Goal: Task Accomplishment & Management: Complete application form

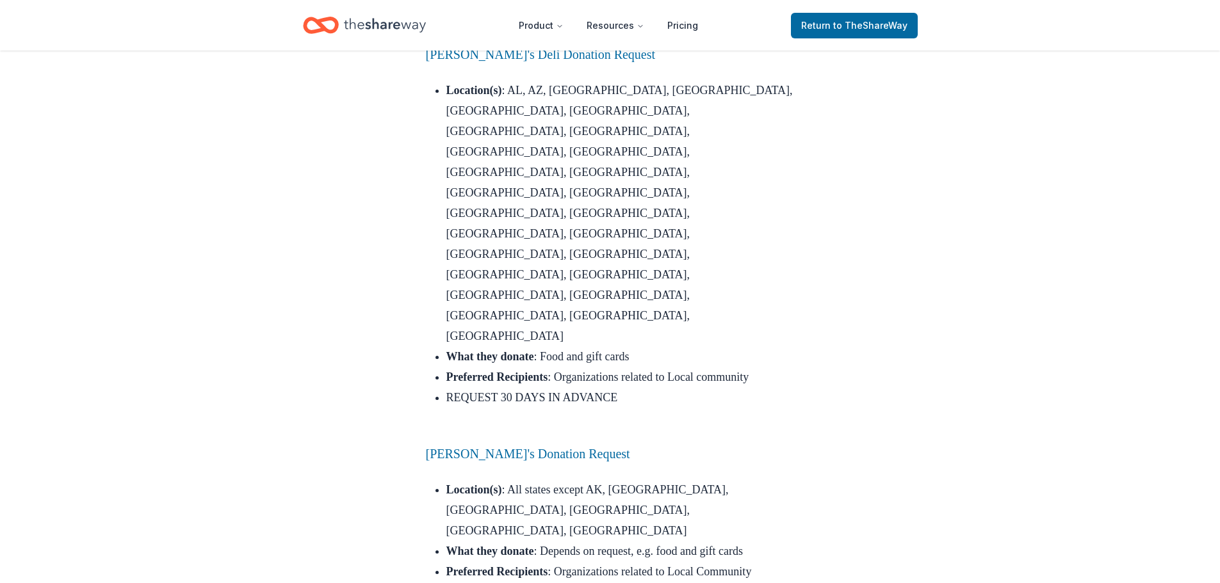
scroll to position [2306, 0]
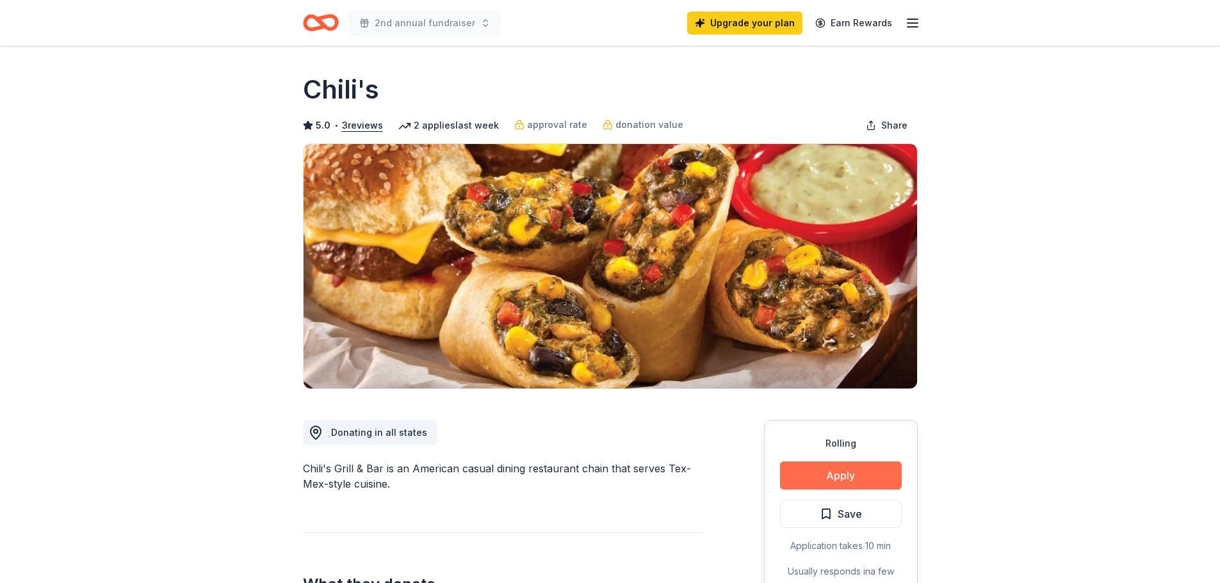
click at [826, 473] on button "Apply" at bounding box center [841, 476] width 122 height 28
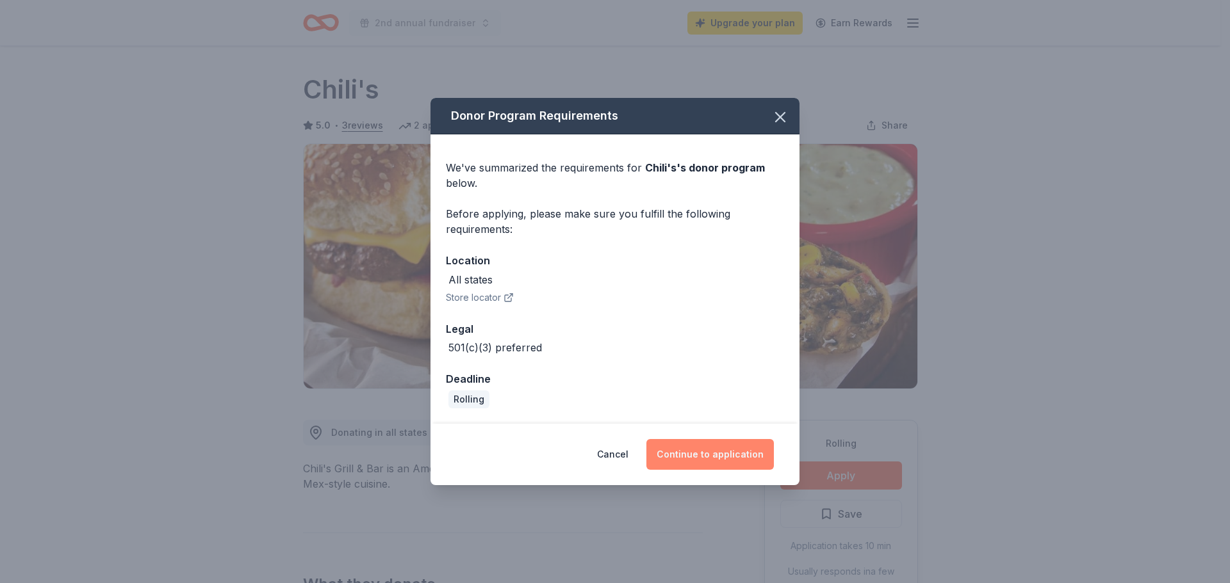
click at [683, 451] on button "Continue to application" at bounding box center [709, 454] width 127 height 31
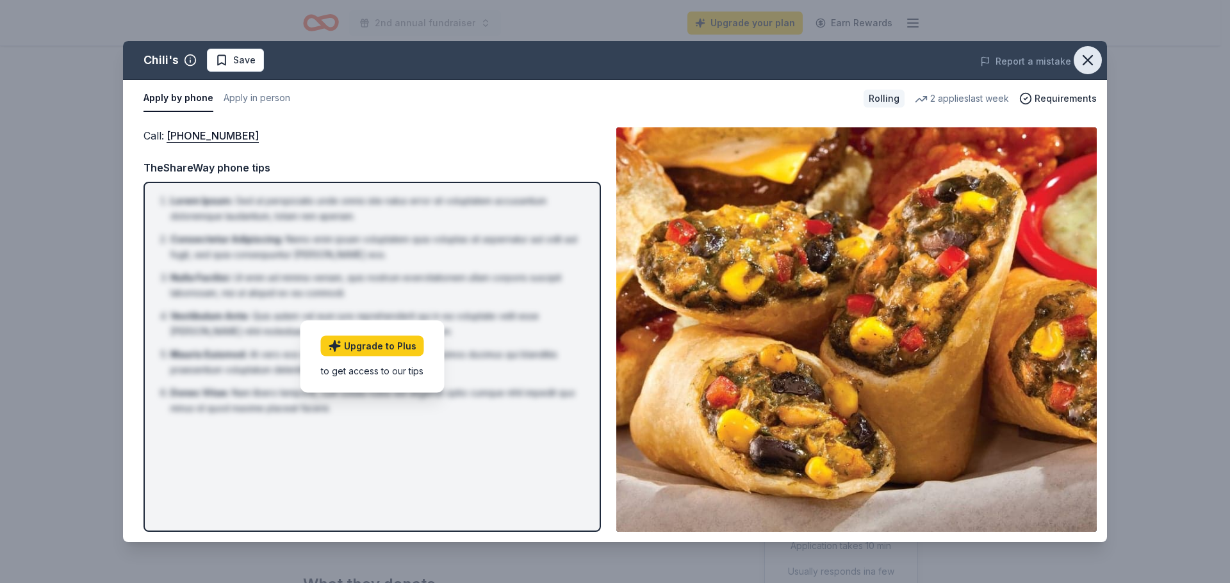
click at [1093, 61] on icon "button" at bounding box center [1087, 60] width 18 height 18
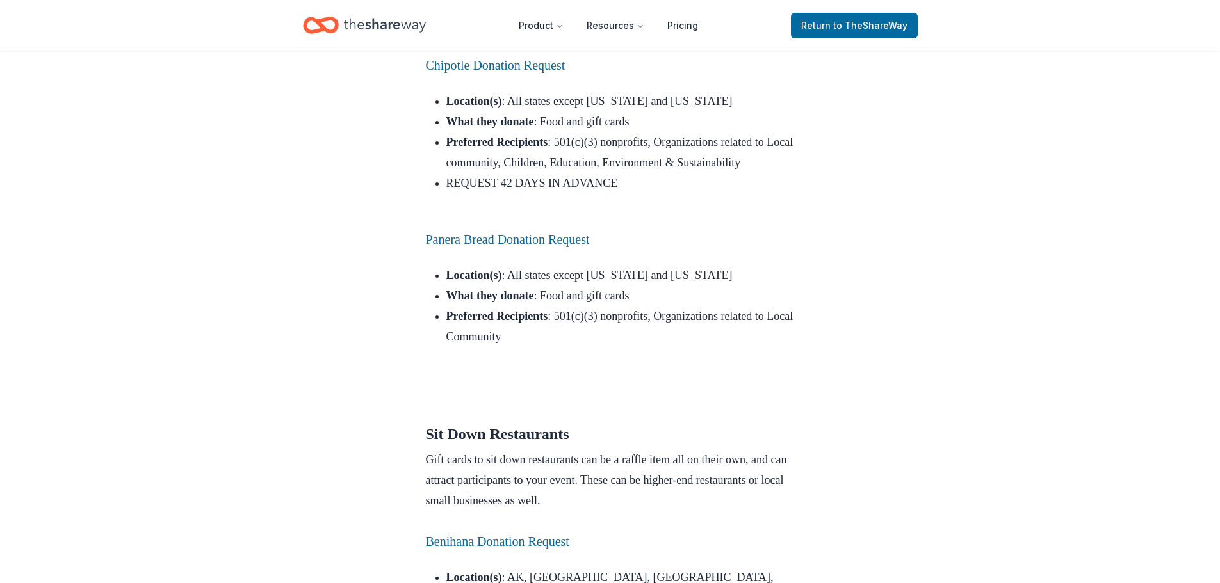
scroll to position [3522, 0]
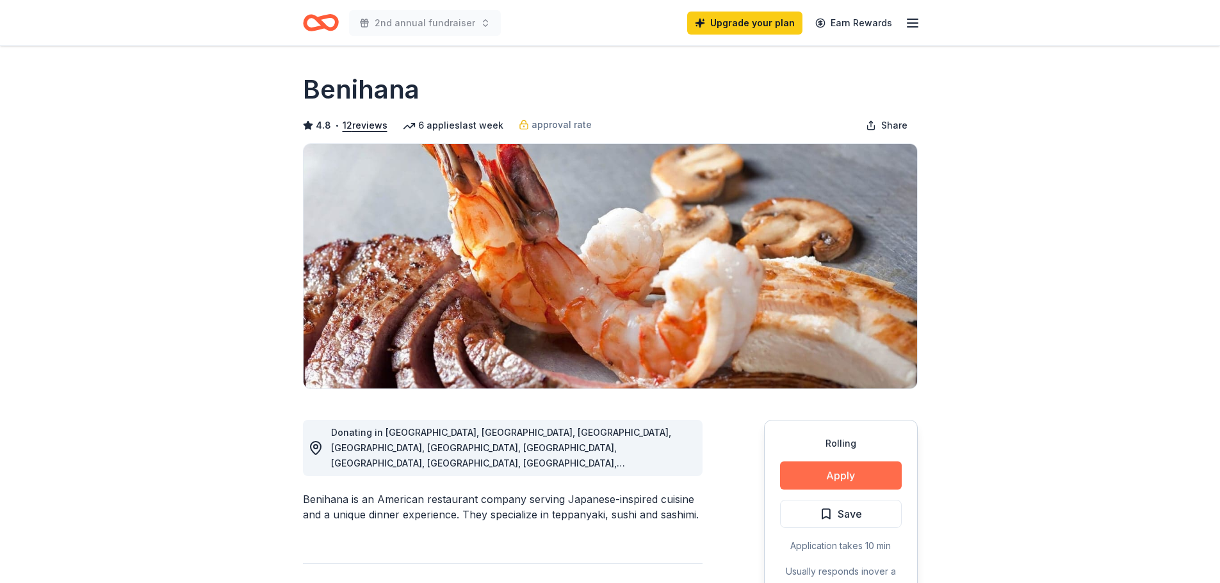
click at [868, 474] on button "Apply" at bounding box center [841, 476] width 122 height 28
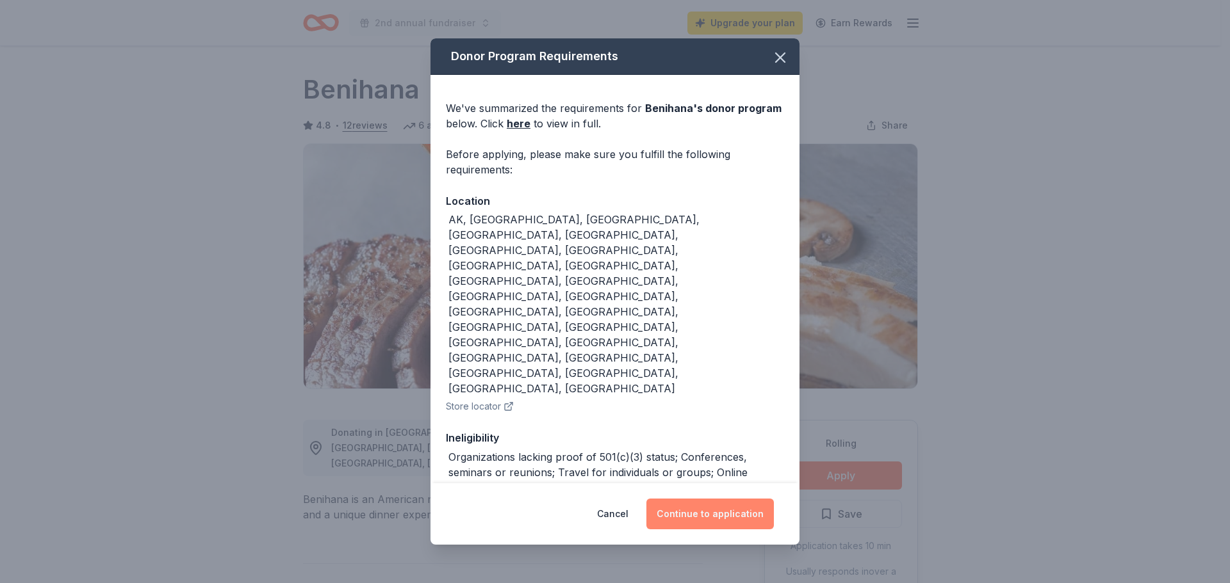
click at [695, 499] on button "Continue to application" at bounding box center [709, 514] width 127 height 31
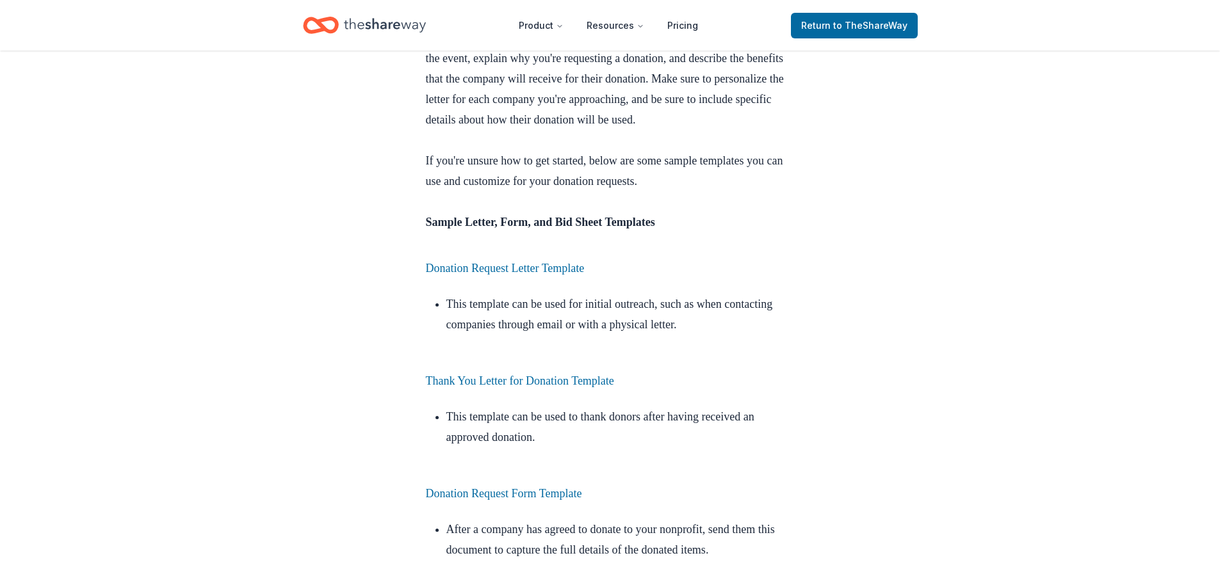
scroll to position [3458, 0]
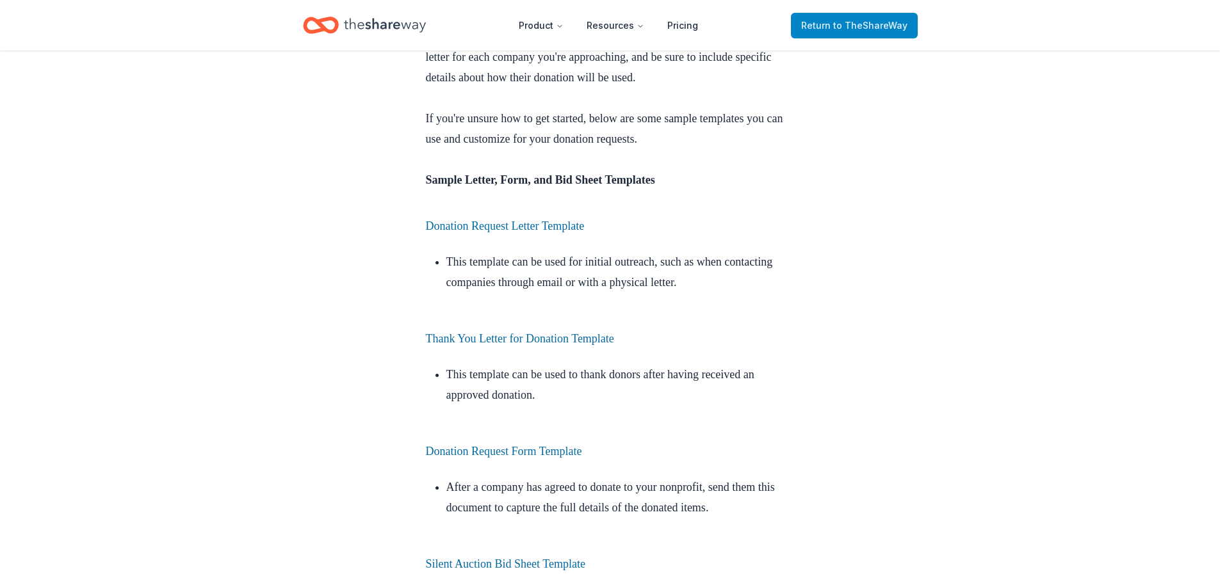
click at [883, 33] on link "Return to TheShareWay" at bounding box center [854, 26] width 127 height 26
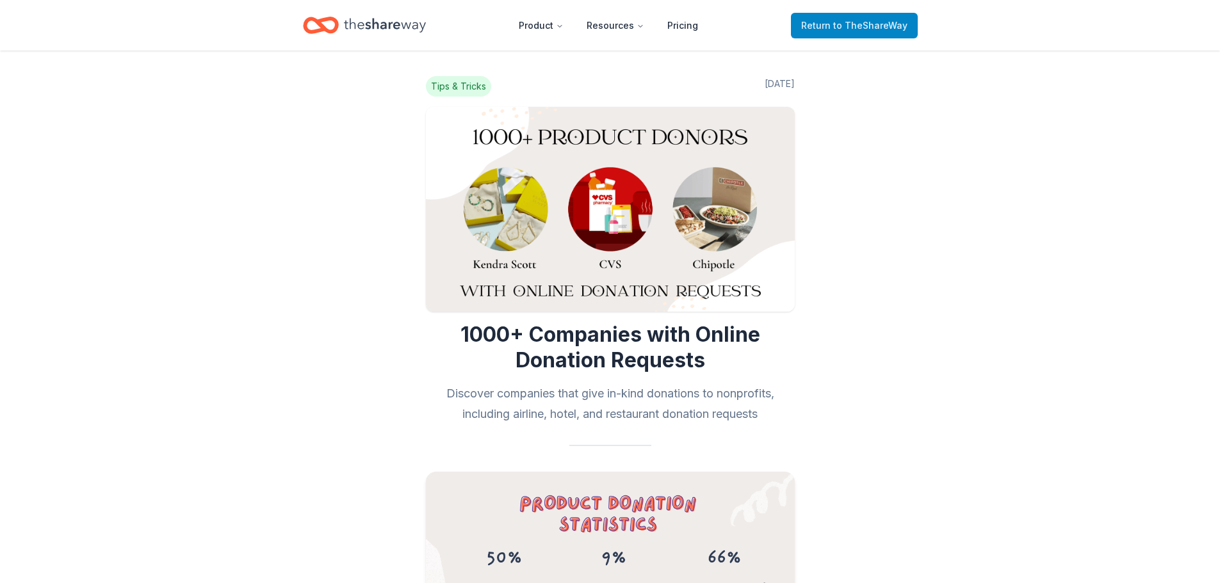
click at [834, 31] on span "Return to TheShareWay" at bounding box center [854, 25] width 106 height 15
click at [836, 24] on span "Return to TheShareWay" at bounding box center [854, 25] width 106 height 15
click at [330, 27] on icon "Home" at bounding box center [321, 25] width 36 height 30
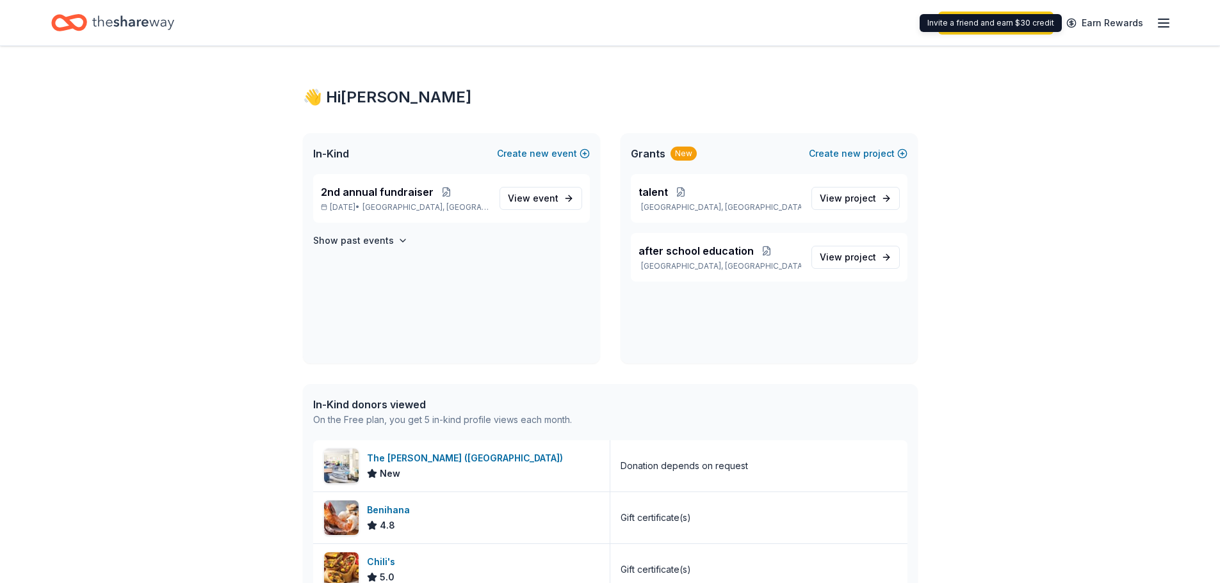
drag, startPoint x: 1068, startPoint y: 28, endPoint x: 1030, endPoint y: 27, distance: 37.8
click at [1030, 27] on div "Invite a friend and earn $30 credit Invite a friend and earn $30 credit" at bounding box center [991, 23] width 142 height 18
click at [999, 28] on link "Upgrade your plan" at bounding box center [995, 23] width 115 height 23
click at [1011, 24] on link "Upgrade your plan" at bounding box center [995, 23] width 115 height 23
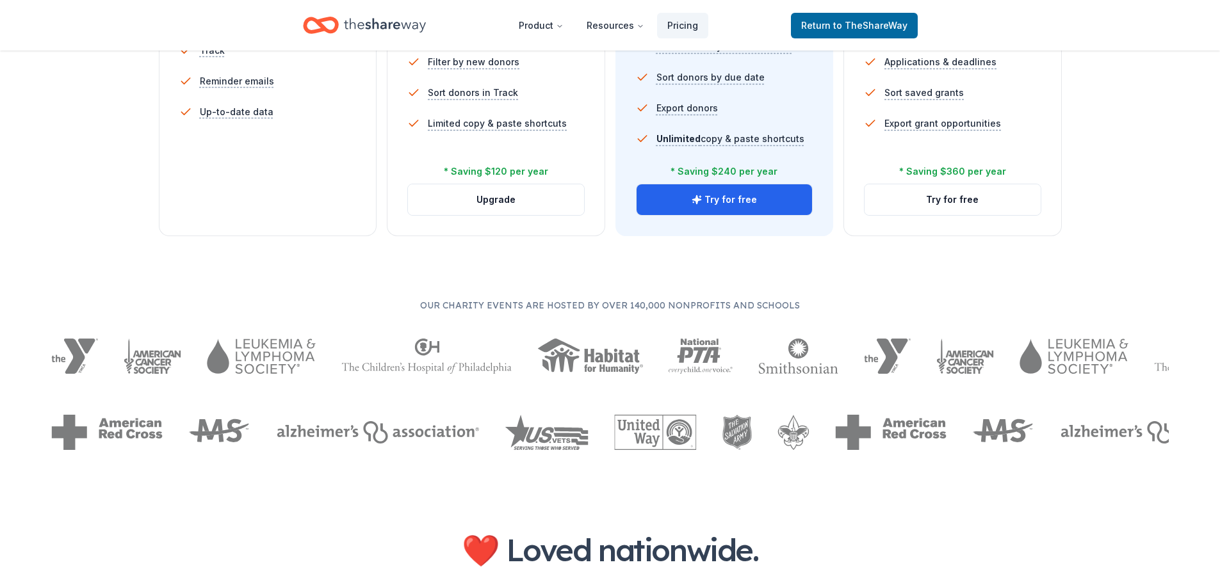
scroll to position [897, 0]
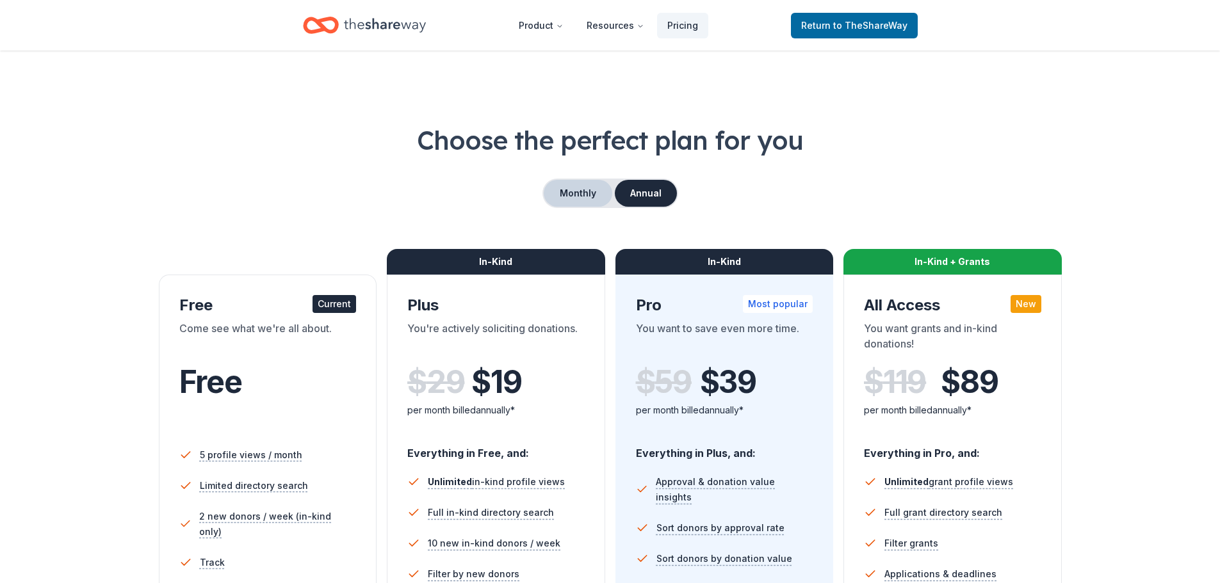
drag, startPoint x: 0, startPoint y: 0, endPoint x: 572, endPoint y: 198, distance: 605.2
click at [572, 198] on button "Monthly" at bounding box center [578, 193] width 69 height 27
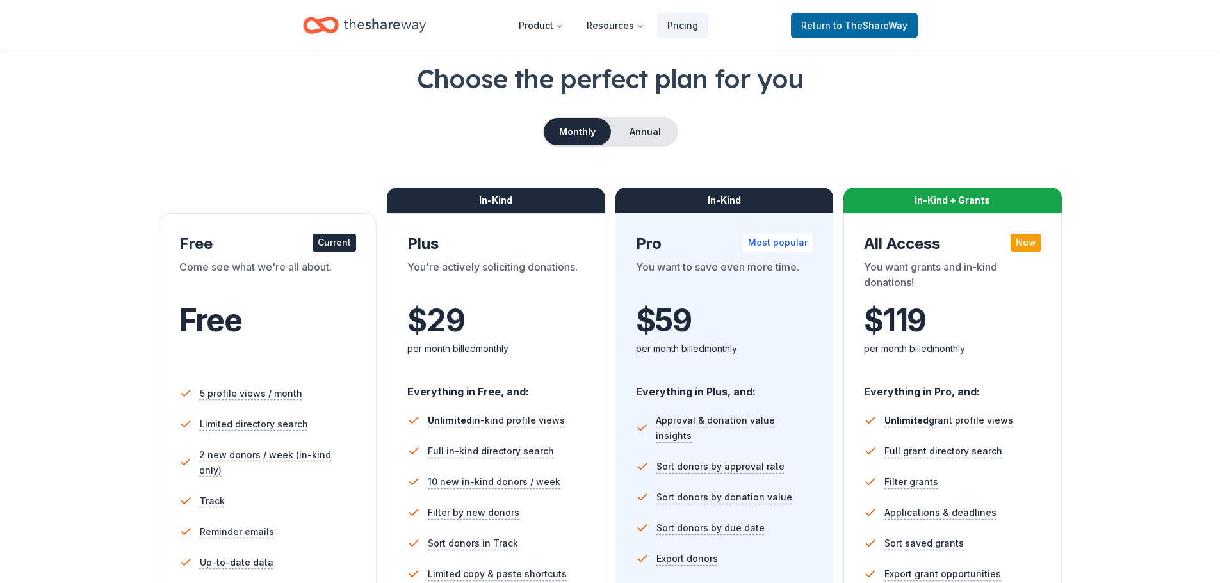
scroll to position [192, 0]
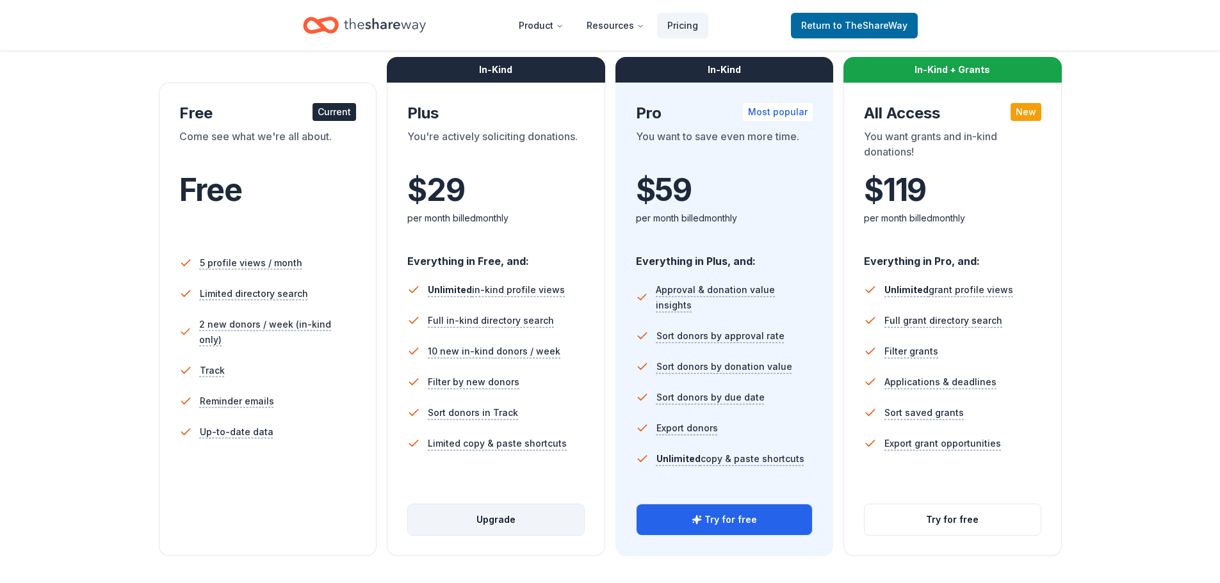
click at [487, 517] on button "Upgrade" at bounding box center [496, 520] width 176 height 31
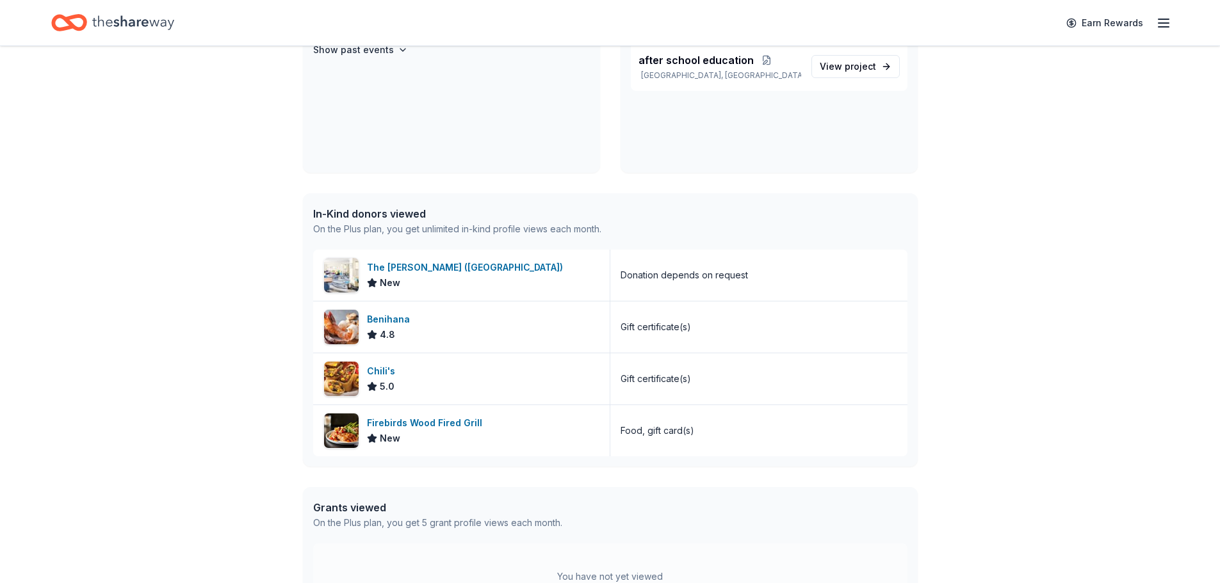
scroll to position [192, 0]
click at [424, 325] on div "Benihana 4.8" at bounding box center [461, 325] width 297 height 51
click at [377, 369] on div "Chili's" at bounding box center [383, 369] width 33 height 15
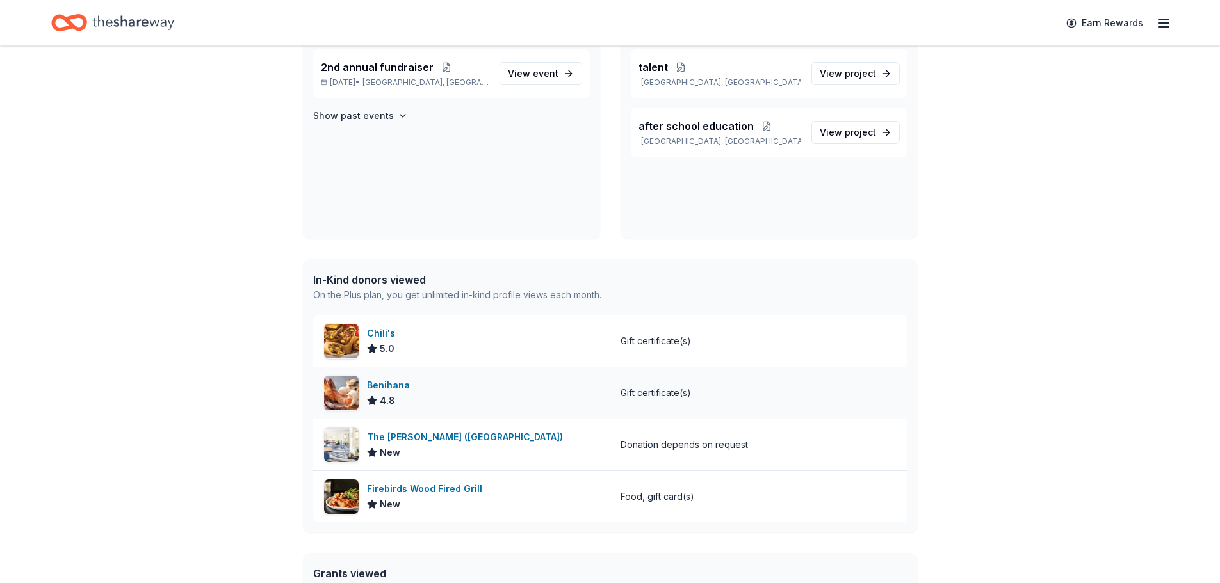
scroll to position [0, 0]
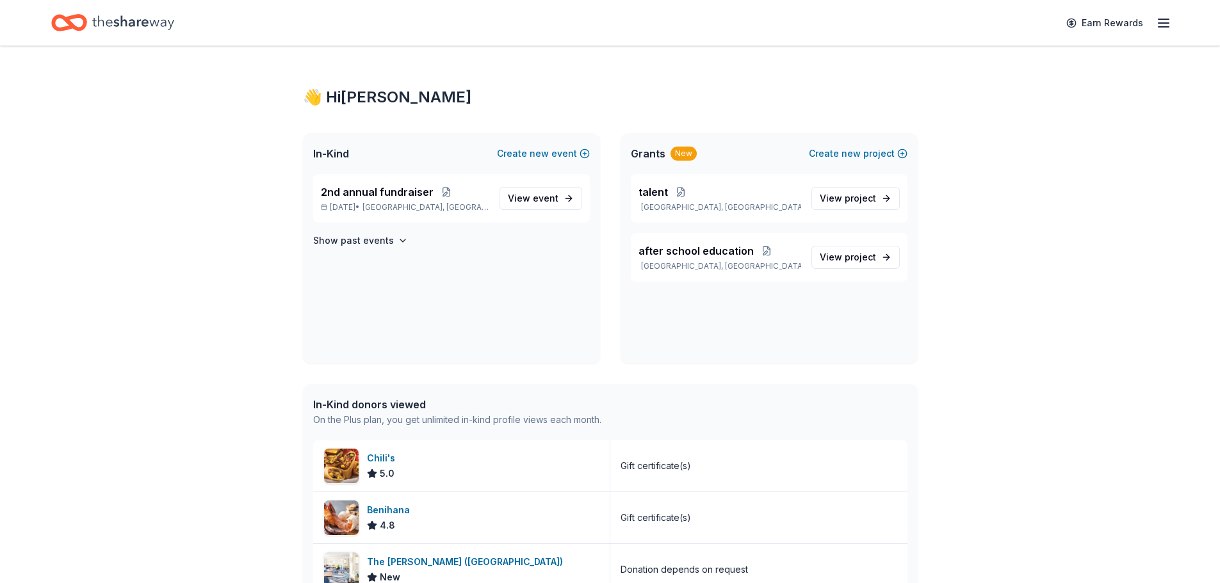
click at [1167, 26] on icon "button" at bounding box center [1163, 22] width 15 height 15
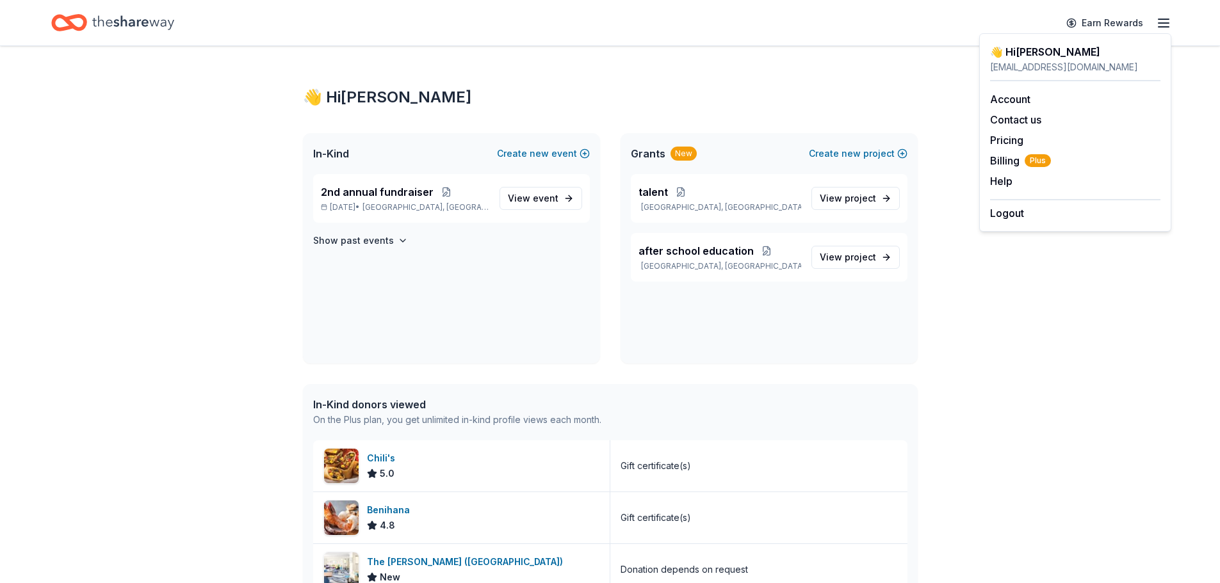
click at [1115, 374] on div "👋 Hi Whitney In-Kind Create new event 2nd annual fundraiser Oct 11, 2025 • West…" at bounding box center [610, 457] width 1220 height 822
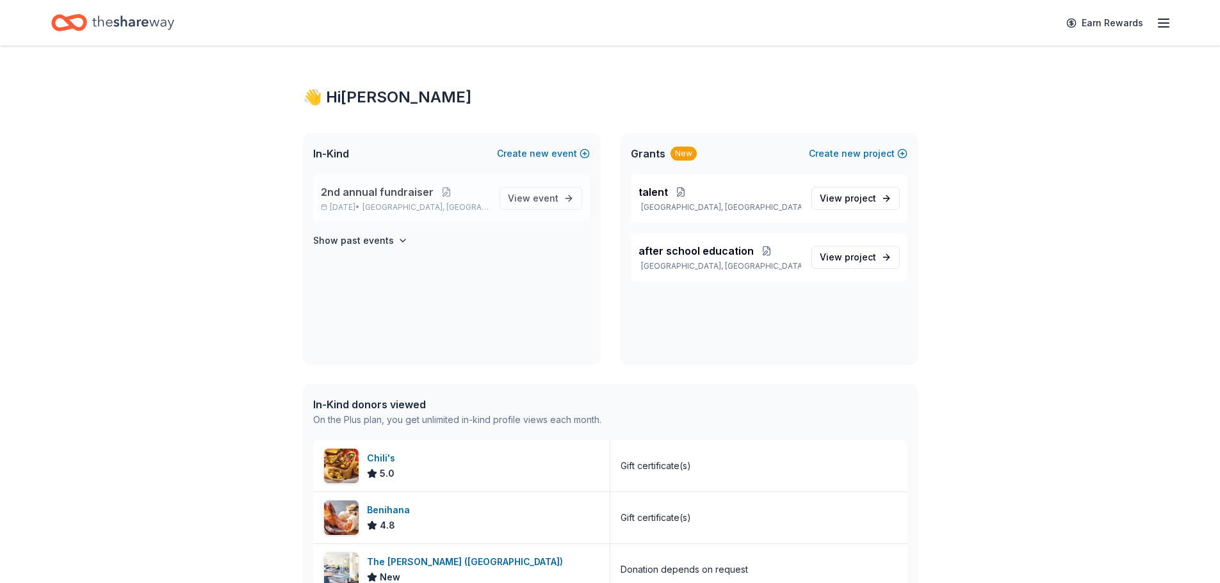
click at [381, 208] on p "Oct 11, 2025 • West Memphis, AR" at bounding box center [405, 207] width 168 height 10
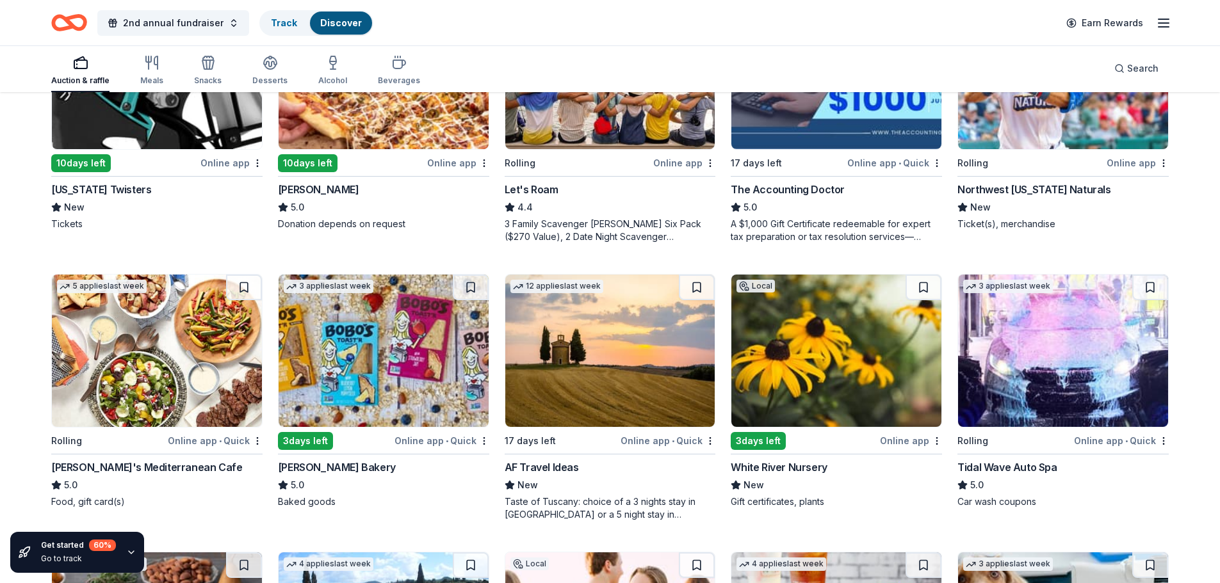
scroll to position [256, 0]
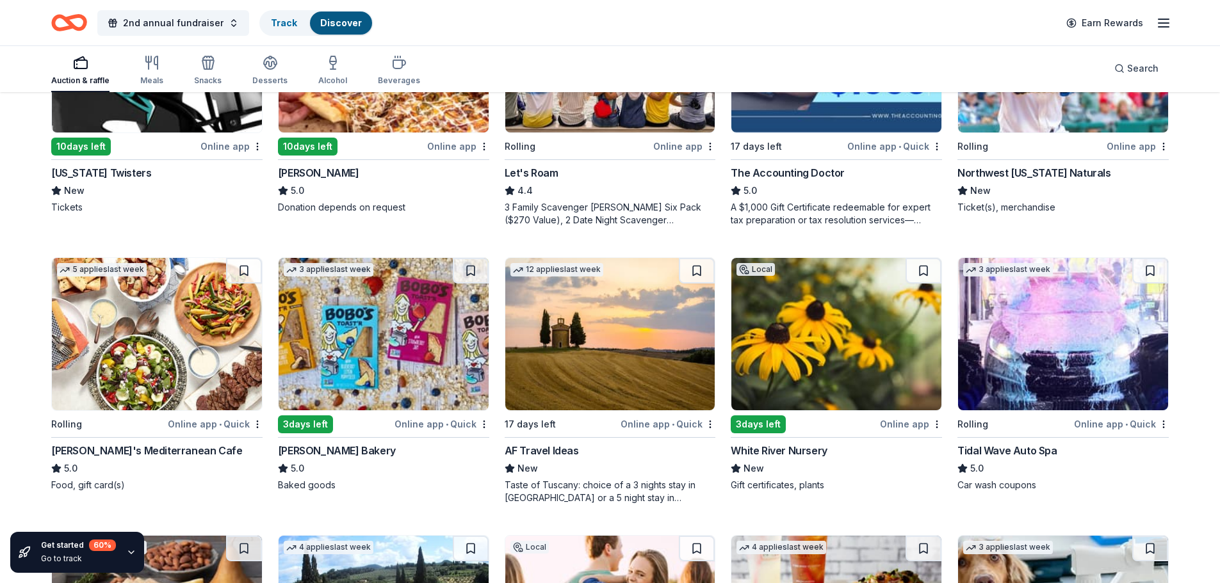
click at [541, 341] on img at bounding box center [610, 334] width 210 height 152
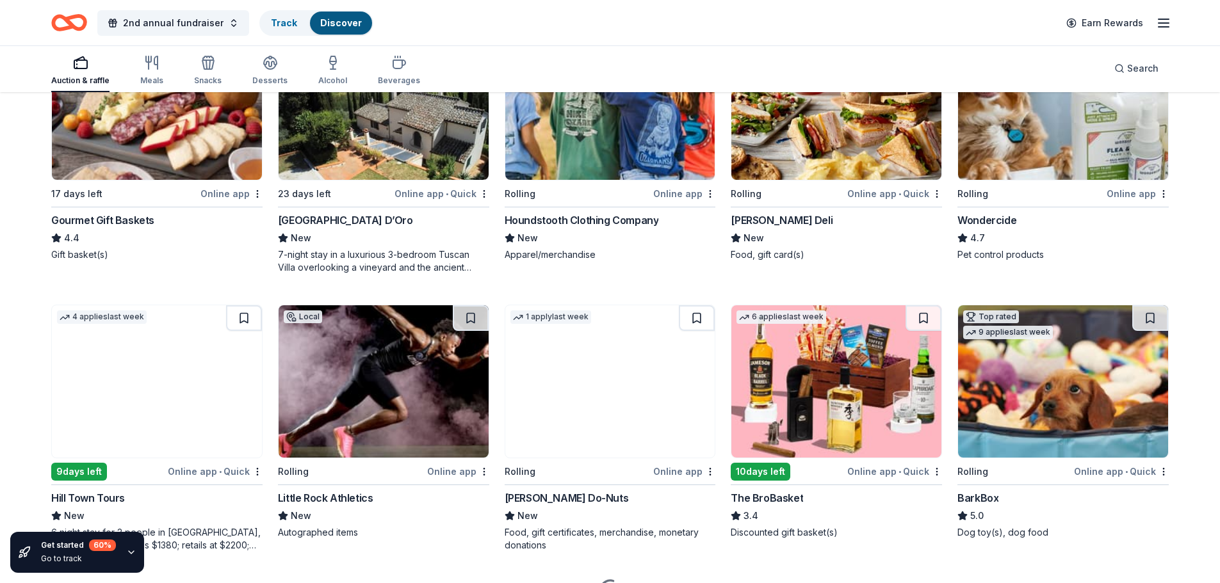
scroll to position [833, 0]
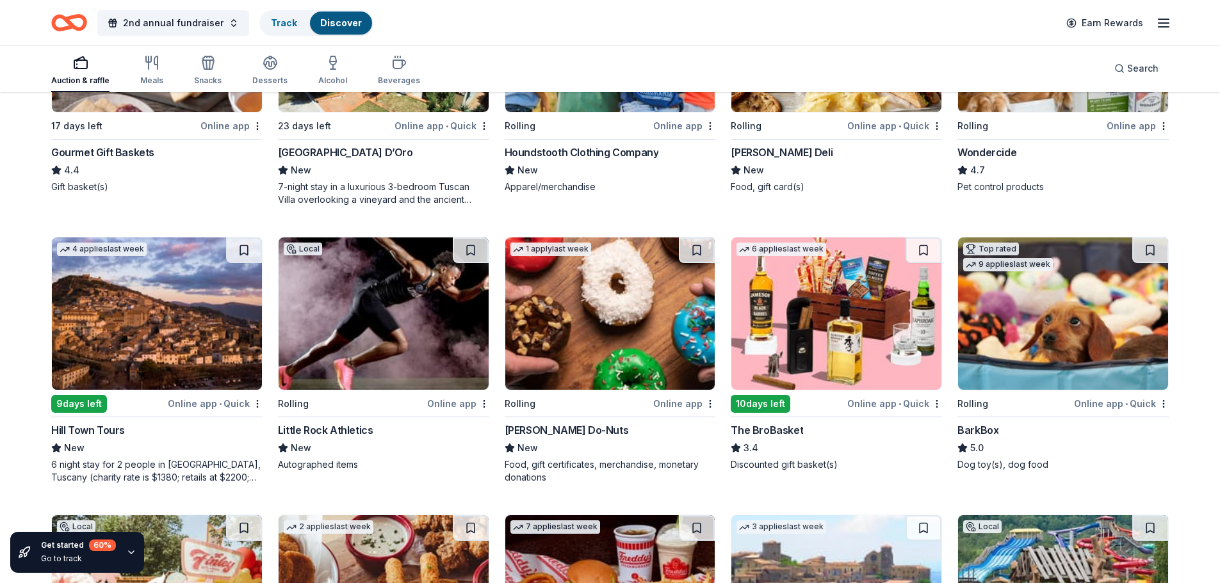
click at [774, 368] on img at bounding box center [836, 314] width 210 height 152
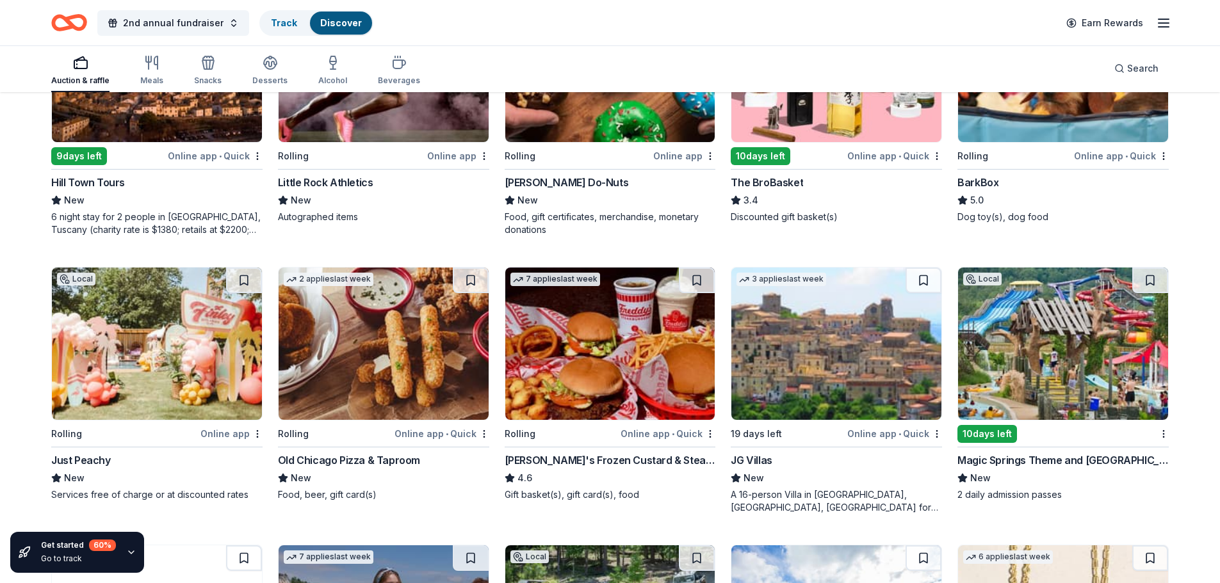
scroll to position [1089, 0]
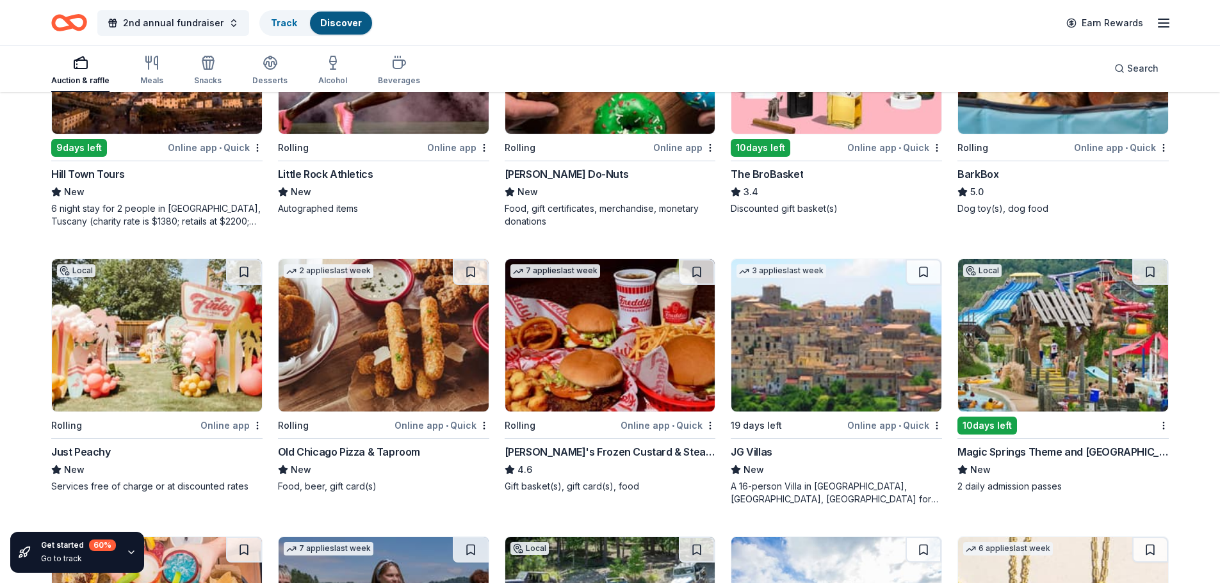
click at [1071, 336] on img at bounding box center [1063, 335] width 210 height 152
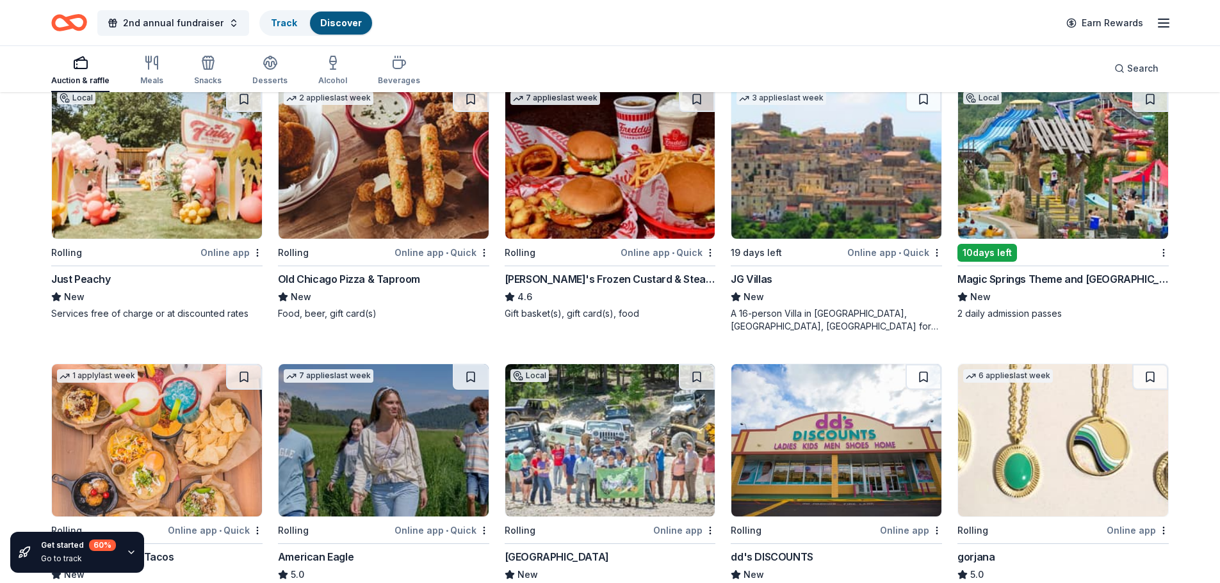
scroll to position [1379, 0]
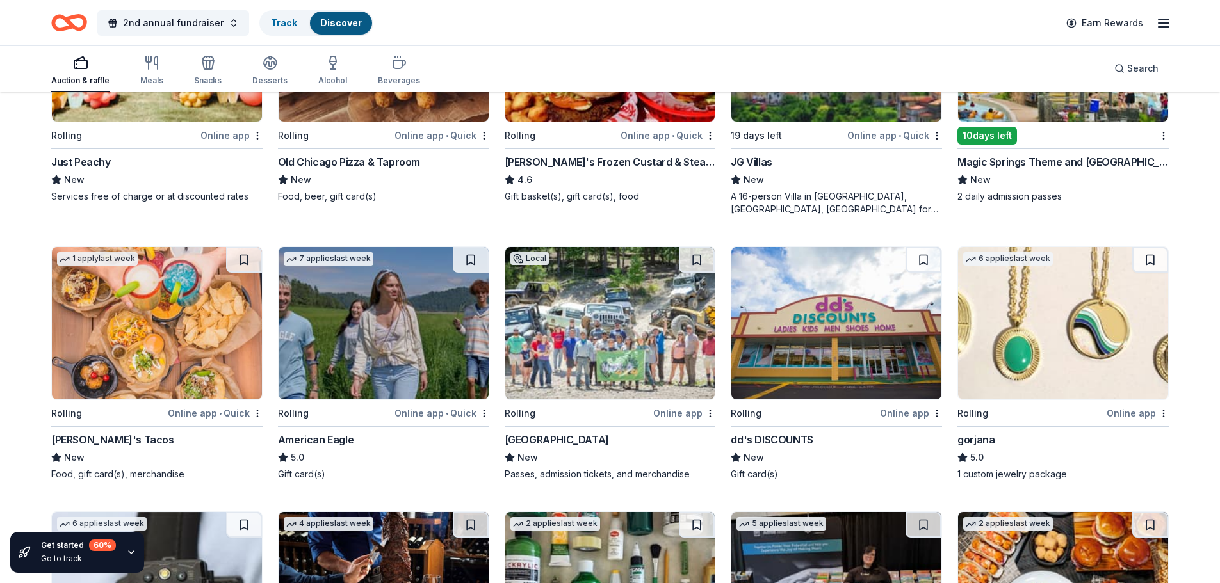
click at [384, 360] on img at bounding box center [384, 323] width 210 height 152
click at [1084, 341] on img at bounding box center [1063, 323] width 210 height 152
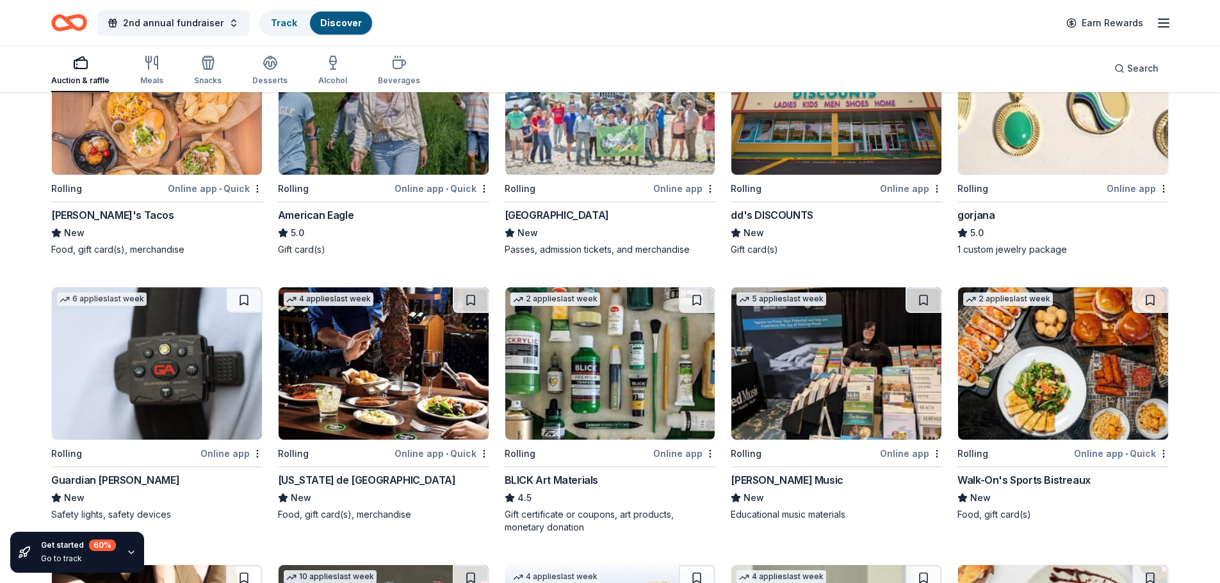
scroll to position [1699, 0]
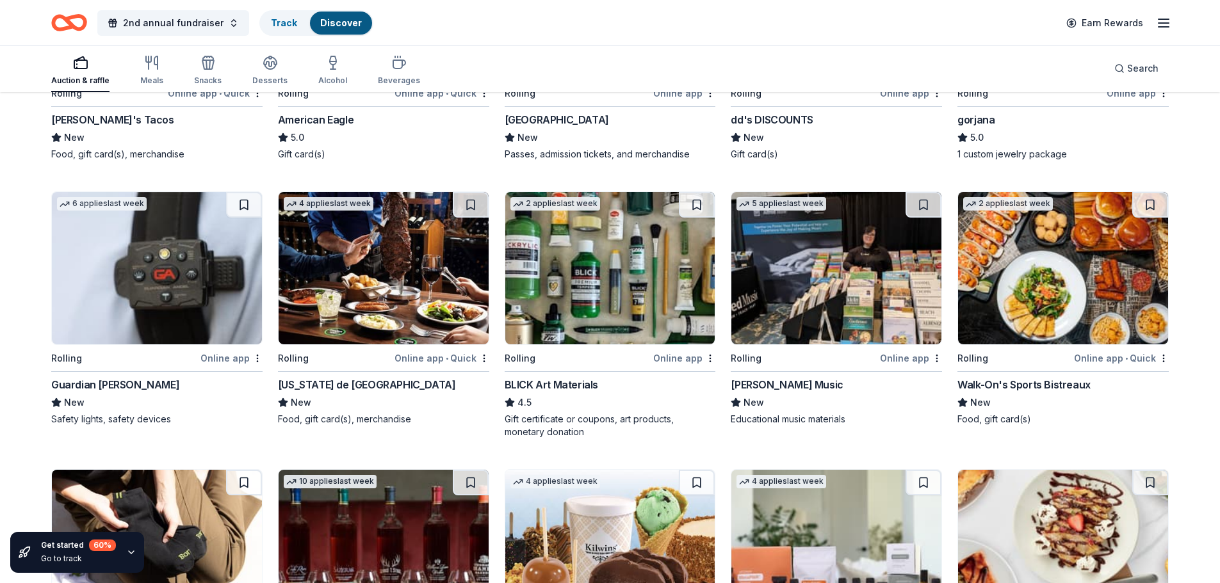
click at [350, 302] on img at bounding box center [384, 268] width 210 height 152
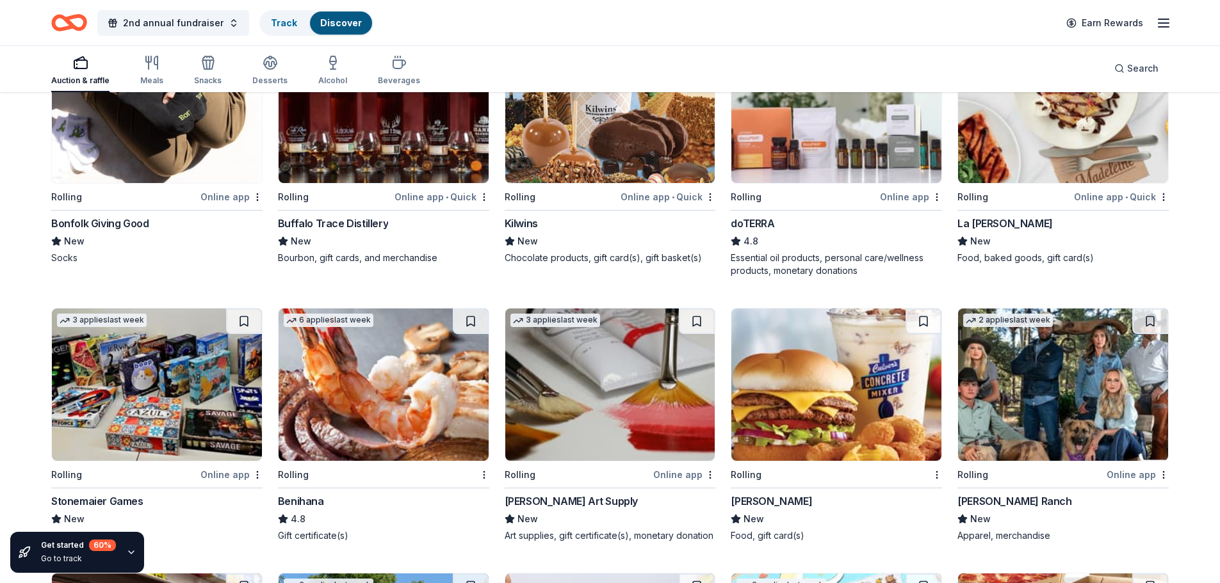
scroll to position [2063, 0]
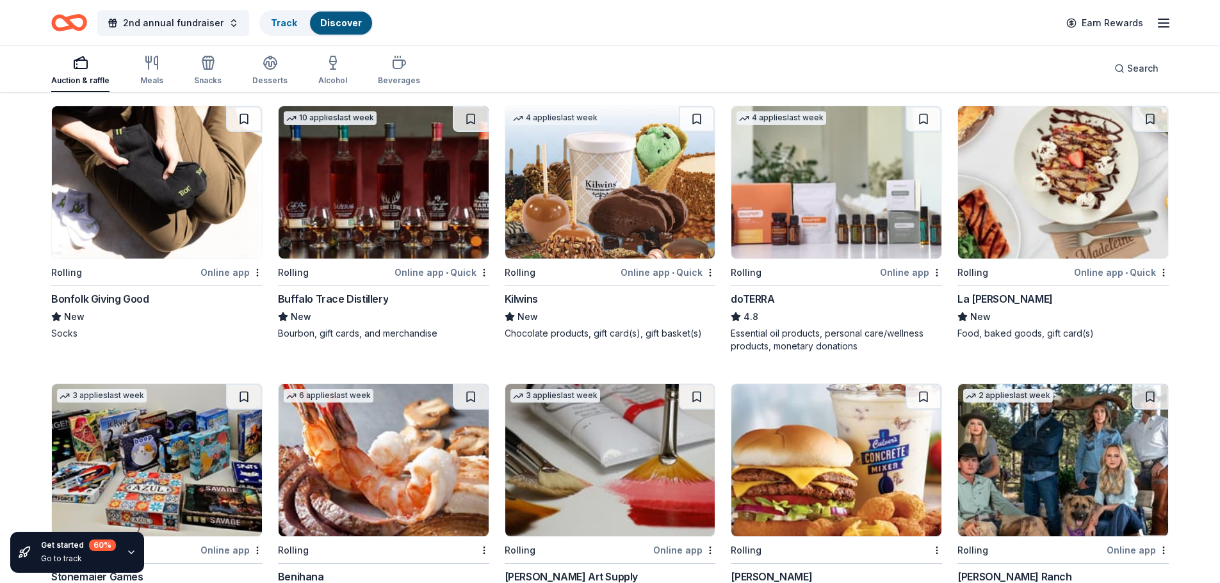
click at [633, 191] on img at bounding box center [610, 182] width 210 height 152
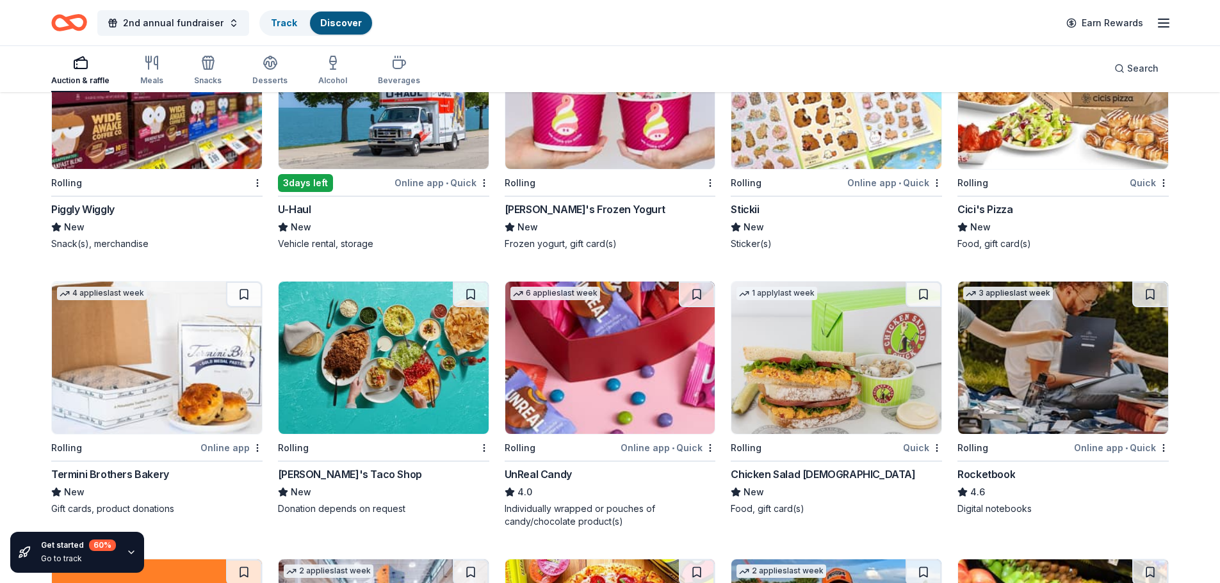
scroll to position [2721, 0]
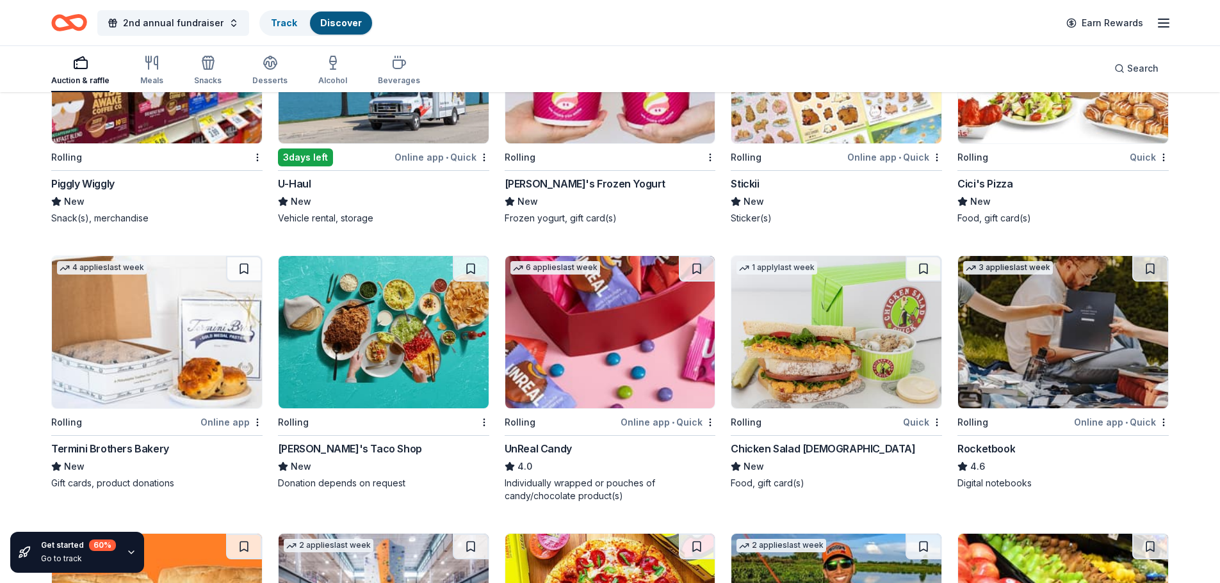
click at [1100, 339] on img at bounding box center [1063, 332] width 210 height 152
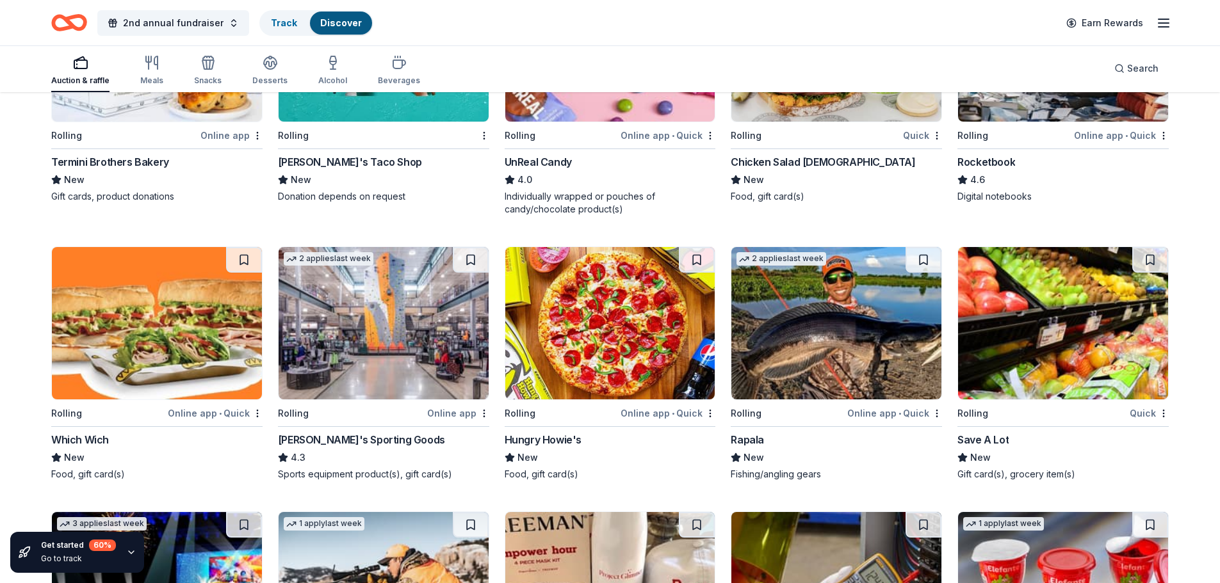
click at [364, 328] on img at bounding box center [384, 323] width 210 height 152
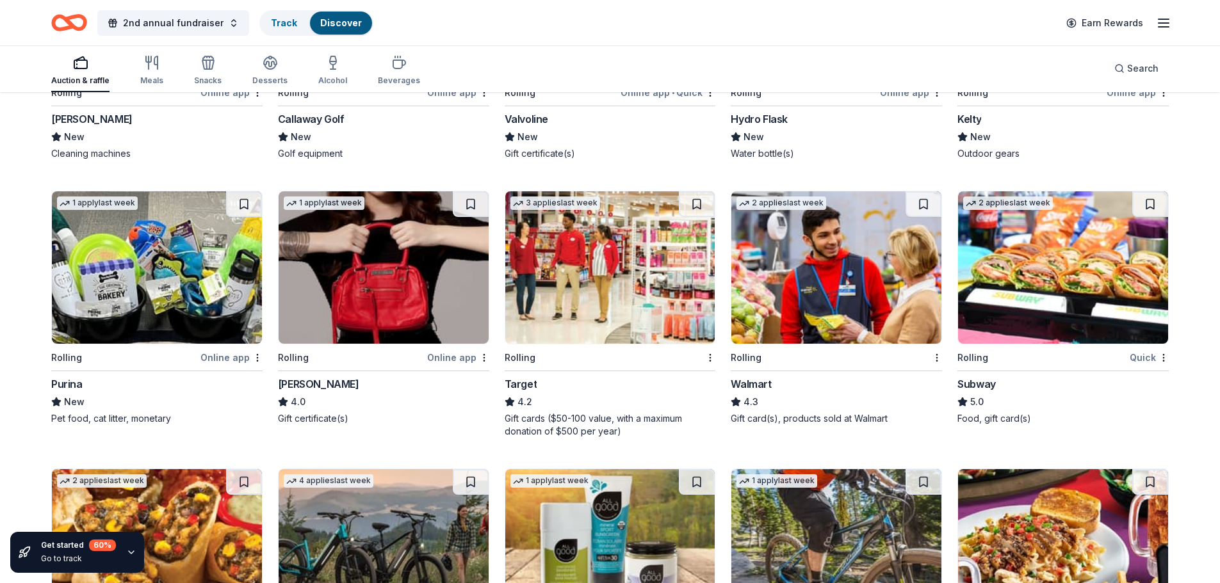
scroll to position [3871, 0]
click at [104, 257] on img at bounding box center [157, 268] width 210 height 152
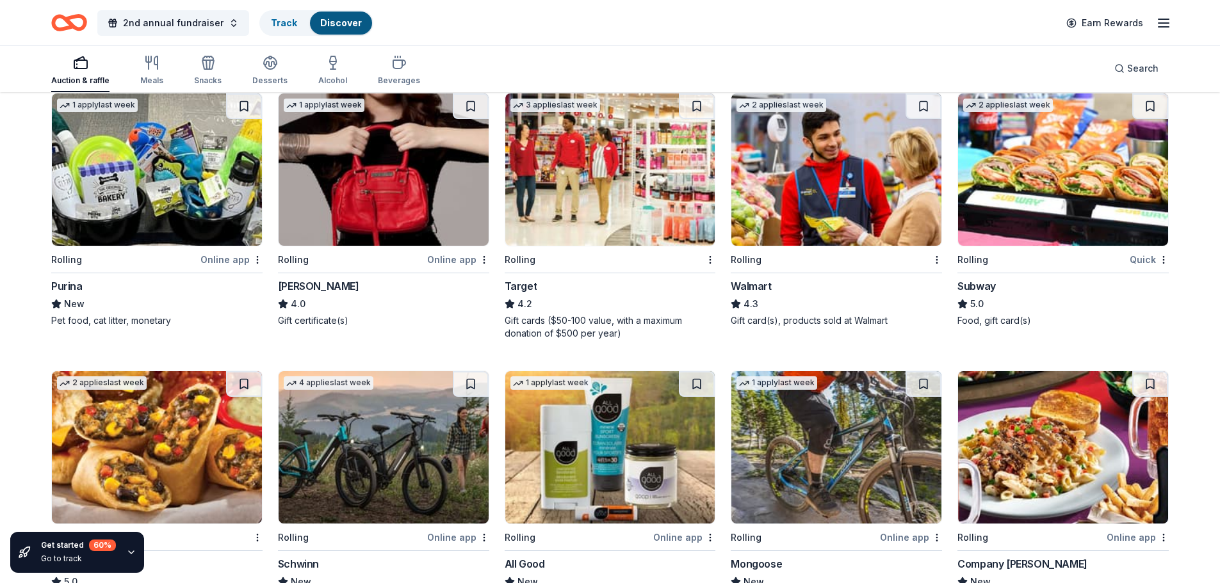
scroll to position [4107, 0]
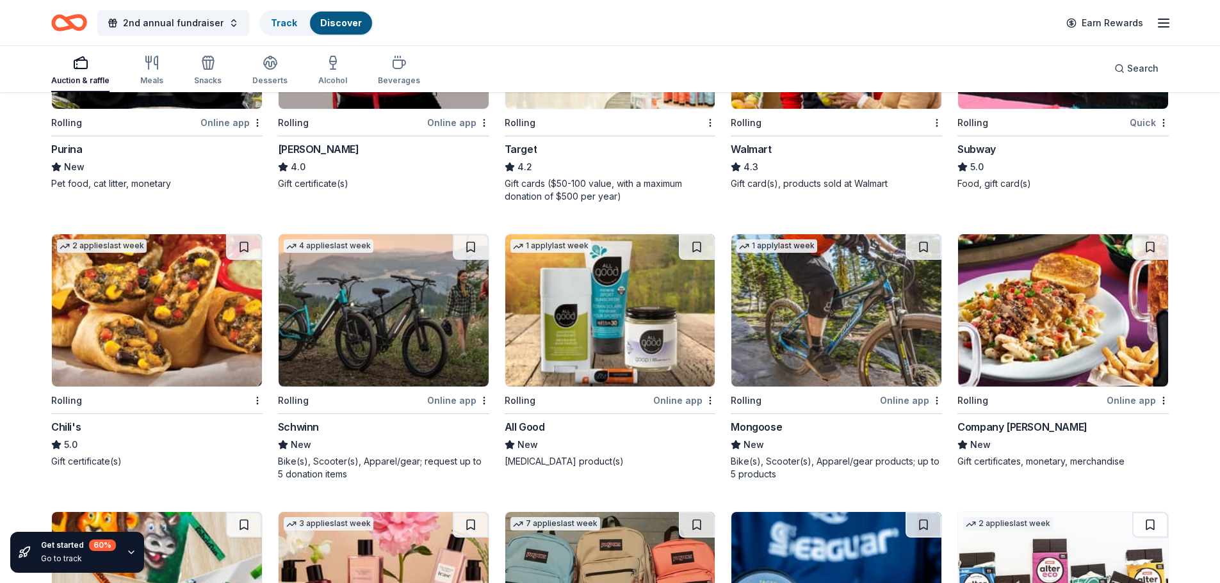
click at [866, 334] on img at bounding box center [836, 310] width 210 height 152
click at [370, 319] on img at bounding box center [384, 310] width 210 height 152
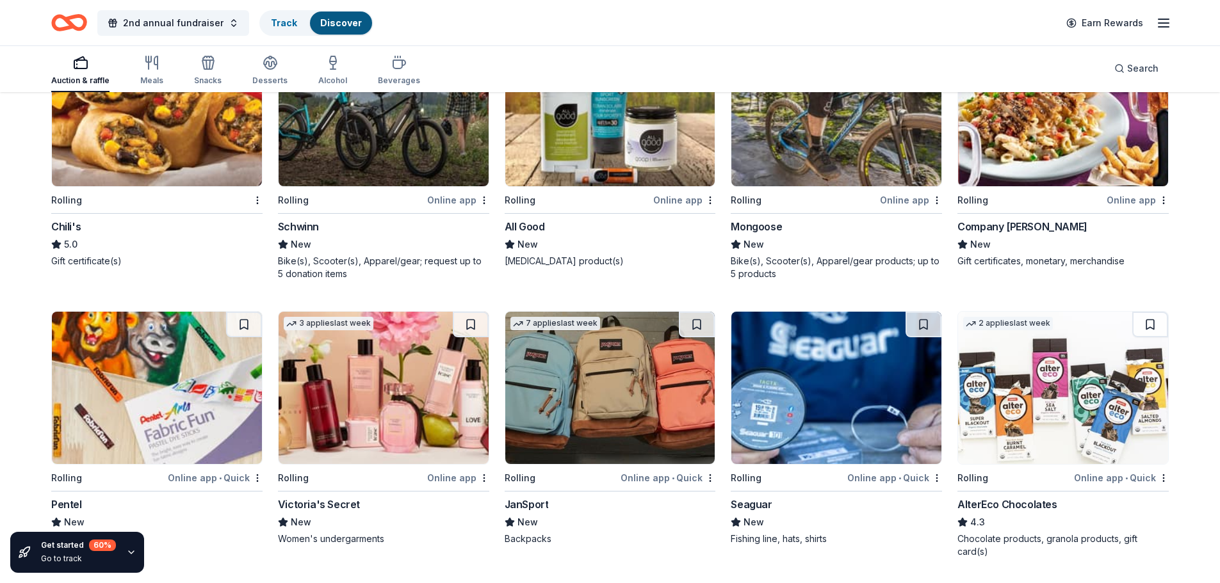
scroll to position [4363, 0]
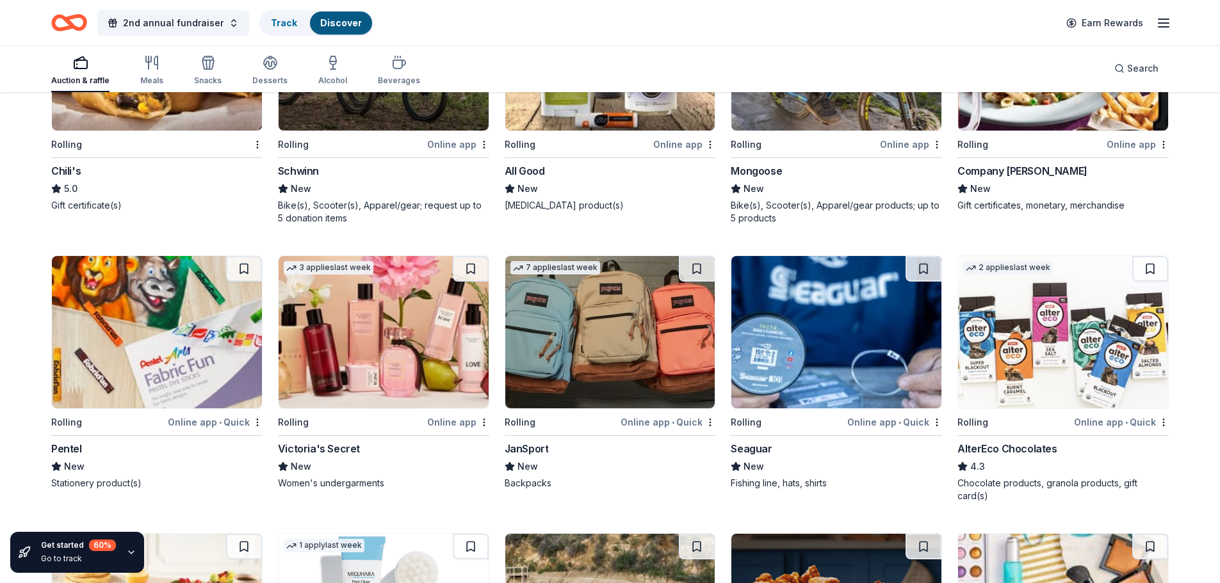
click at [334, 330] on img at bounding box center [384, 332] width 210 height 152
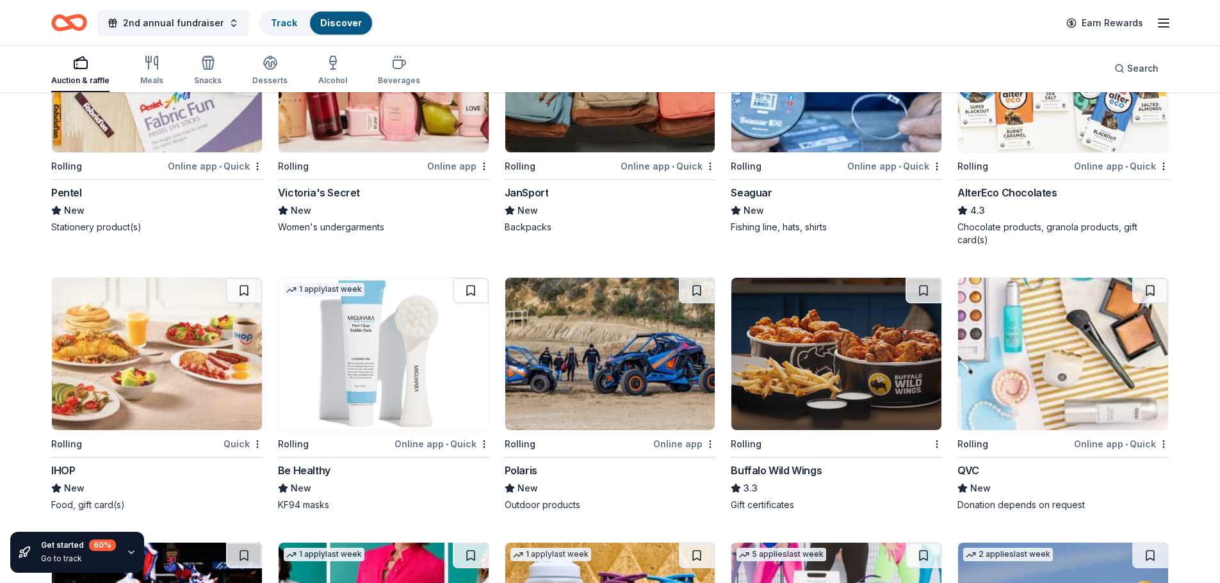
scroll to position [4683, 0]
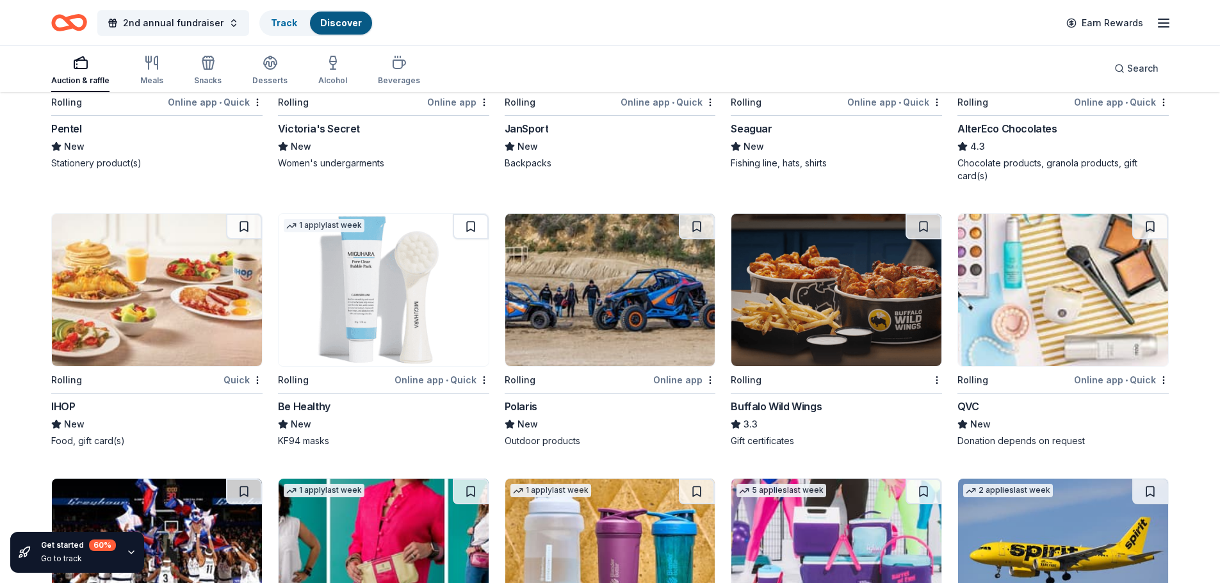
click at [592, 295] on img at bounding box center [610, 290] width 210 height 152
click at [864, 314] on img at bounding box center [836, 290] width 210 height 152
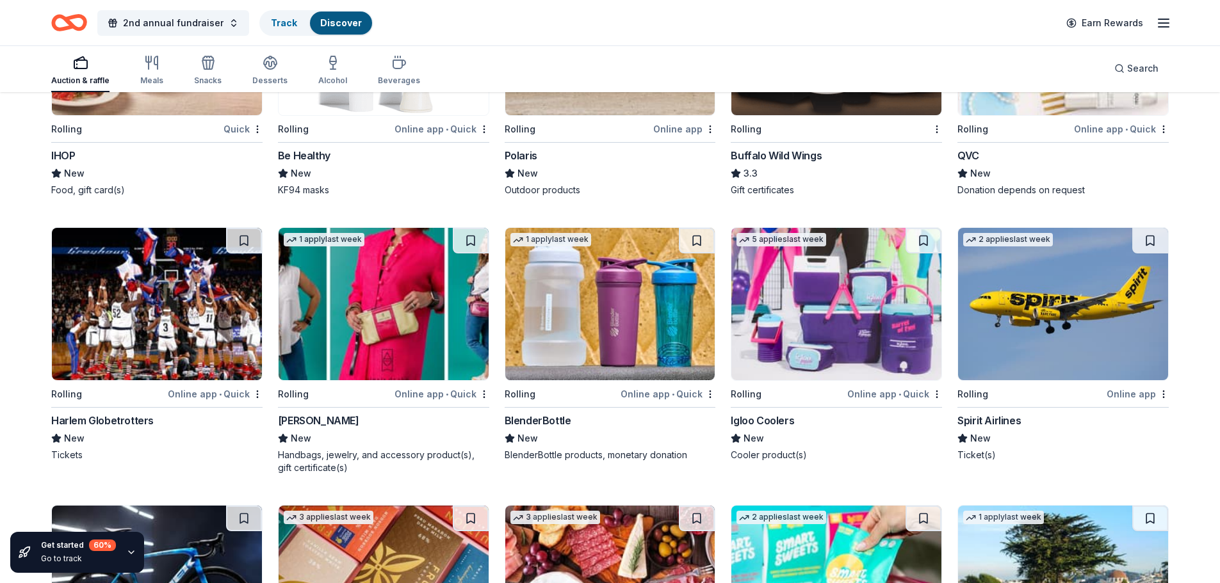
scroll to position [4940, 0]
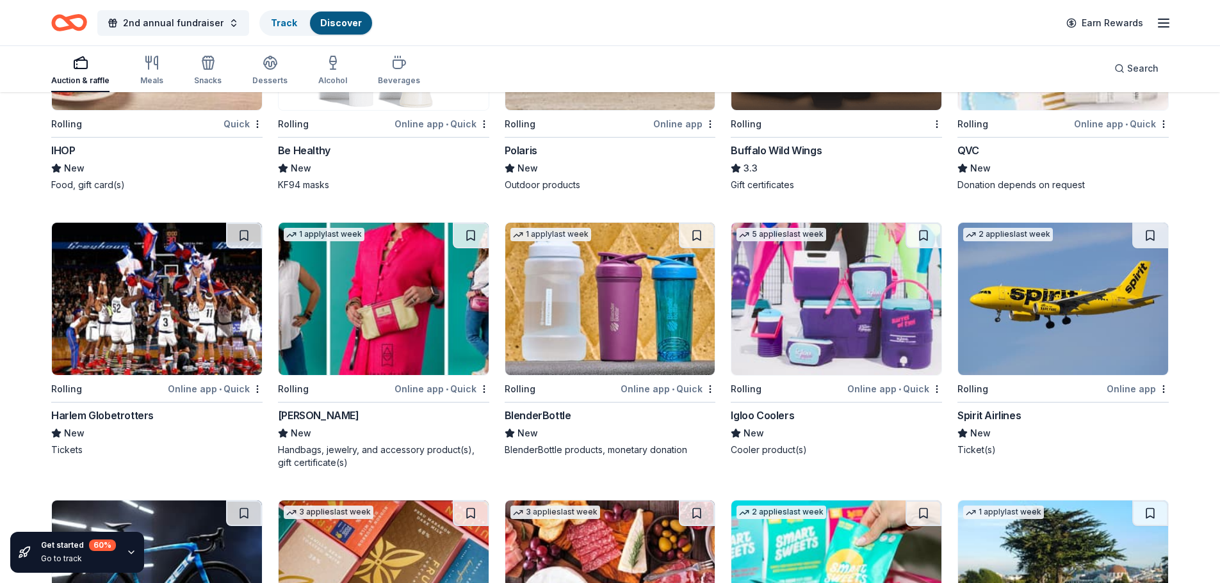
click at [154, 295] on img at bounding box center [157, 299] width 210 height 152
click at [840, 329] on img at bounding box center [836, 299] width 210 height 152
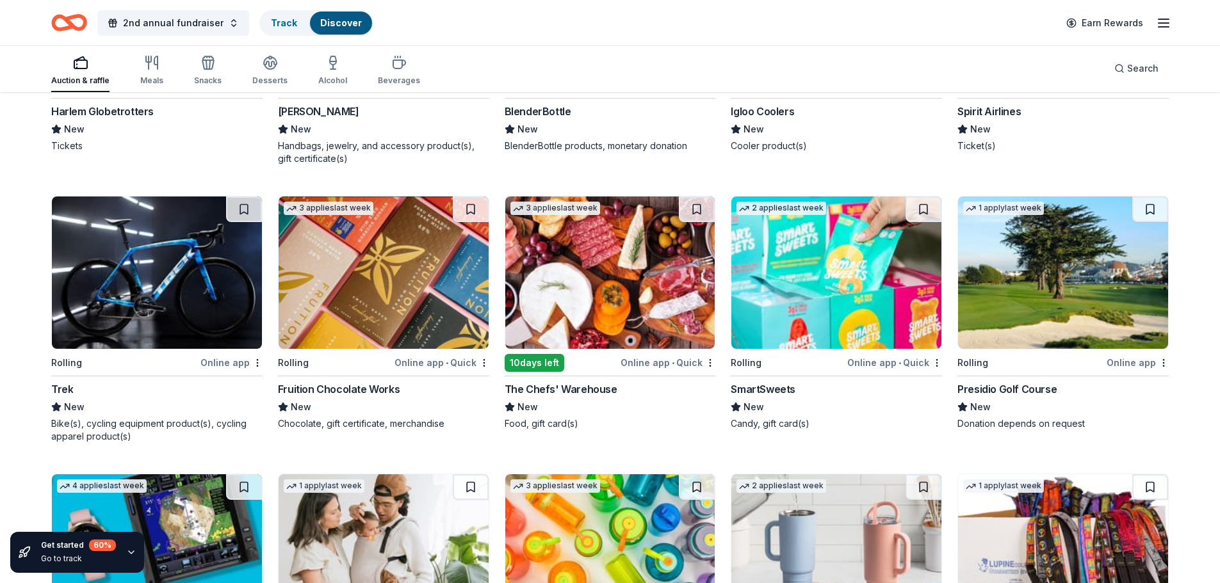
scroll to position [5452, 0]
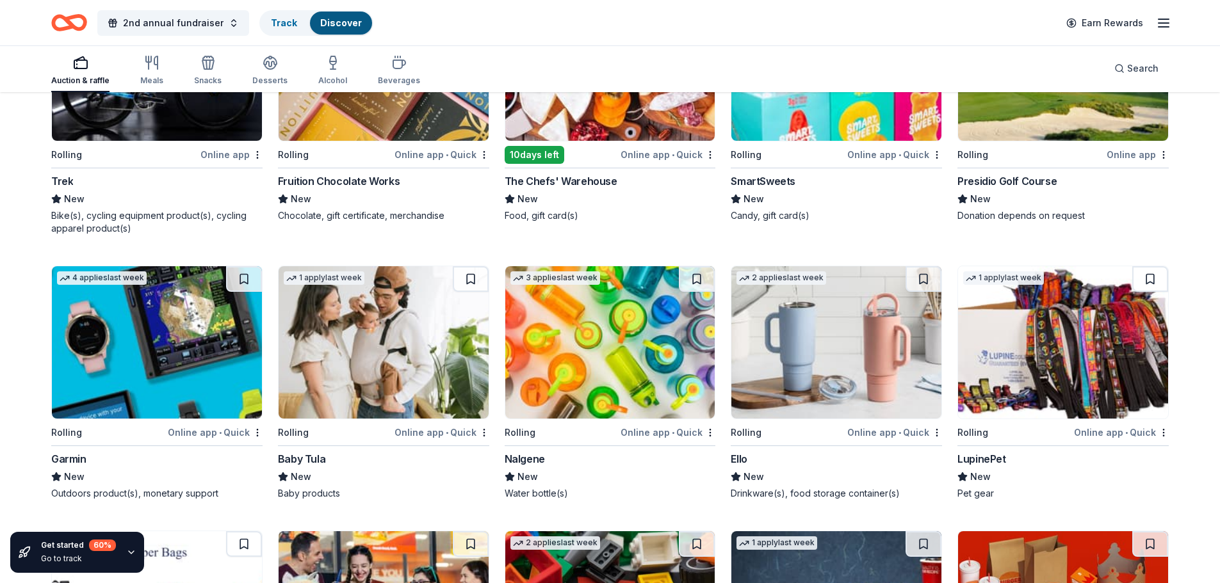
click at [140, 345] on img at bounding box center [157, 342] width 210 height 152
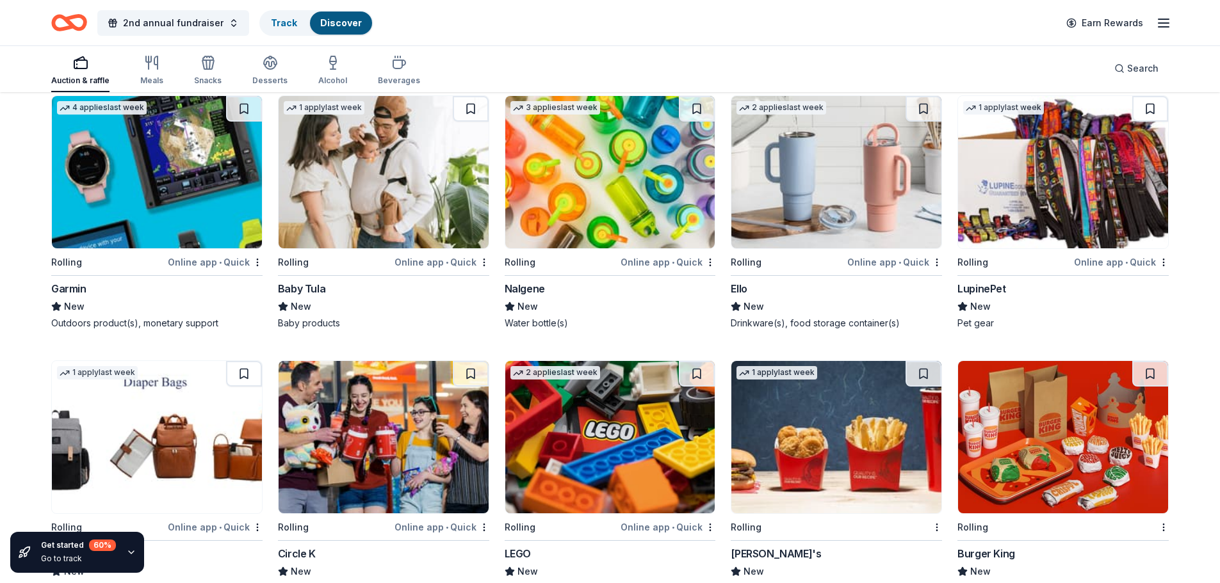
scroll to position [5644, 0]
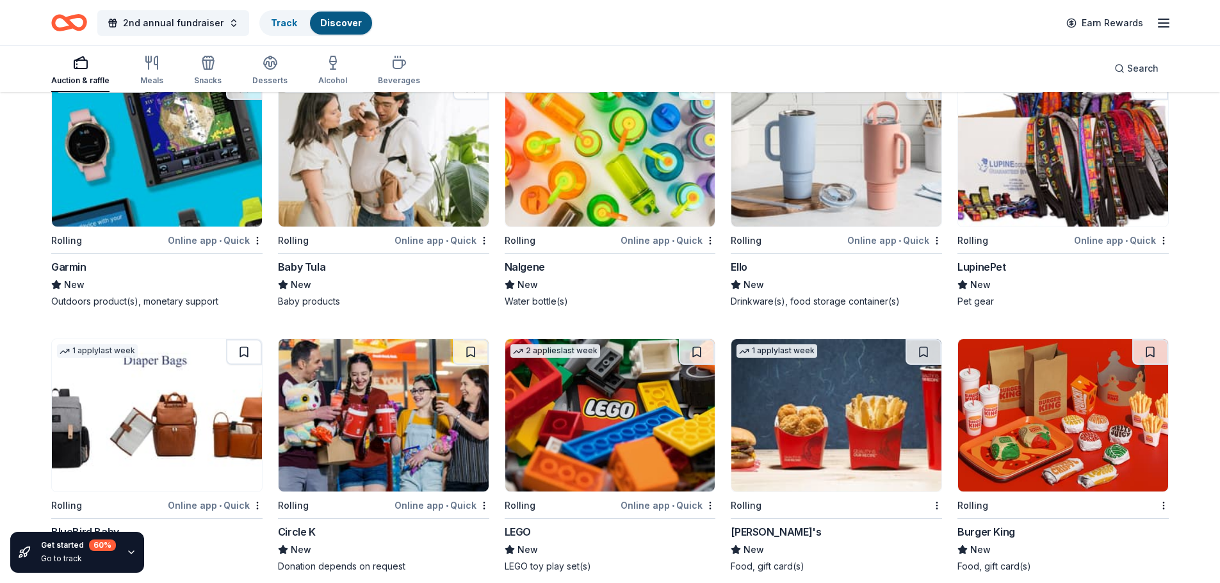
click at [801, 170] on img at bounding box center [836, 150] width 210 height 152
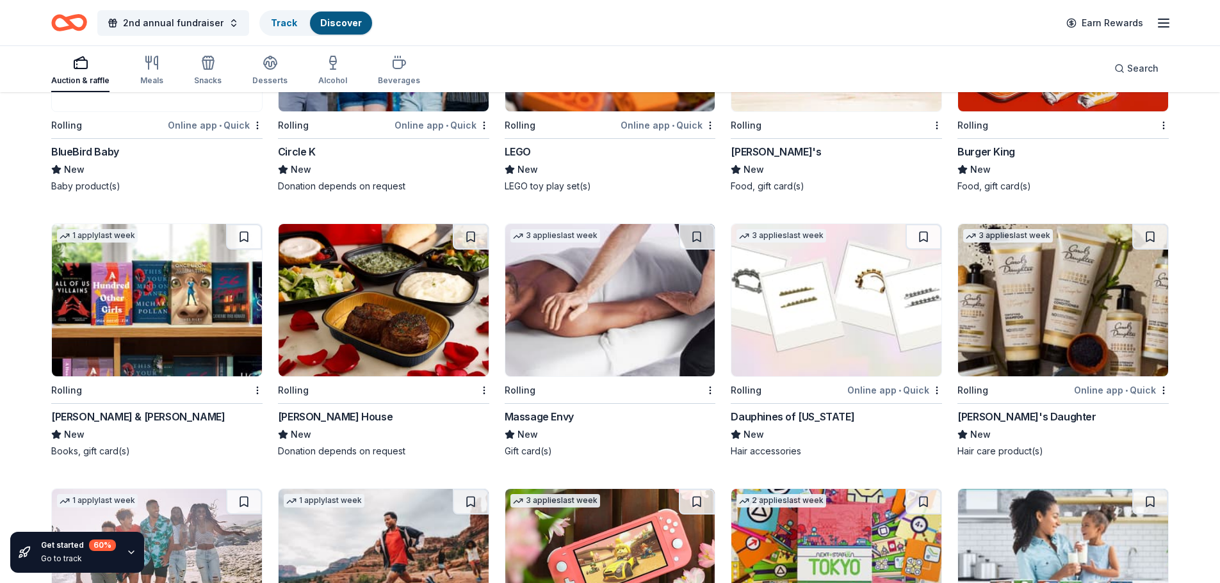
scroll to position [6028, 0]
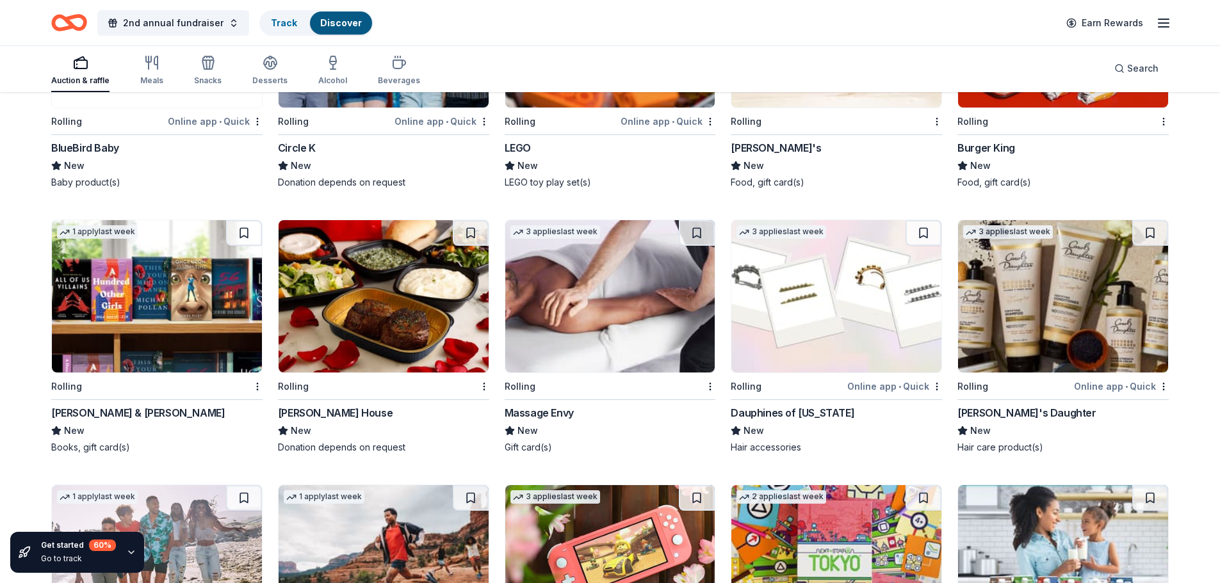
click at [349, 302] on img at bounding box center [384, 296] width 210 height 152
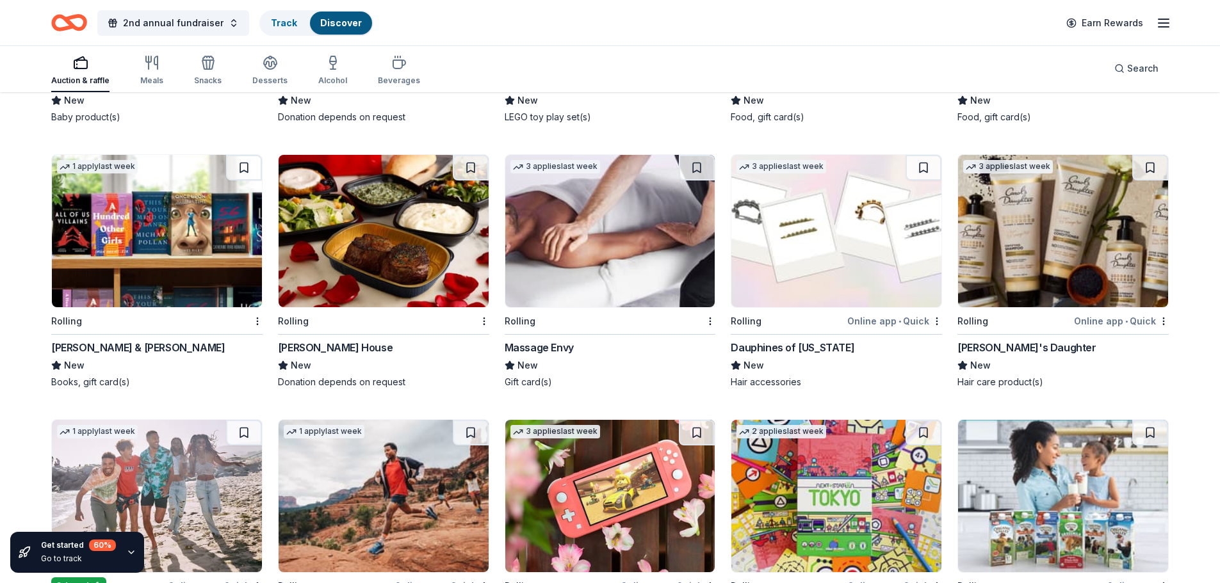
scroll to position [6092, 0]
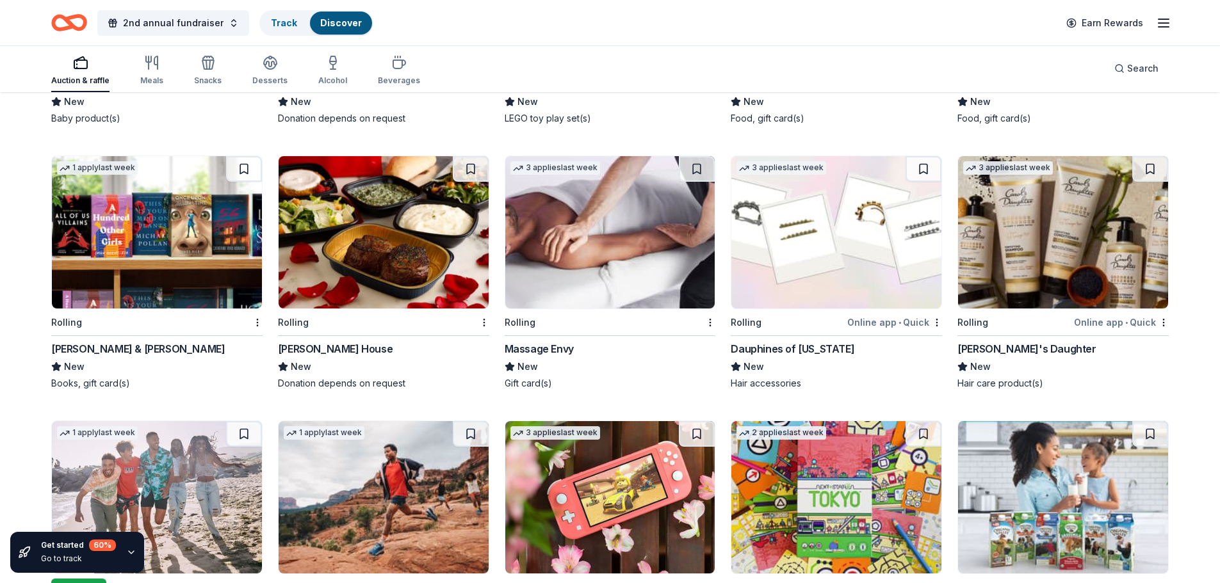
click at [578, 192] on img at bounding box center [610, 232] width 210 height 152
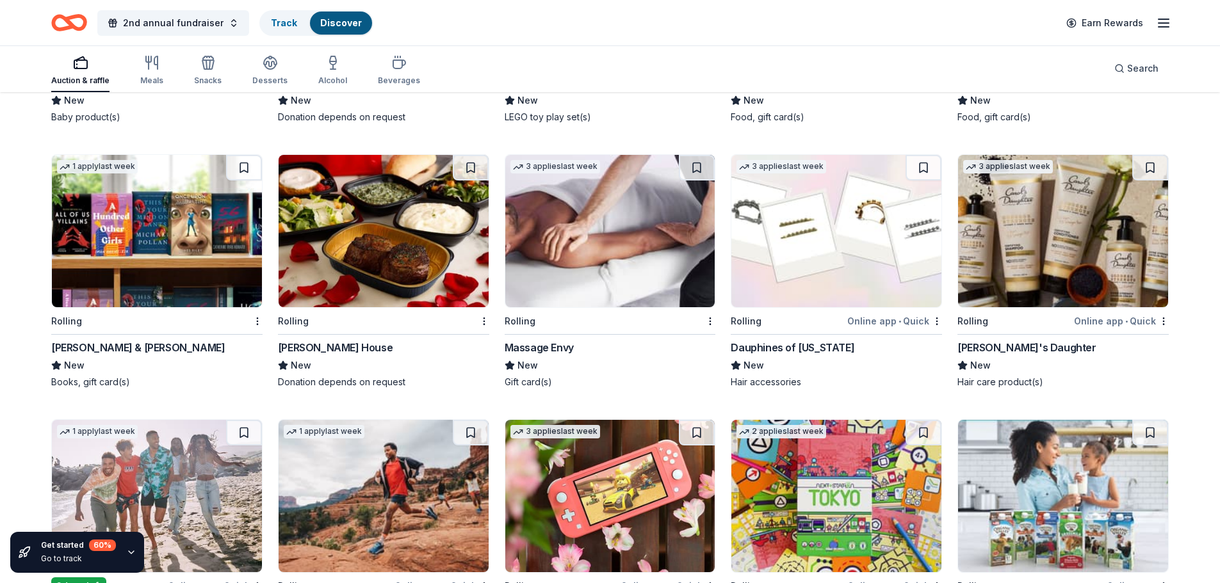
scroll to position [6349, 0]
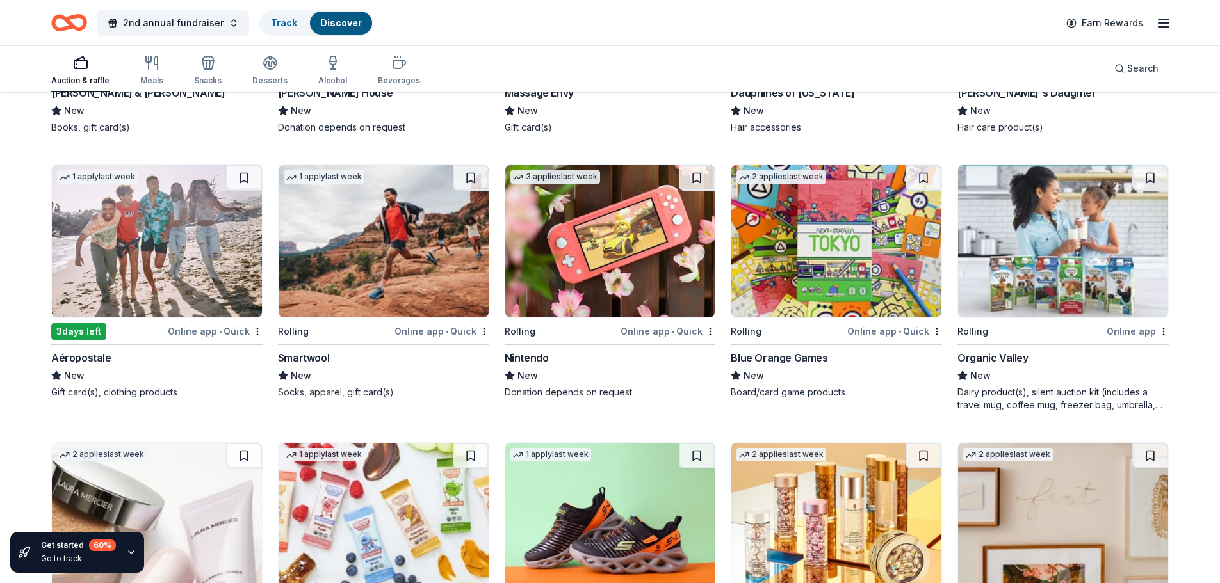
click at [629, 260] on img at bounding box center [610, 241] width 210 height 152
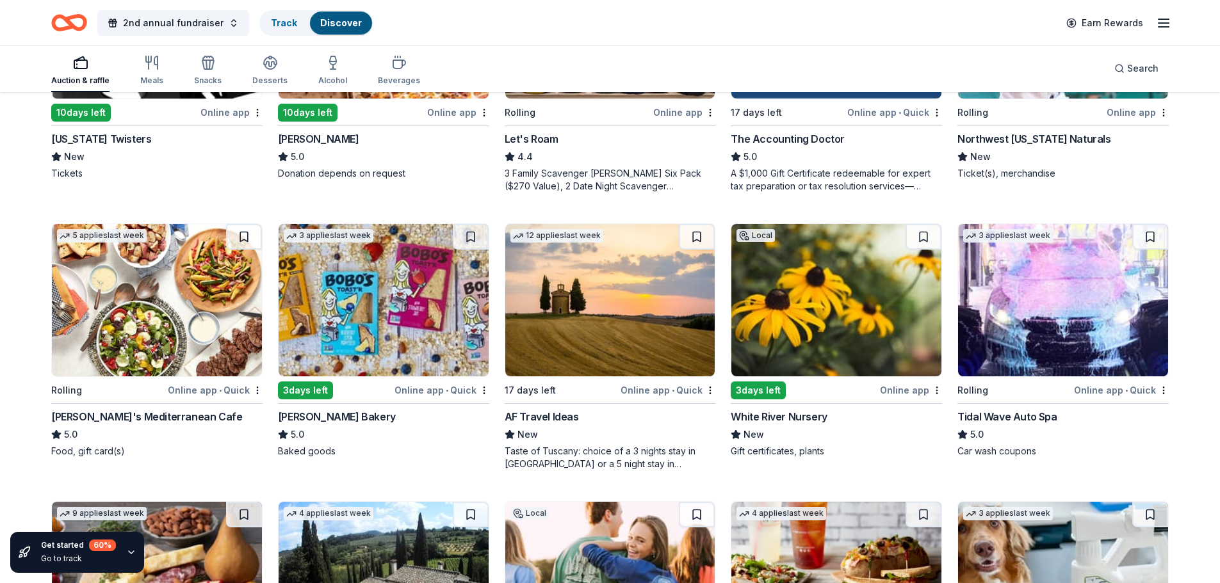
scroll to position [0, 0]
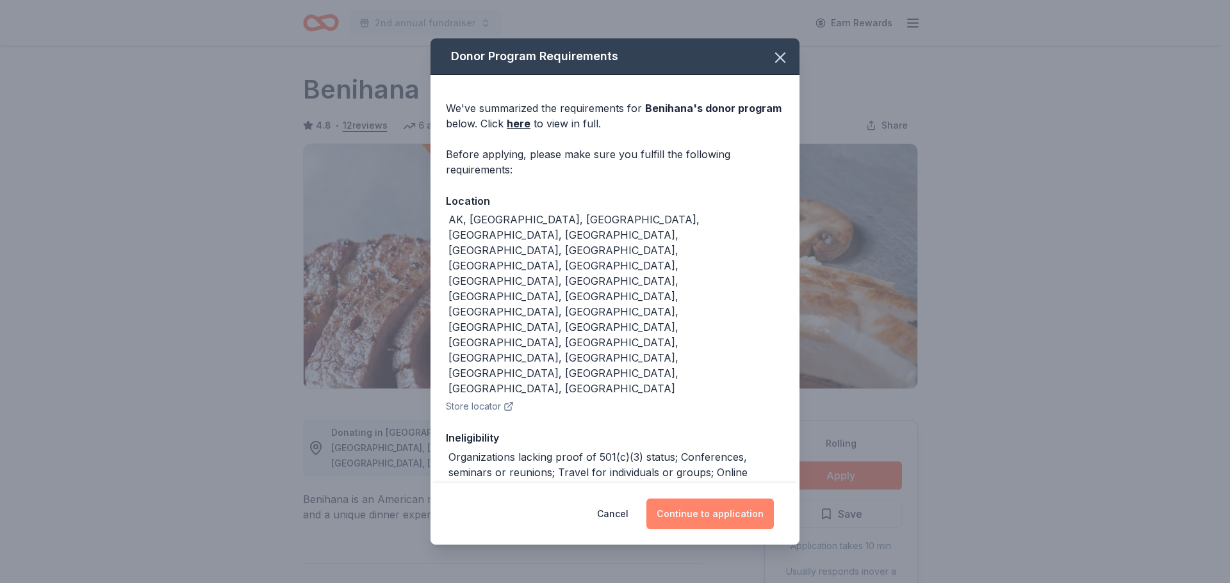
click at [714, 499] on button "Continue to application" at bounding box center [709, 514] width 127 height 31
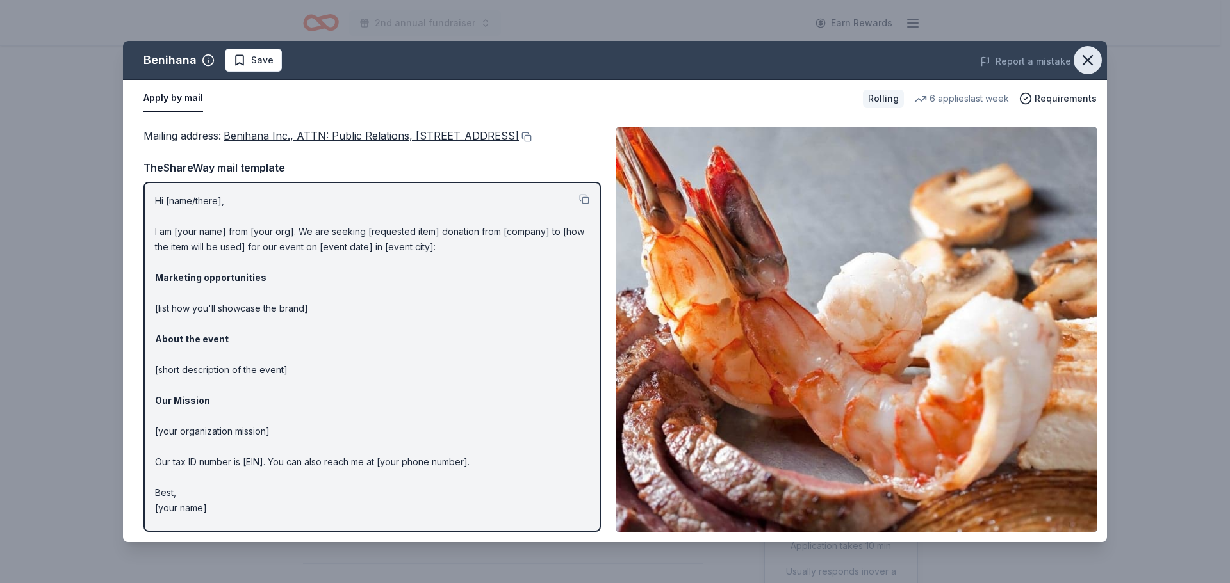
click at [1085, 60] on icon "button" at bounding box center [1087, 60] width 18 height 18
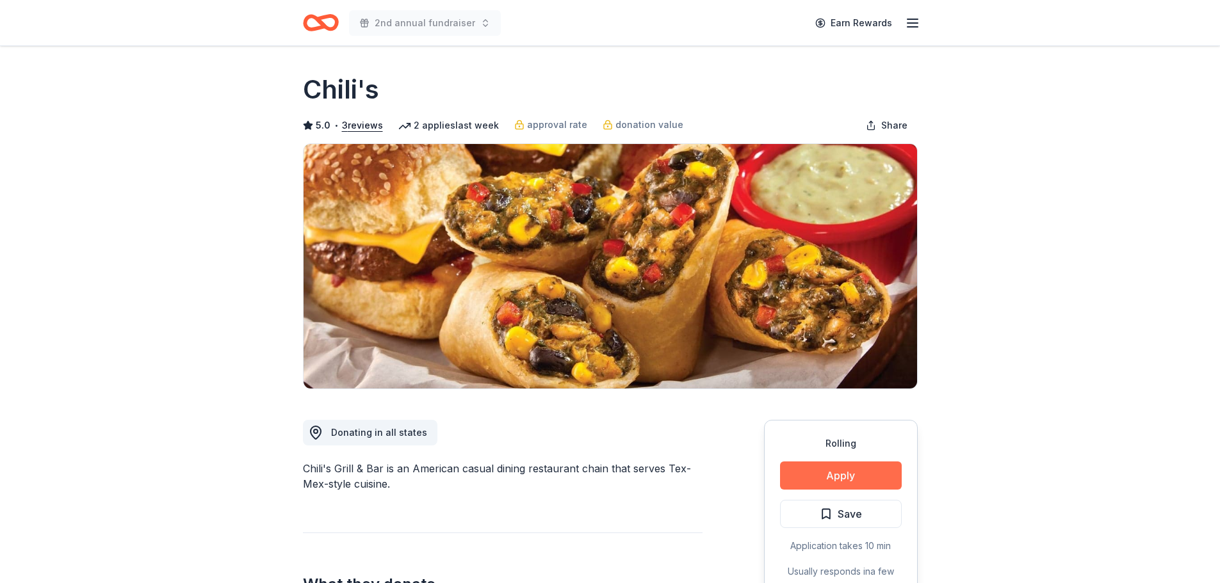
click at [836, 470] on button "Apply" at bounding box center [841, 476] width 122 height 28
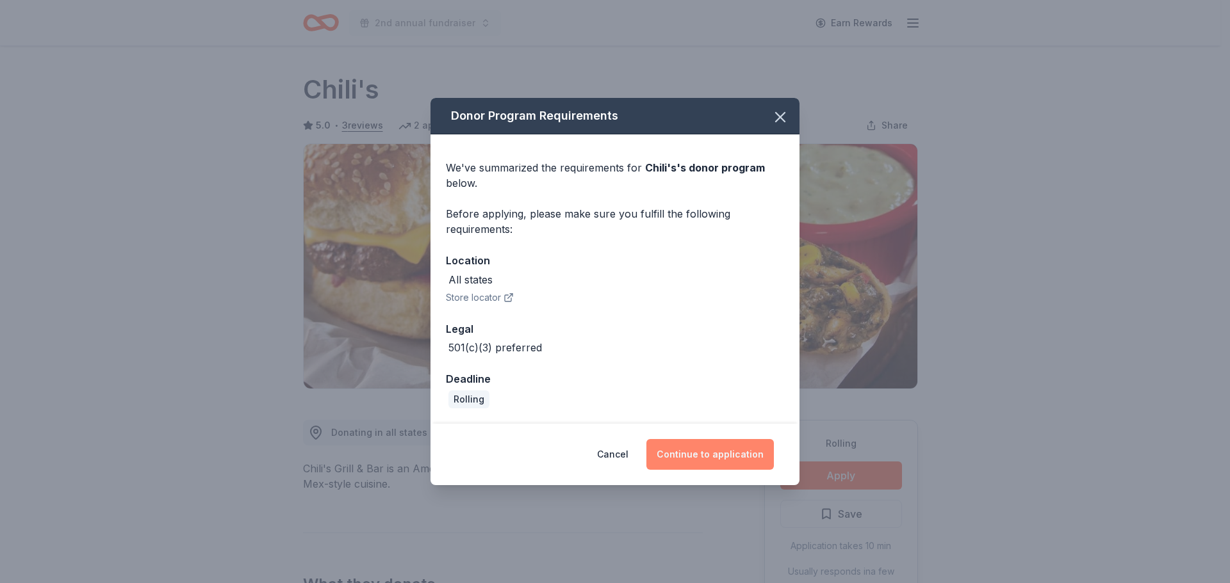
click at [710, 455] on button "Continue to application" at bounding box center [709, 454] width 127 height 31
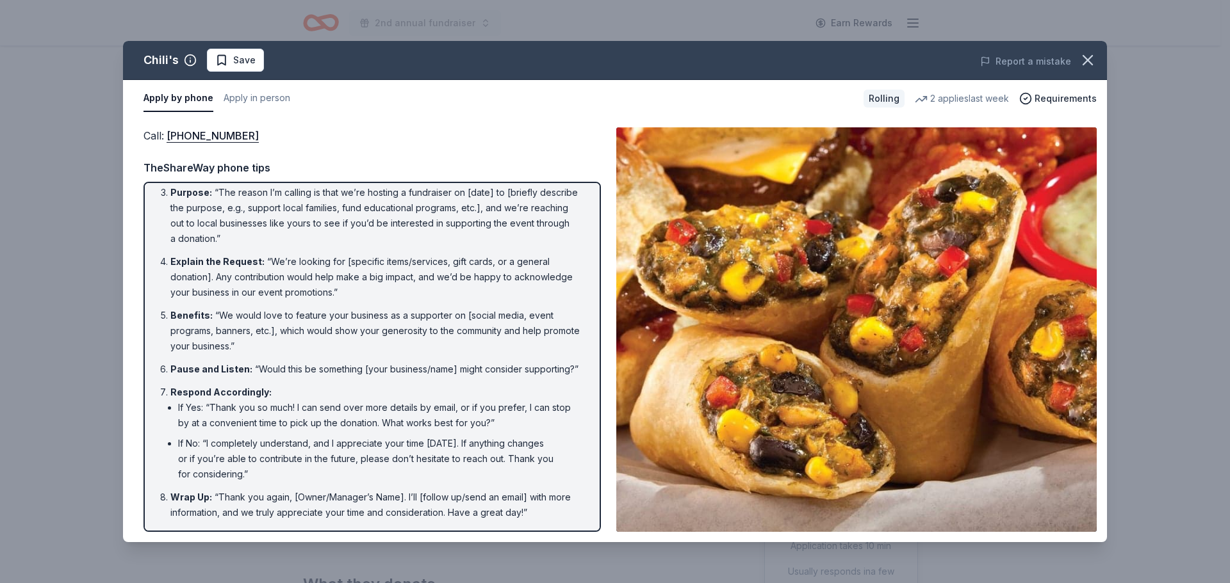
scroll to position [101, 0]
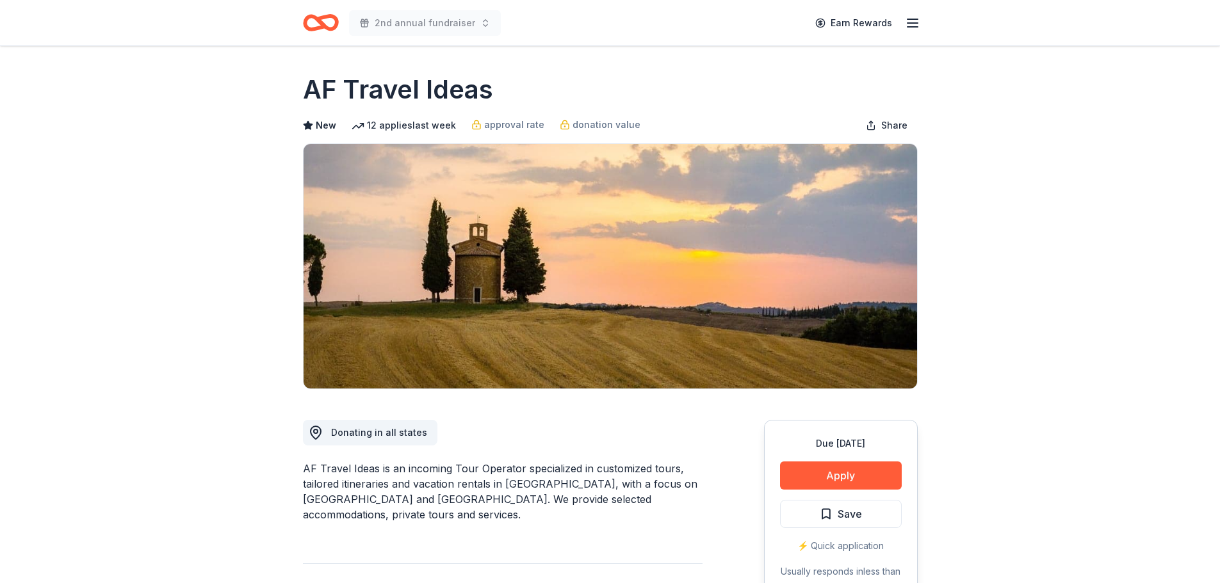
scroll to position [384, 0]
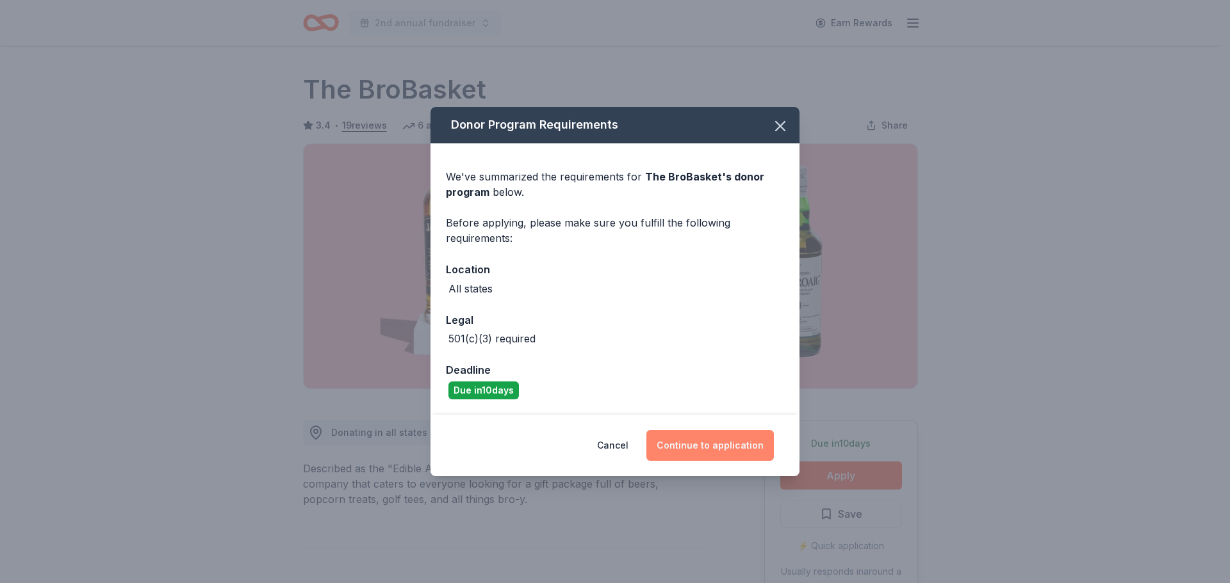
click at [703, 451] on button "Continue to application" at bounding box center [709, 445] width 127 height 31
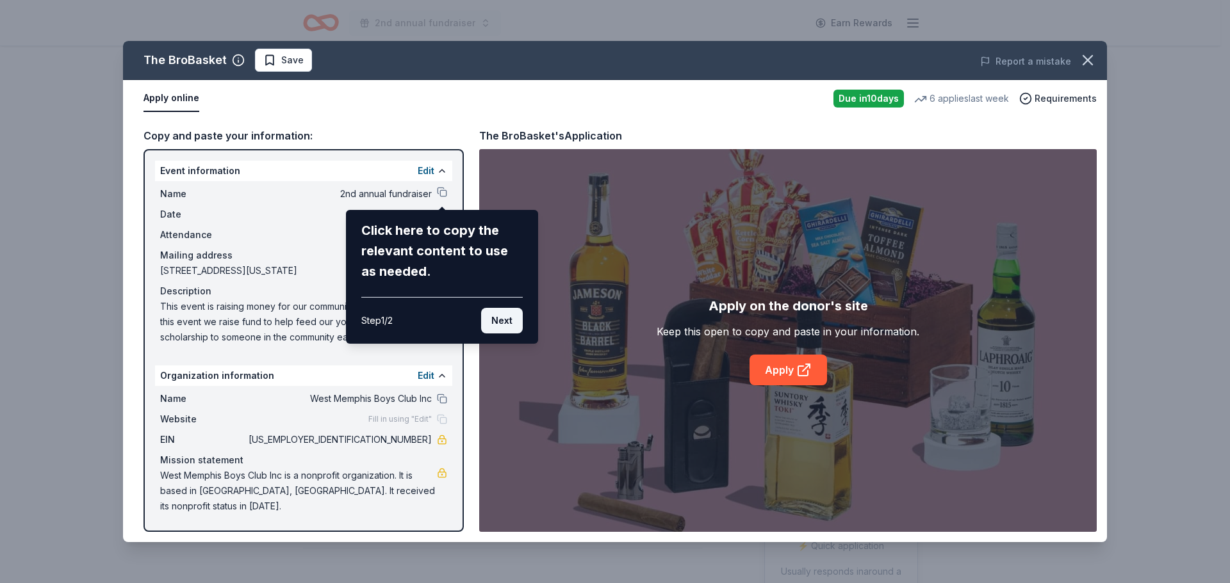
click at [504, 324] on button "Next" at bounding box center [502, 321] width 42 height 26
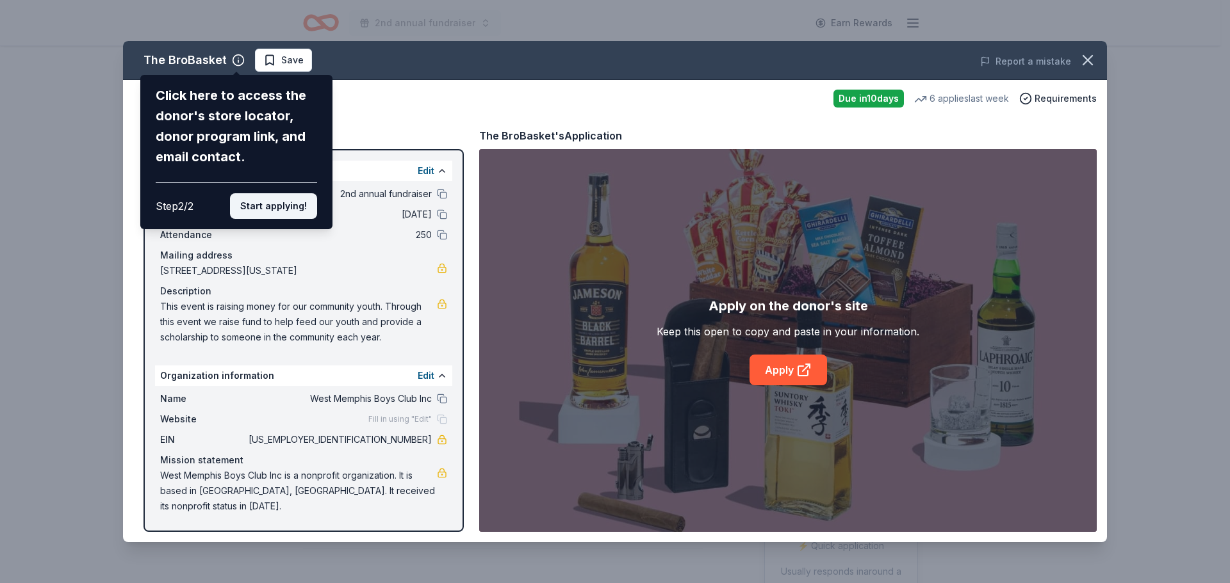
click at [255, 202] on button "Start applying!" at bounding box center [273, 206] width 87 height 26
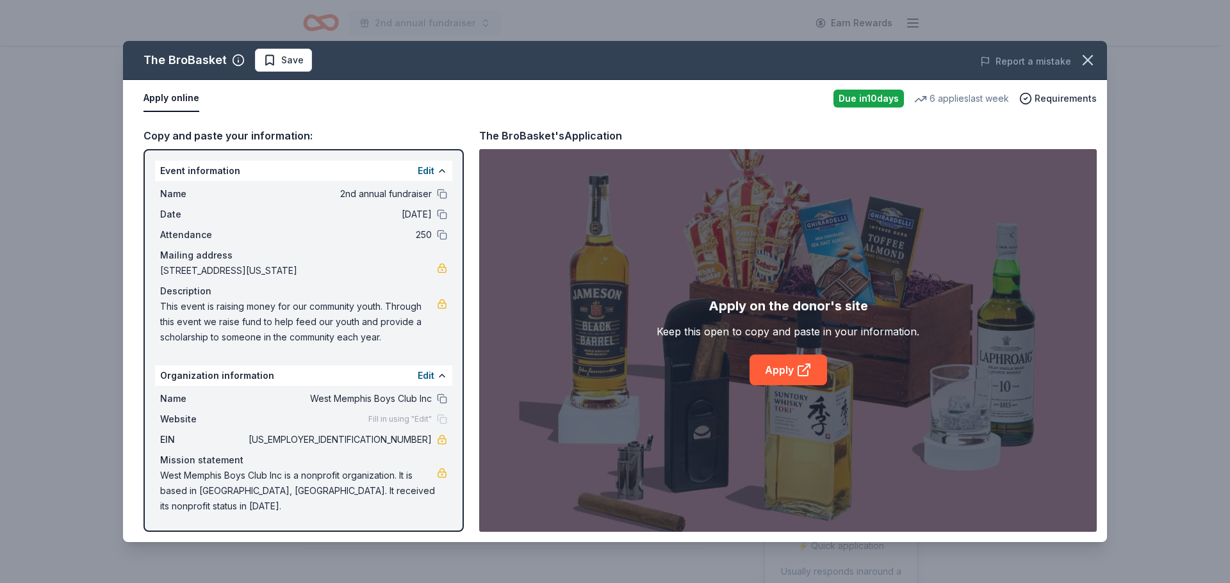
click at [192, 140] on div "The BroBasket Save Report a mistake Apply online Due [DATE] 6 applies last week…" at bounding box center [615, 291] width 984 height 501
click at [173, 102] on div "The BroBasket Save Report a mistake Apply online Due [DATE] 6 applies last week…" at bounding box center [615, 291] width 984 height 501
click at [173, 101] on div "The BroBasket Save Report a mistake Apply online Due [DATE] 6 applies last week…" at bounding box center [615, 291] width 984 height 501
click at [480, 143] on div "The BroBasket Save Report a mistake Apply online Due [DATE] 6 applies last week…" at bounding box center [615, 291] width 984 height 501
click at [791, 370] on div "The BroBasket Save Report a mistake Apply online Due [DATE] 6 applies last week…" at bounding box center [615, 291] width 984 height 501
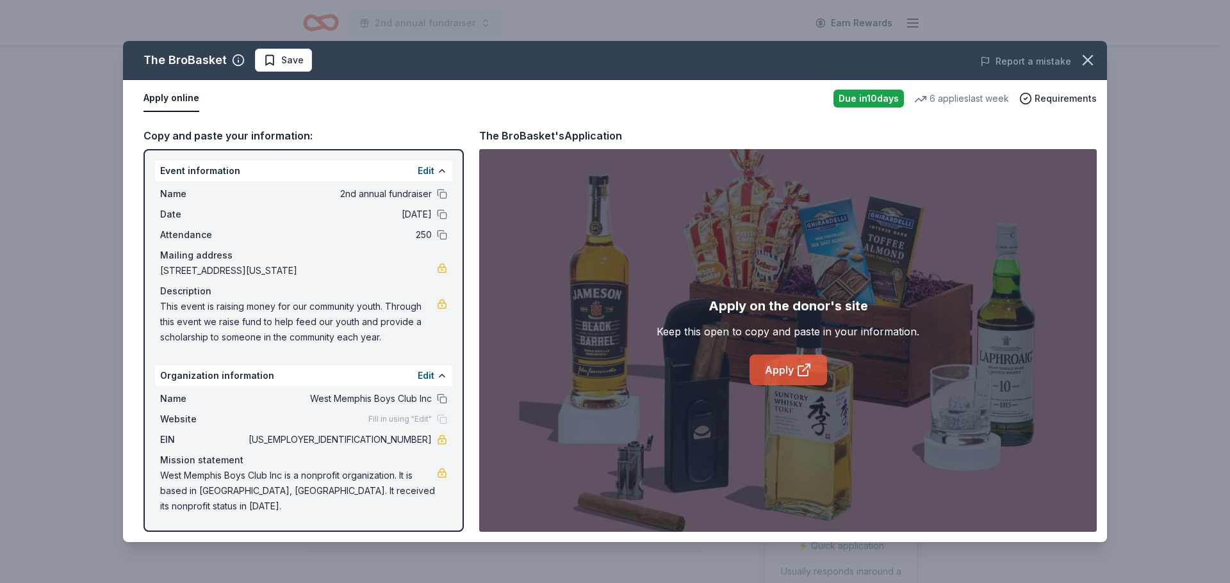
click at [784, 372] on link "Apply" at bounding box center [787, 370] width 77 height 31
drag, startPoint x: 395, startPoint y: 339, endPoint x: 157, endPoint y: 311, distance: 239.9
click at [158, 311] on div "Name 2nd annual fundraiser Date [DATE] Attendance 250 Mailing address [STREET_A…" at bounding box center [303, 265] width 297 height 169
drag, startPoint x: 198, startPoint y: 508, endPoint x: 144, endPoint y: 503, distance: 54.0
click at [145, 504] on div "Event information Edit Name 2nd annual fundraiser Date [DATE] Attendance 250 Ma…" at bounding box center [303, 340] width 320 height 383
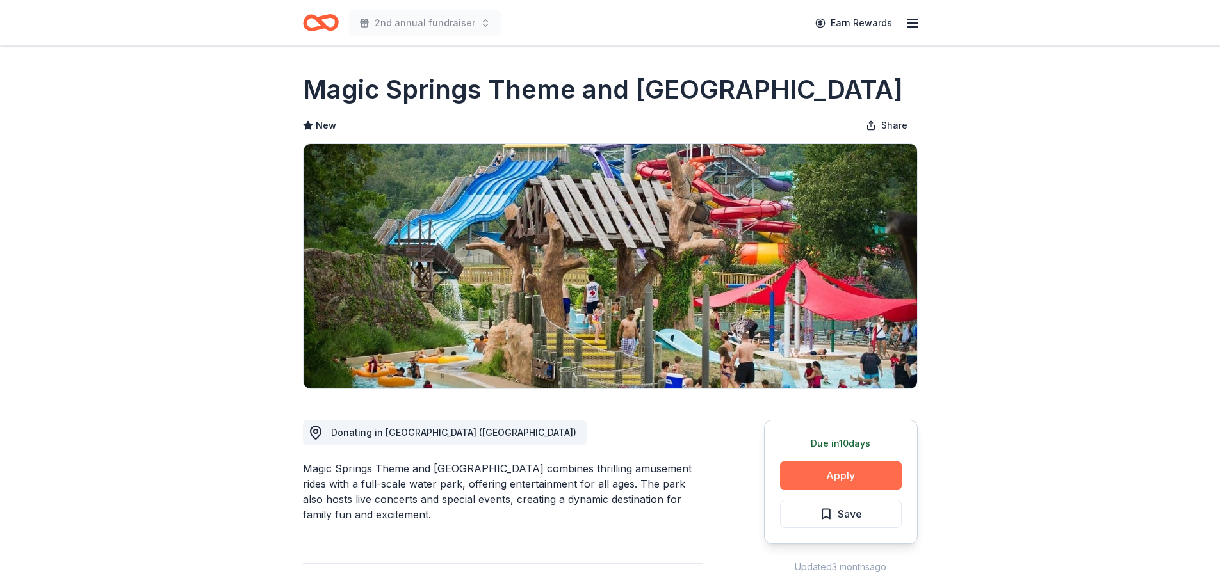
click at [824, 481] on button "Apply" at bounding box center [841, 476] width 122 height 28
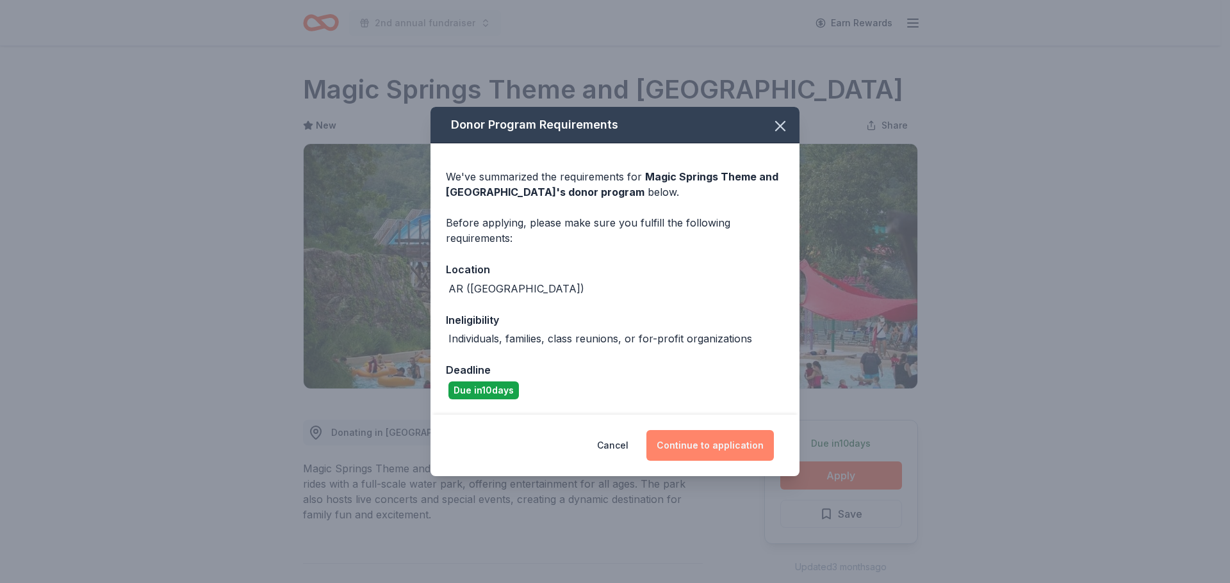
click at [731, 448] on button "Continue to application" at bounding box center [709, 445] width 127 height 31
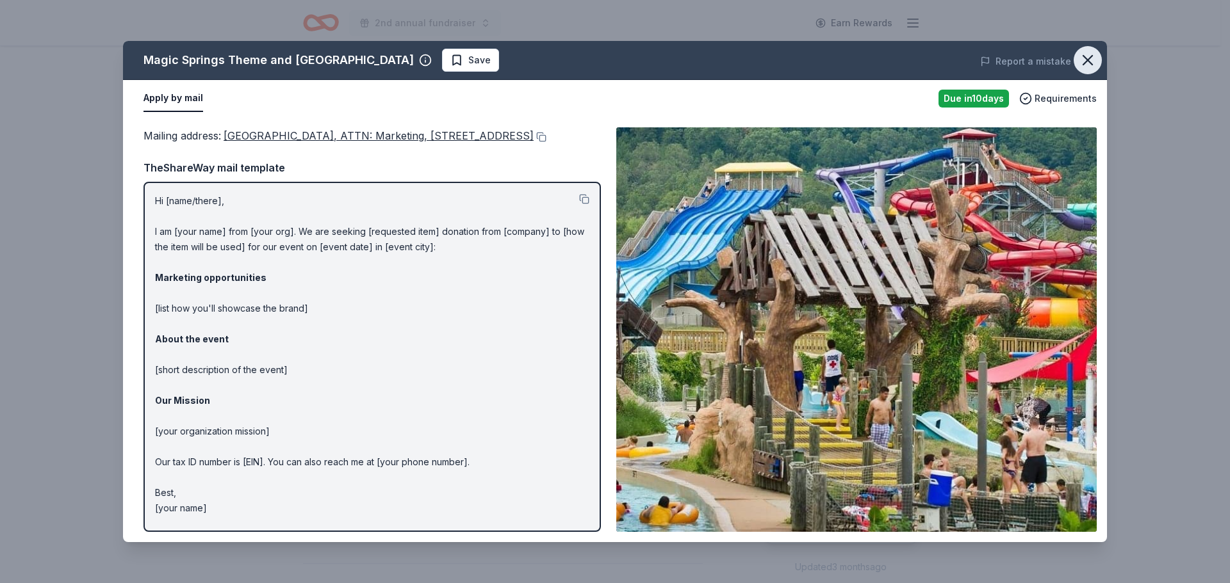
click at [1089, 60] on icon "button" at bounding box center [1087, 60] width 18 height 18
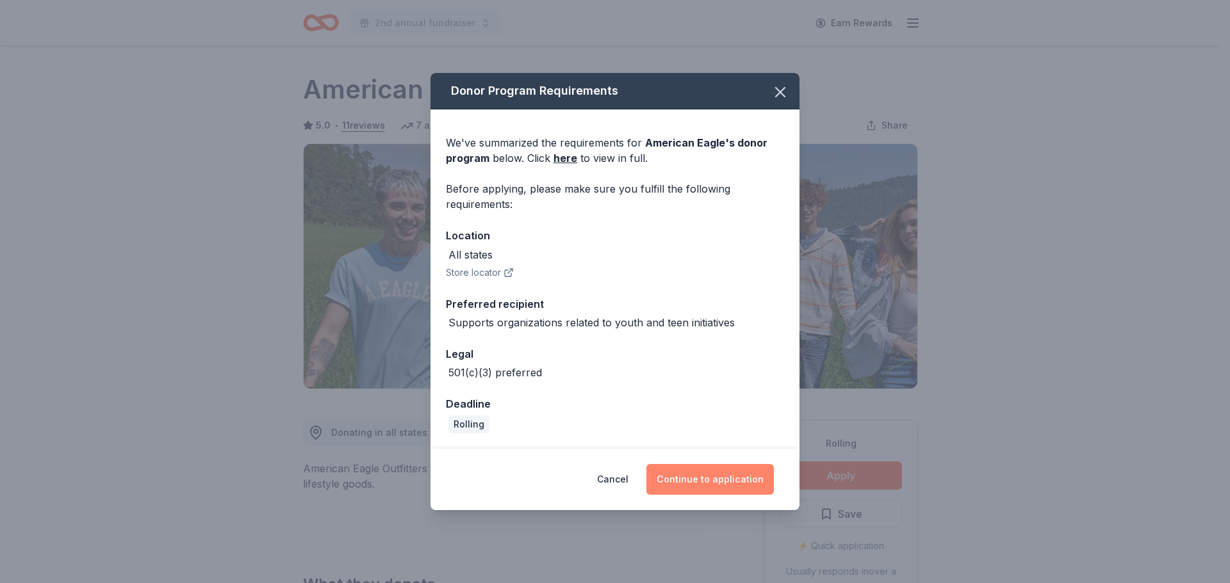
click at [719, 483] on button "Continue to application" at bounding box center [709, 479] width 127 height 31
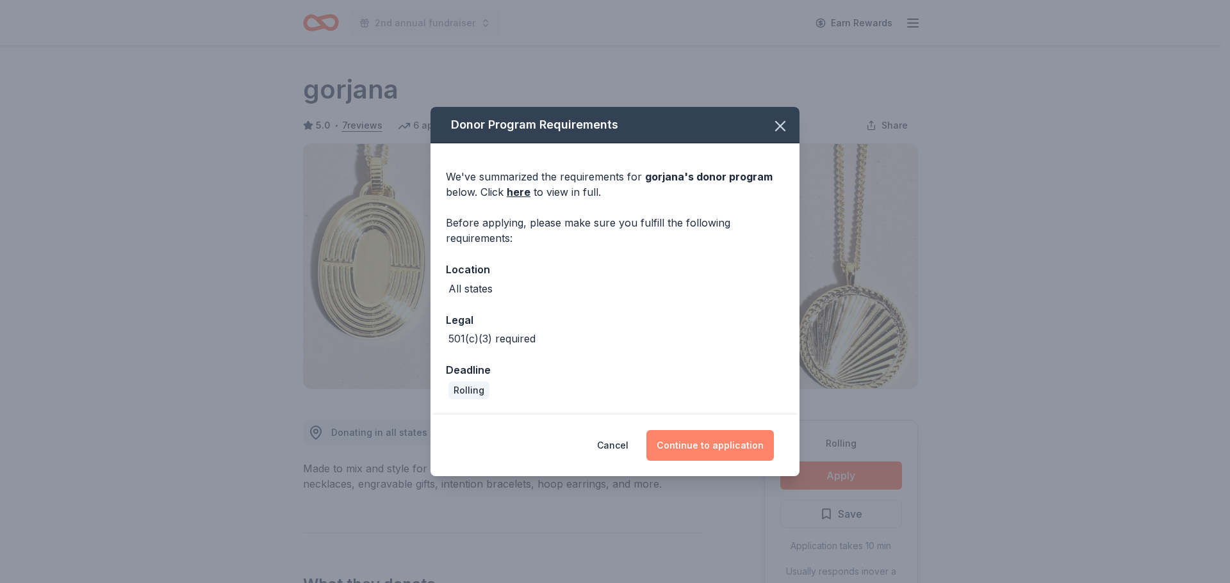
click at [723, 443] on button "Continue to application" at bounding box center [709, 445] width 127 height 31
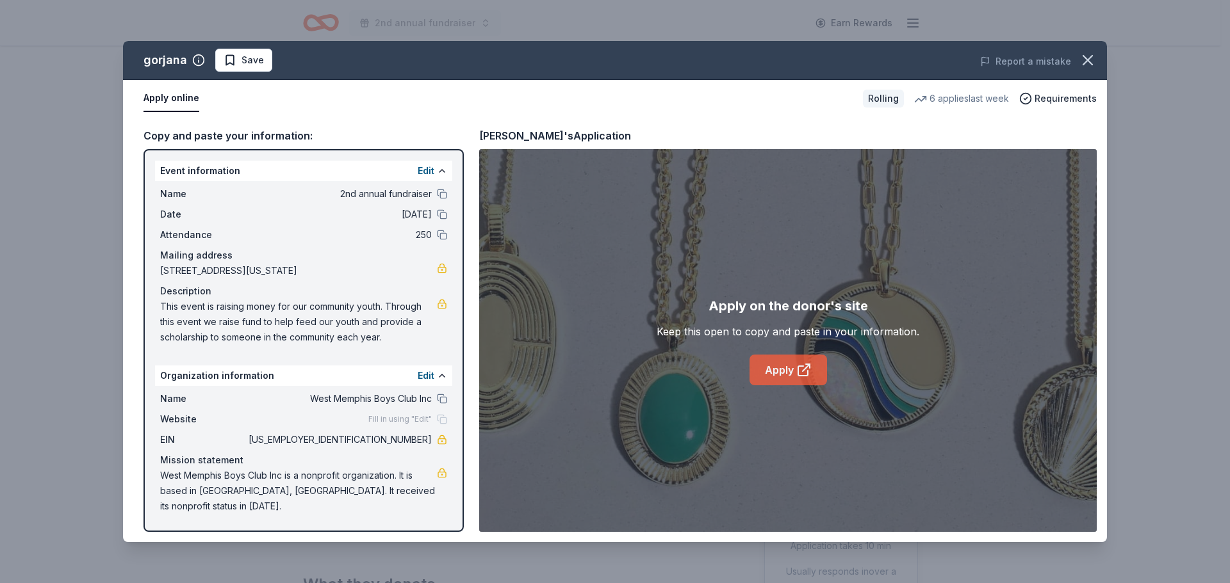
click at [798, 362] on link "Apply" at bounding box center [787, 370] width 77 height 31
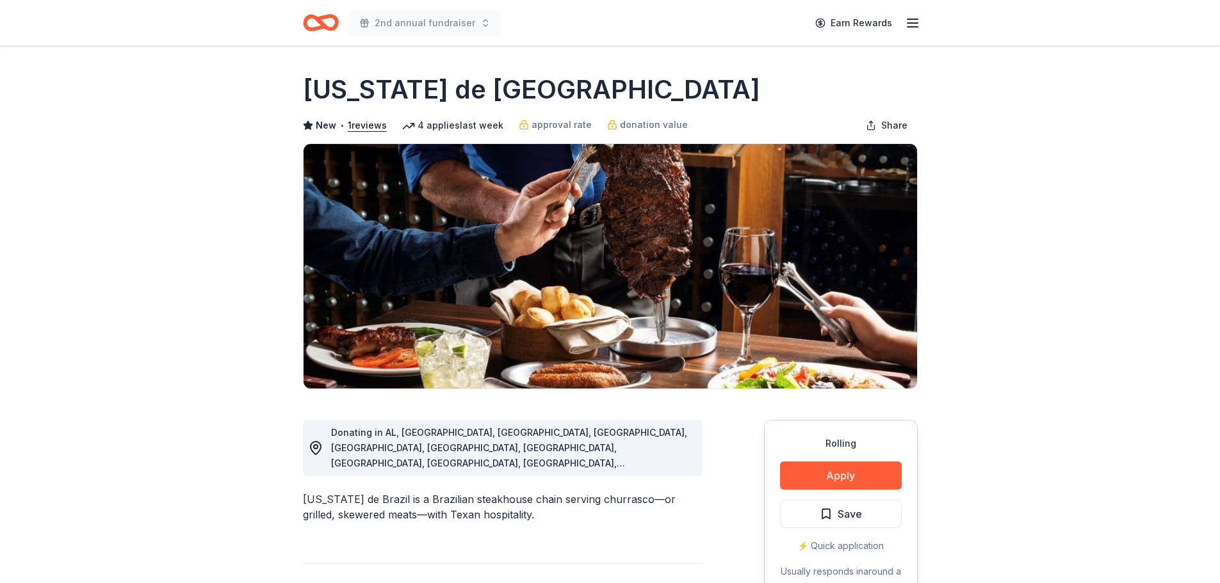
click at [815, 474] on button "Apply" at bounding box center [841, 476] width 122 height 28
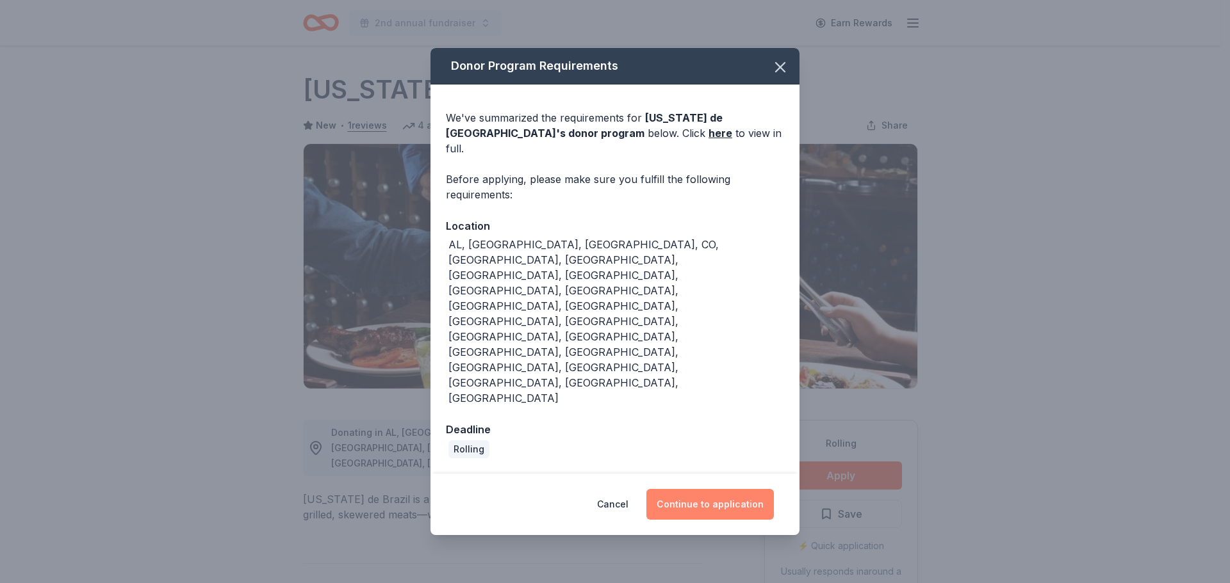
click at [675, 489] on button "Continue to application" at bounding box center [709, 504] width 127 height 31
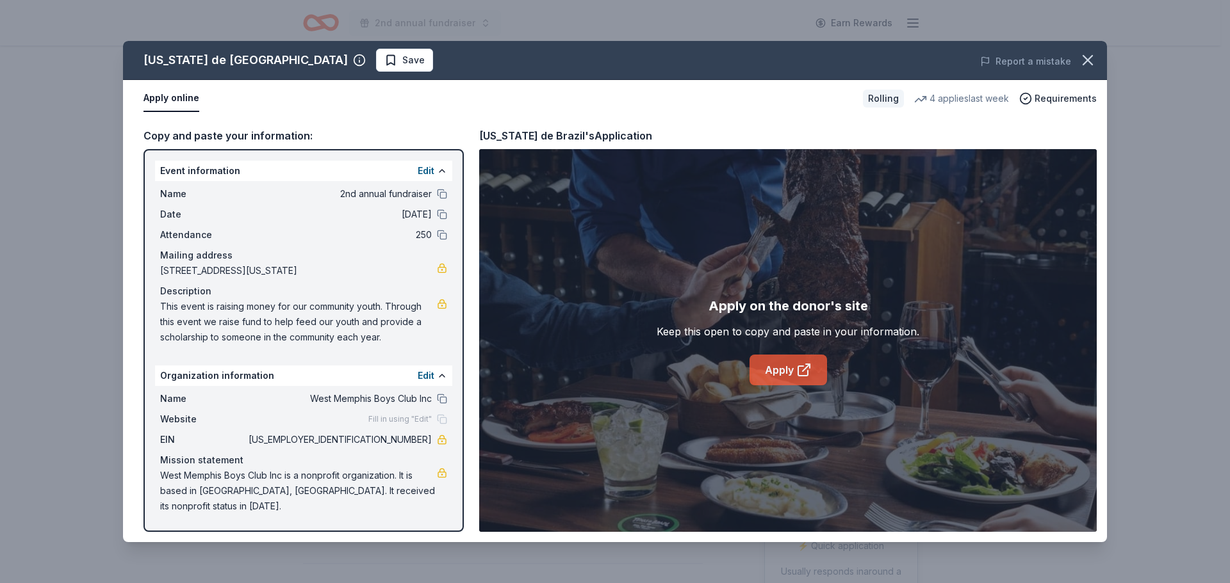
click at [756, 376] on link "Apply" at bounding box center [787, 370] width 77 height 31
click at [1084, 56] on icon "button" at bounding box center [1087, 60] width 9 height 9
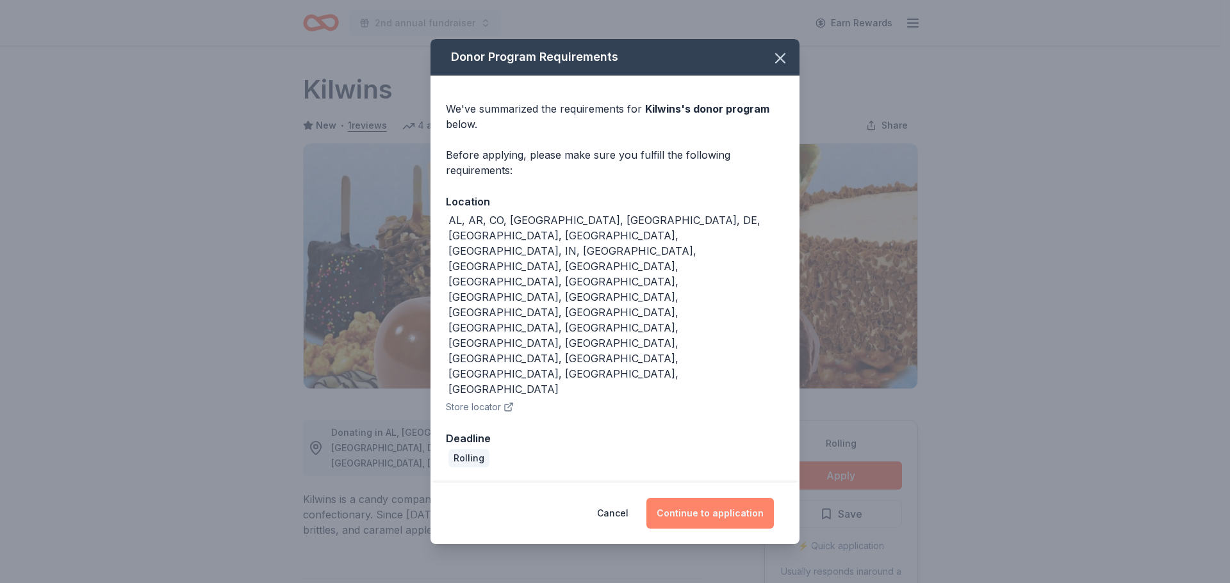
click at [735, 498] on button "Continue to application" at bounding box center [709, 513] width 127 height 31
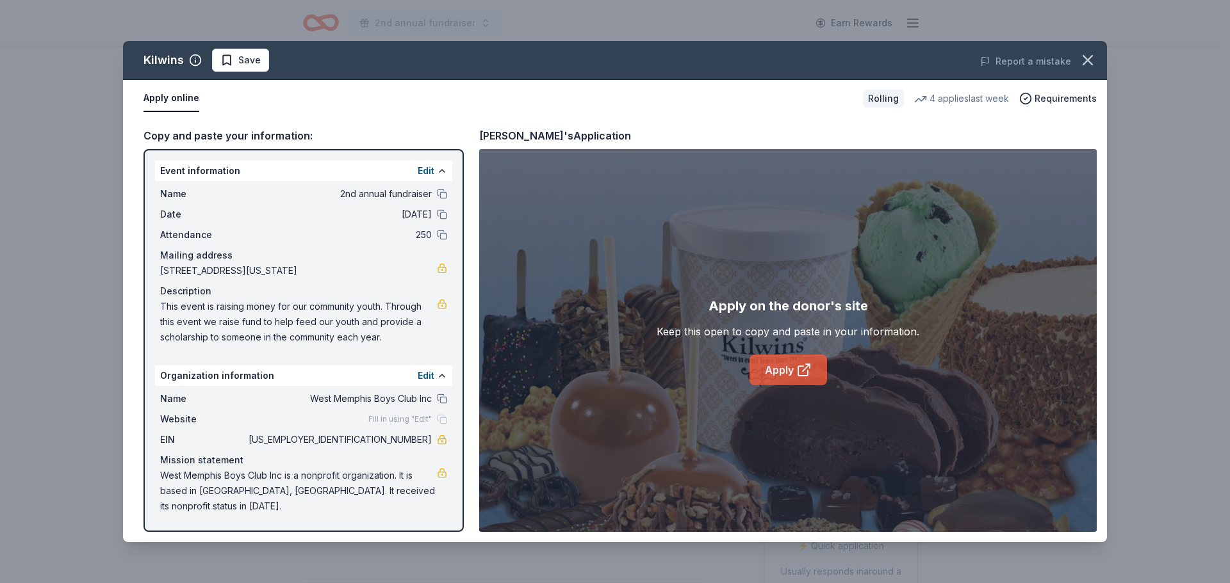
click at [797, 365] on icon at bounding box center [803, 369] width 15 height 15
click at [1086, 56] on icon "button" at bounding box center [1087, 60] width 18 height 18
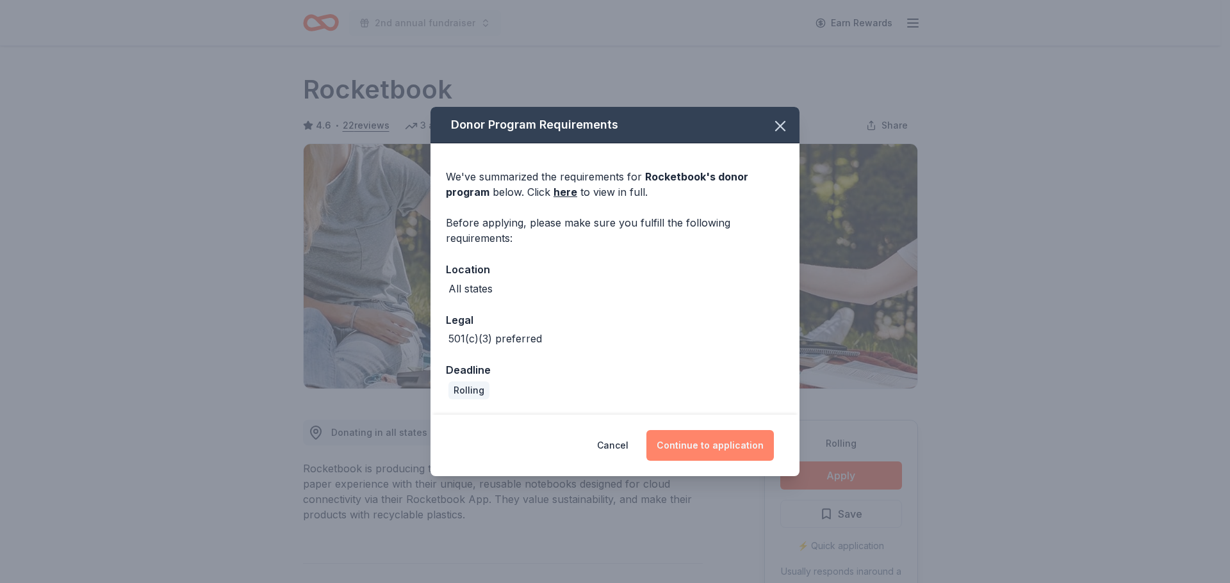
click at [760, 440] on button "Continue to application" at bounding box center [709, 445] width 127 height 31
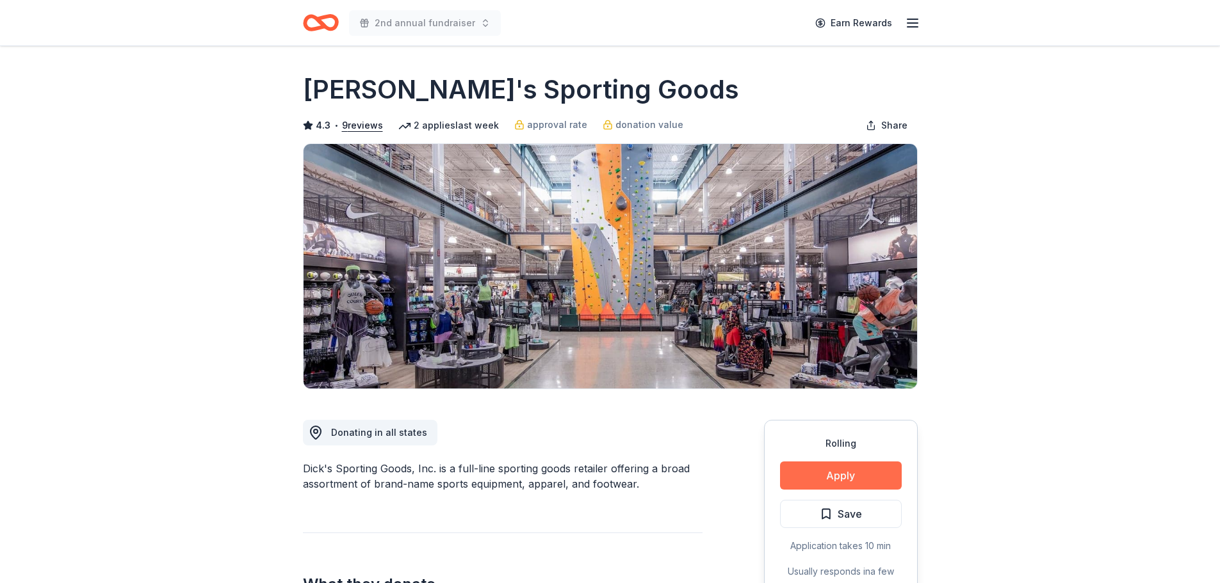
click at [865, 475] on button "Apply" at bounding box center [841, 476] width 122 height 28
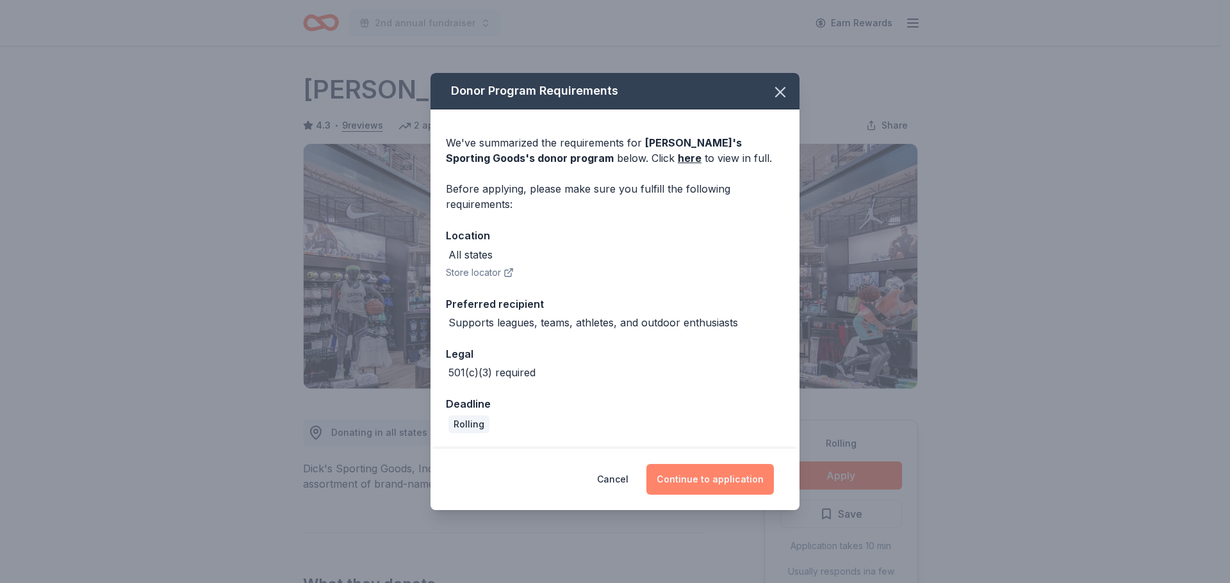
click at [680, 473] on button "Continue to application" at bounding box center [709, 479] width 127 height 31
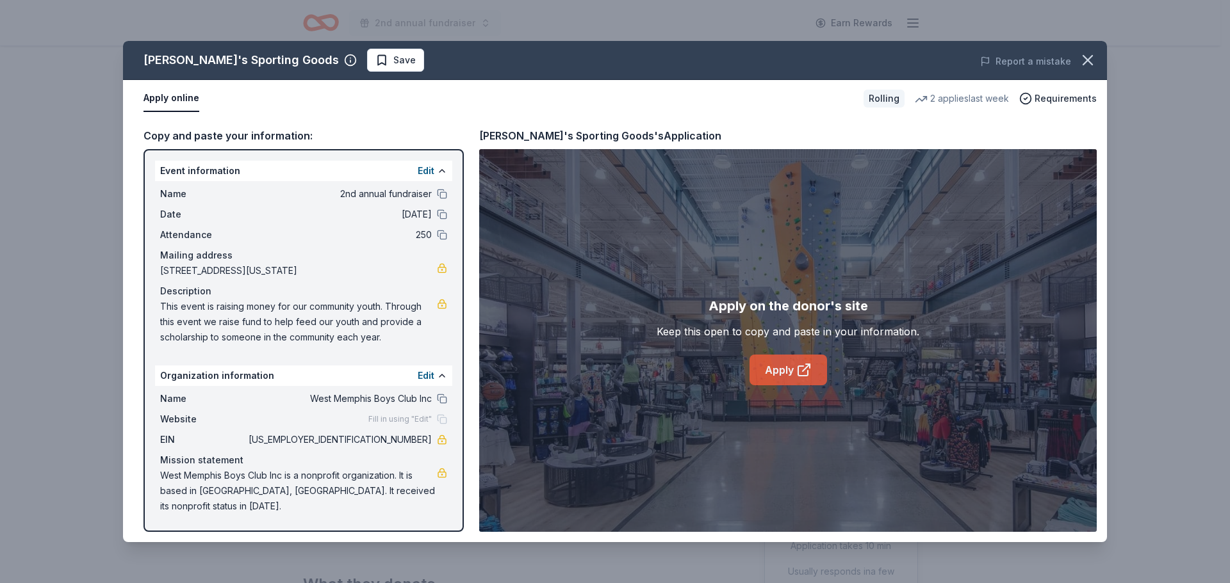
click at [797, 361] on link "Apply" at bounding box center [787, 370] width 77 height 31
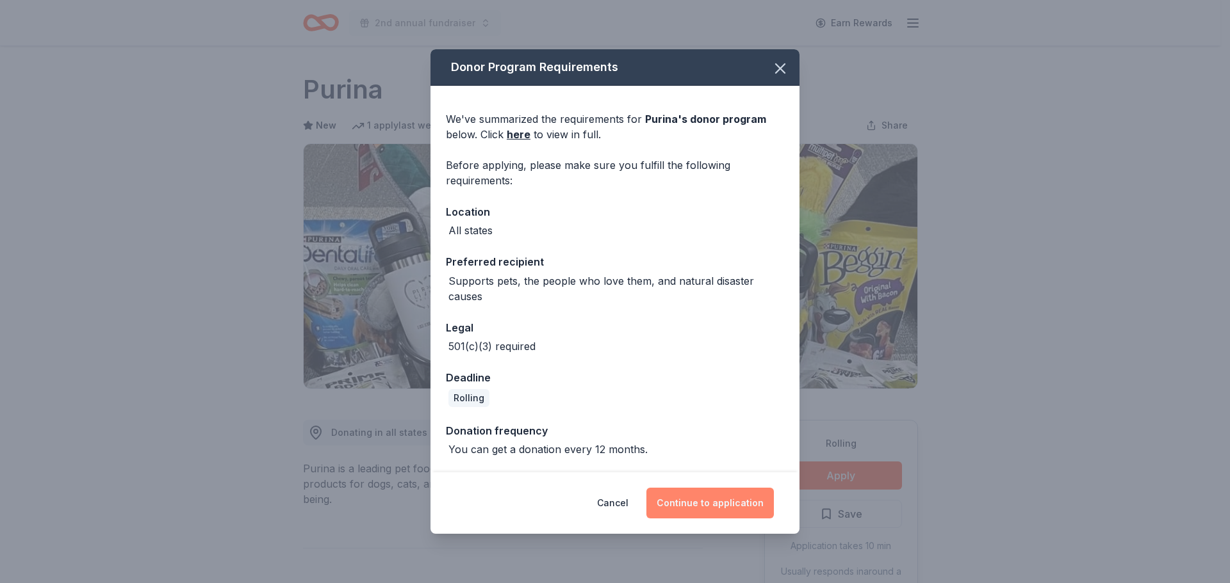
click at [751, 510] on button "Continue to application" at bounding box center [709, 503] width 127 height 31
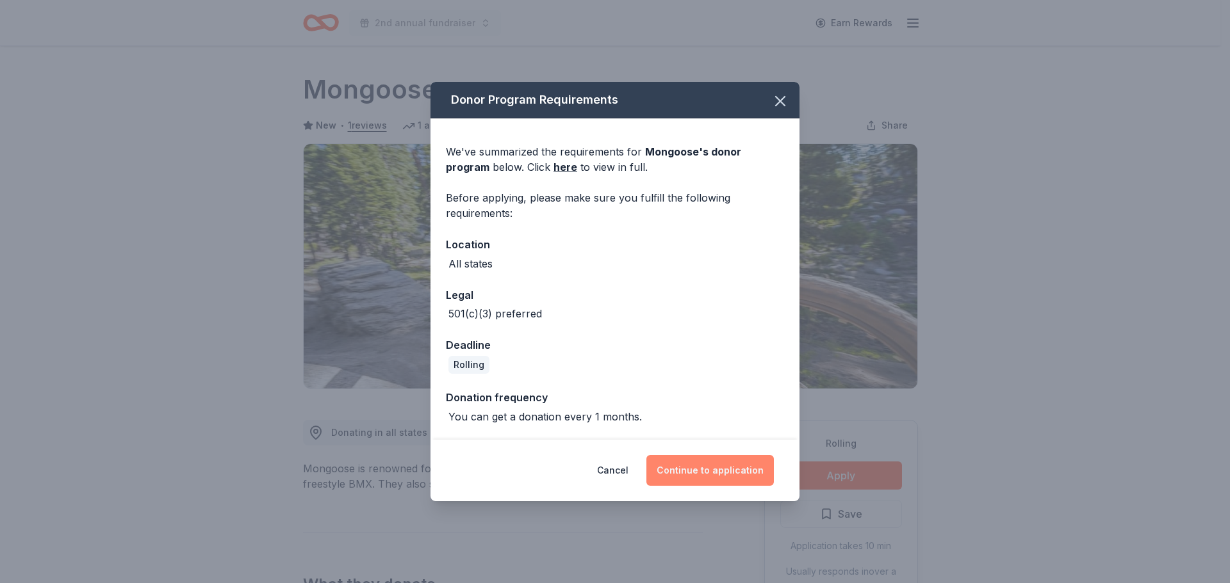
click at [726, 469] on button "Continue to application" at bounding box center [709, 470] width 127 height 31
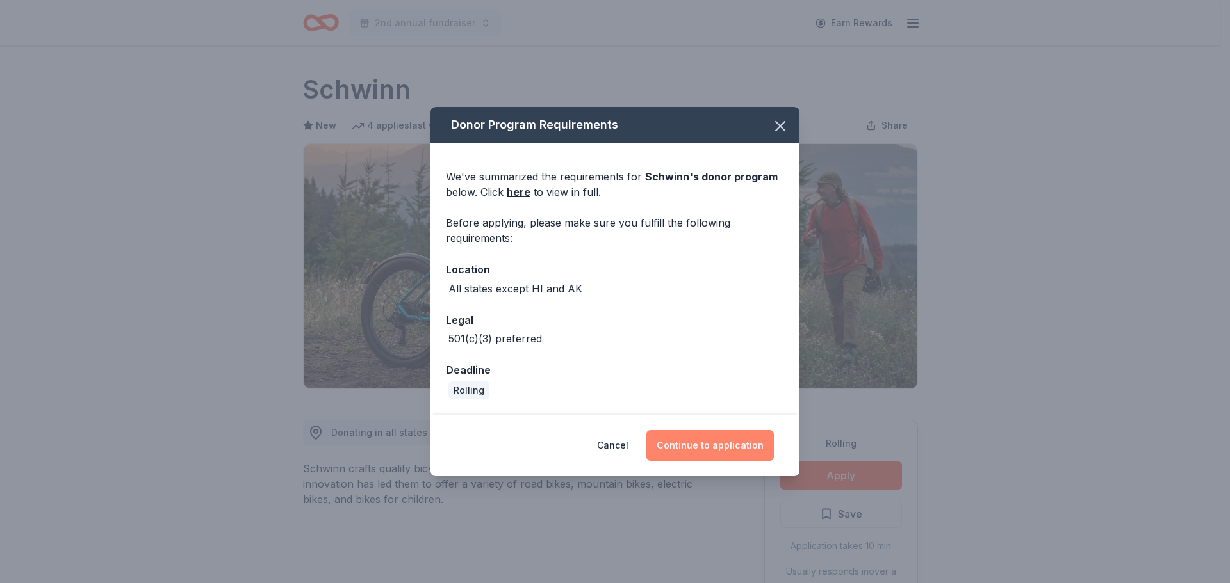
click at [683, 435] on button "Continue to application" at bounding box center [709, 445] width 127 height 31
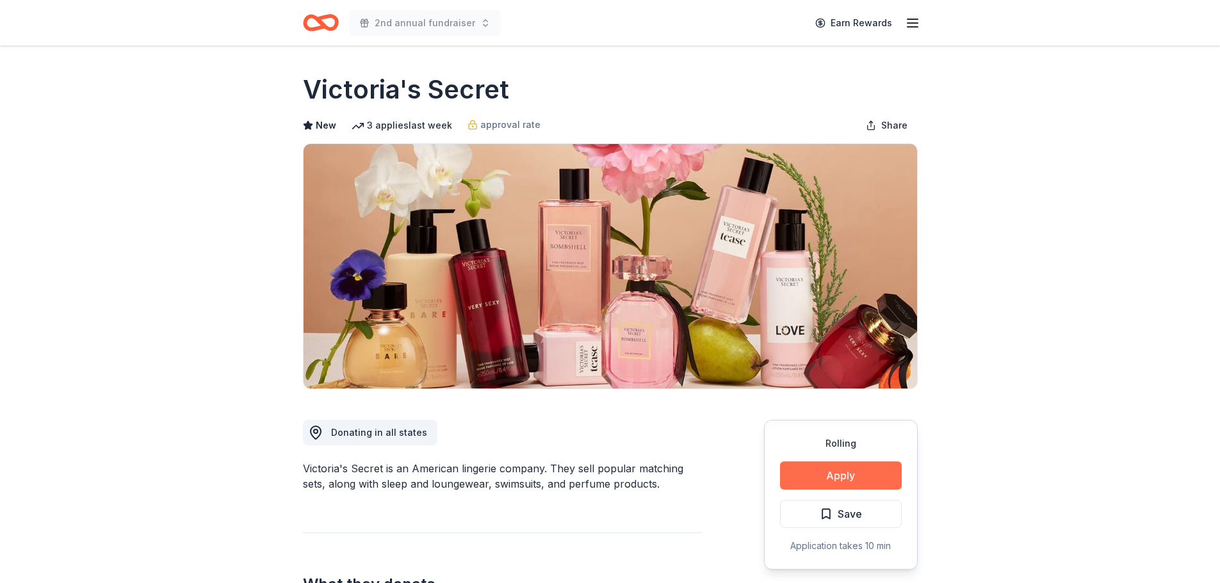
click at [862, 479] on button "Apply" at bounding box center [841, 476] width 122 height 28
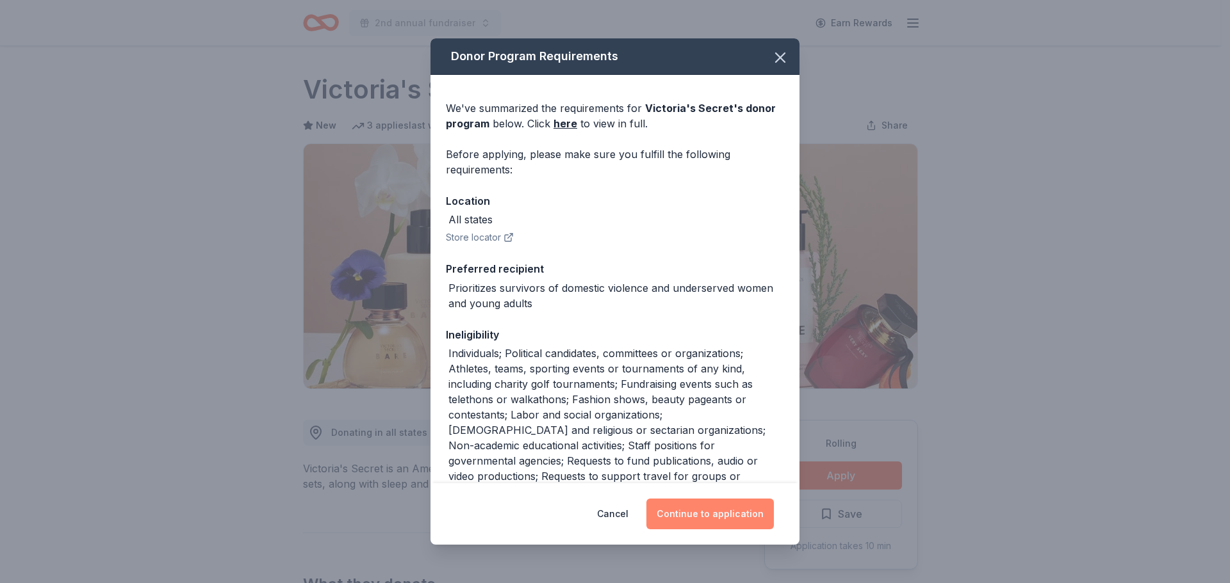
click at [689, 511] on button "Continue to application" at bounding box center [709, 514] width 127 height 31
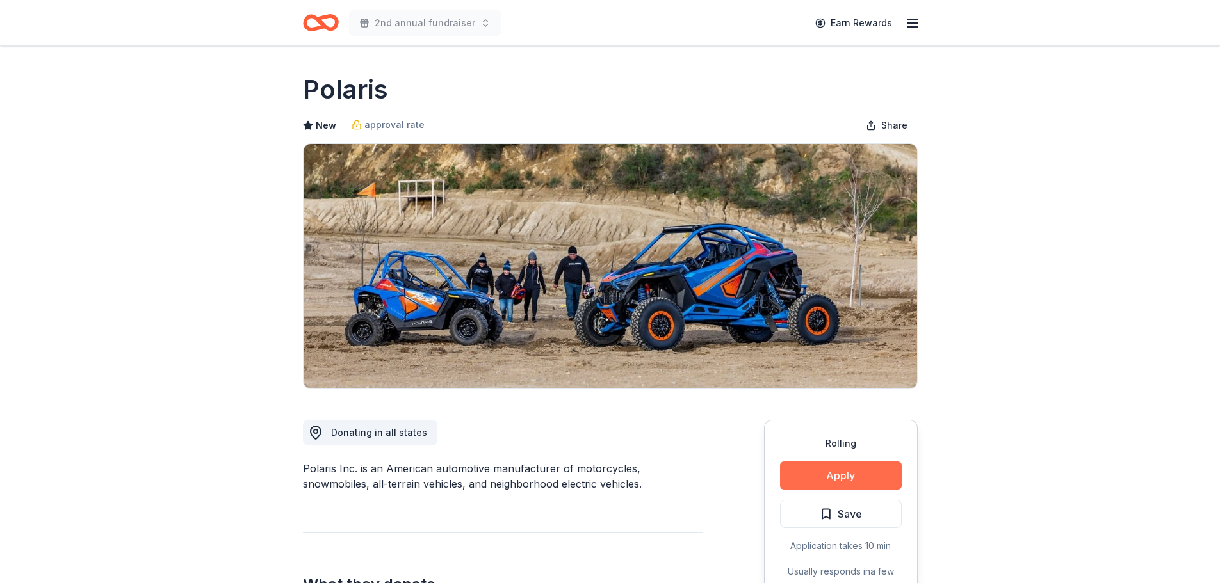
click at [875, 481] on button "Apply" at bounding box center [841, 476] width 122 height 28
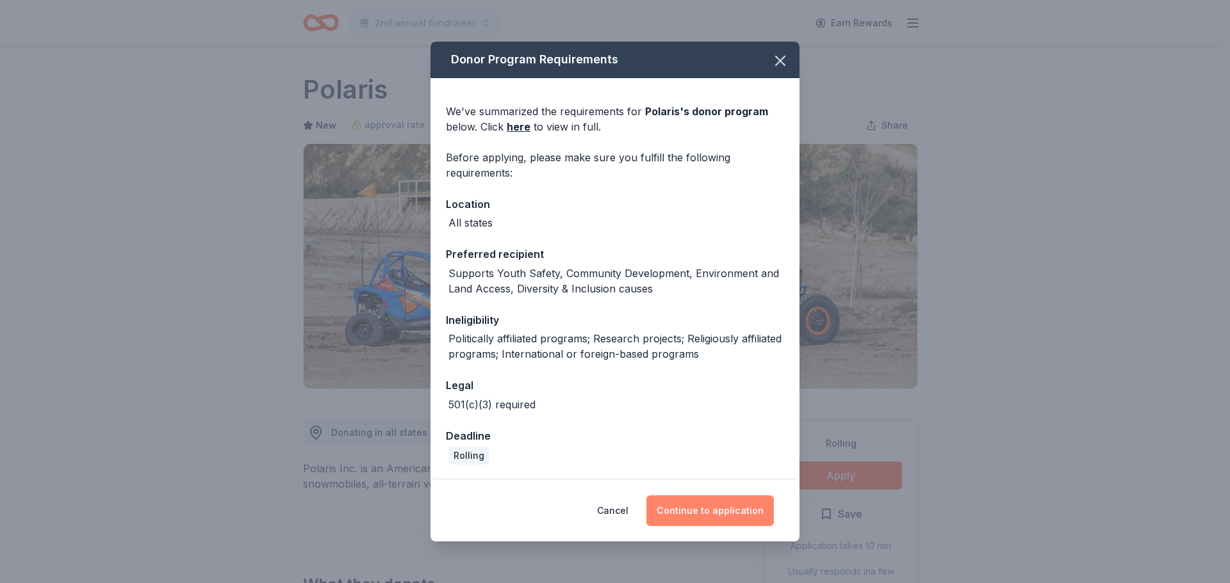
click at [720, 504] on button "Continue to application" at bounding box center [709, 511] width 127 height 31
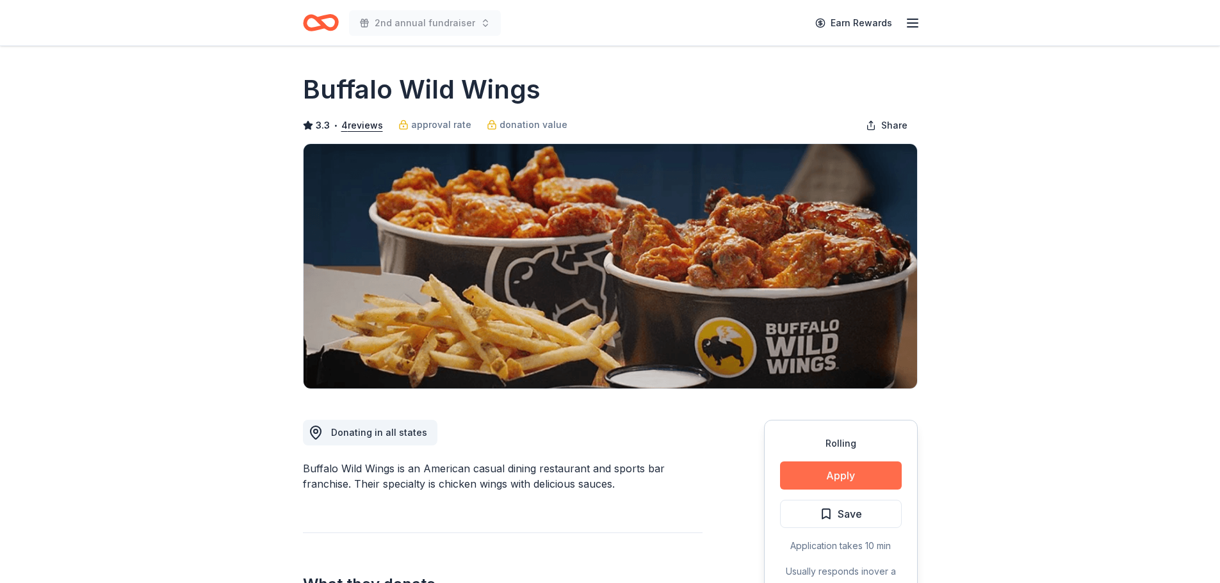
click at [820, 480] on button "Apply" at bounding box center [841, 476] width 122 height 28
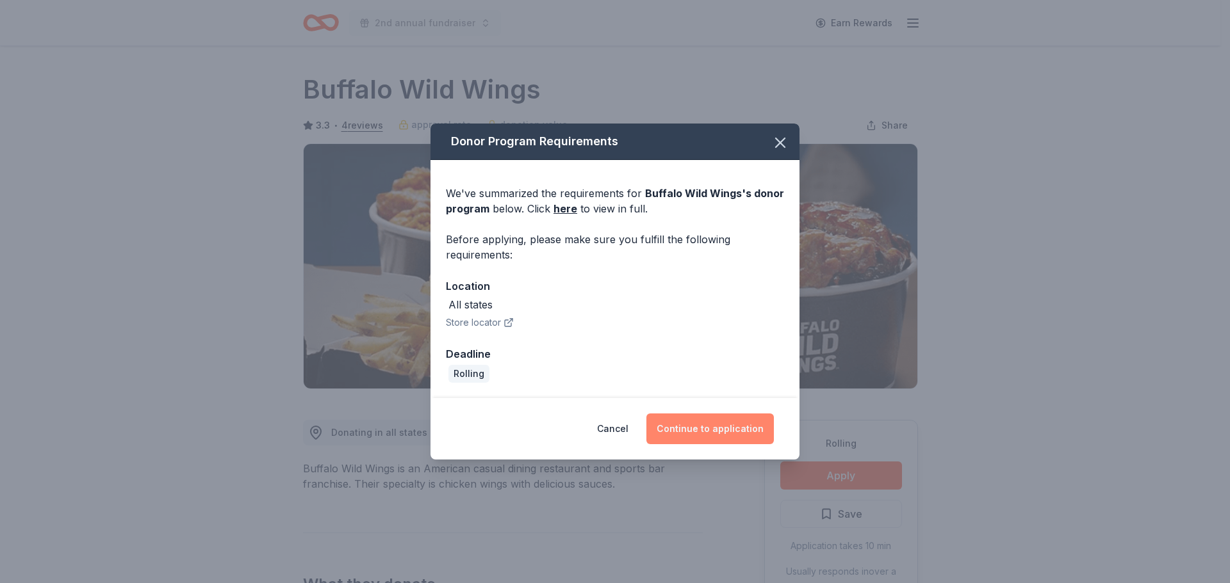
click at [731, 430] on button "Continue to application" at bounding box center [709, 429] width 127 height 31
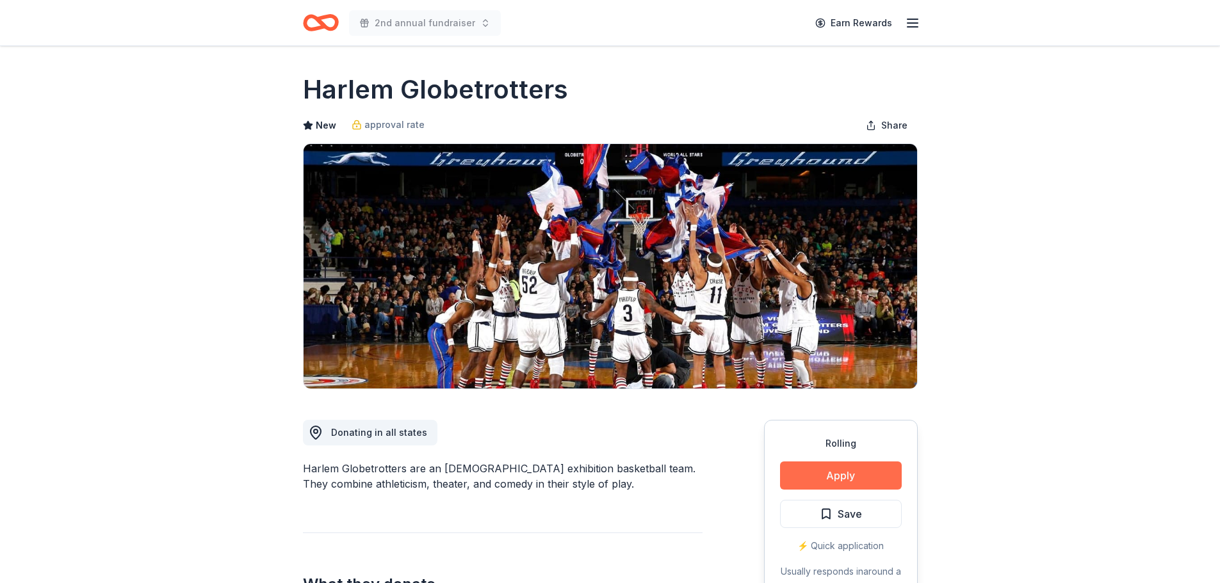
click at [880, 472] on button "Apply" at bounding box center [841, 476] width 122 height 28
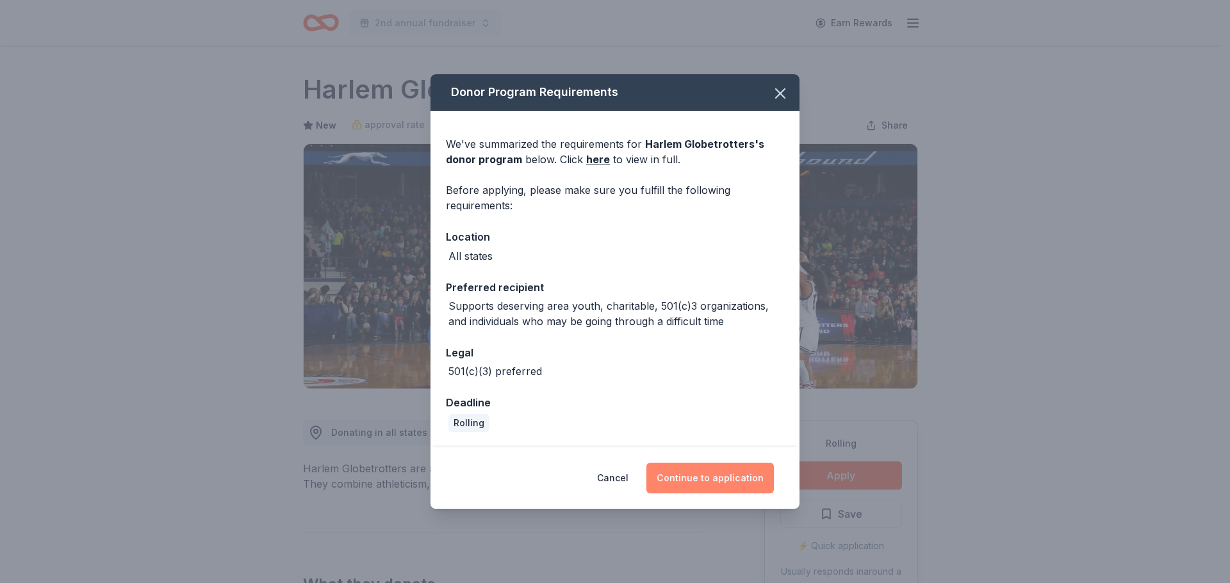
click at [739, 478] on button "Continue to application" at bounding box center [709, 478] width 127 height 31
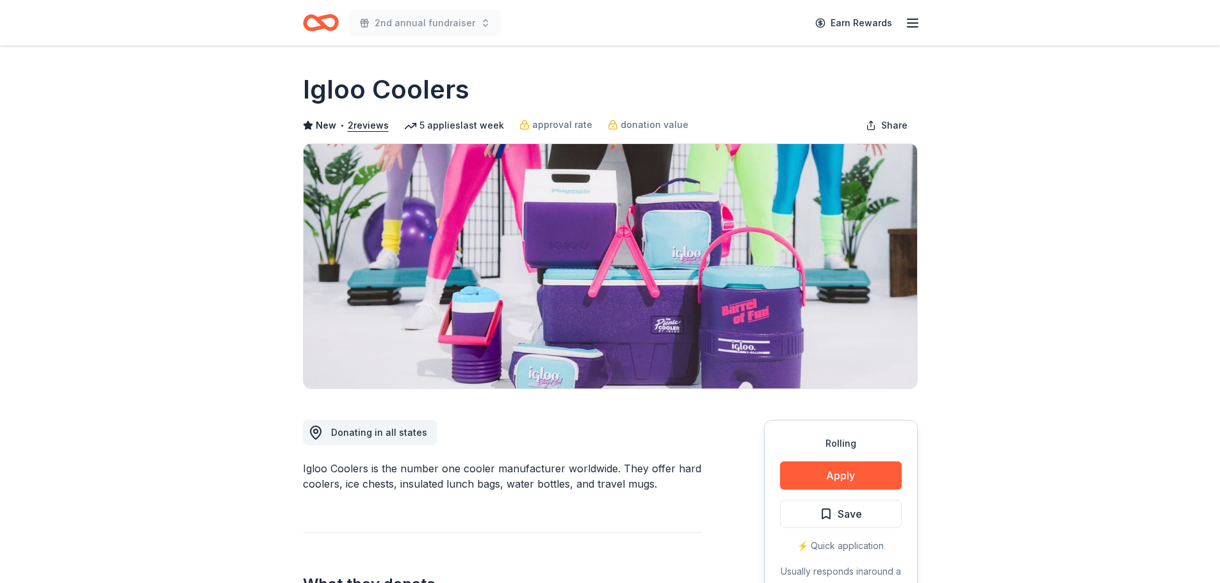
click at [827, 488] on button "Apply" at bounding box center [841, 476] width 122 height 28
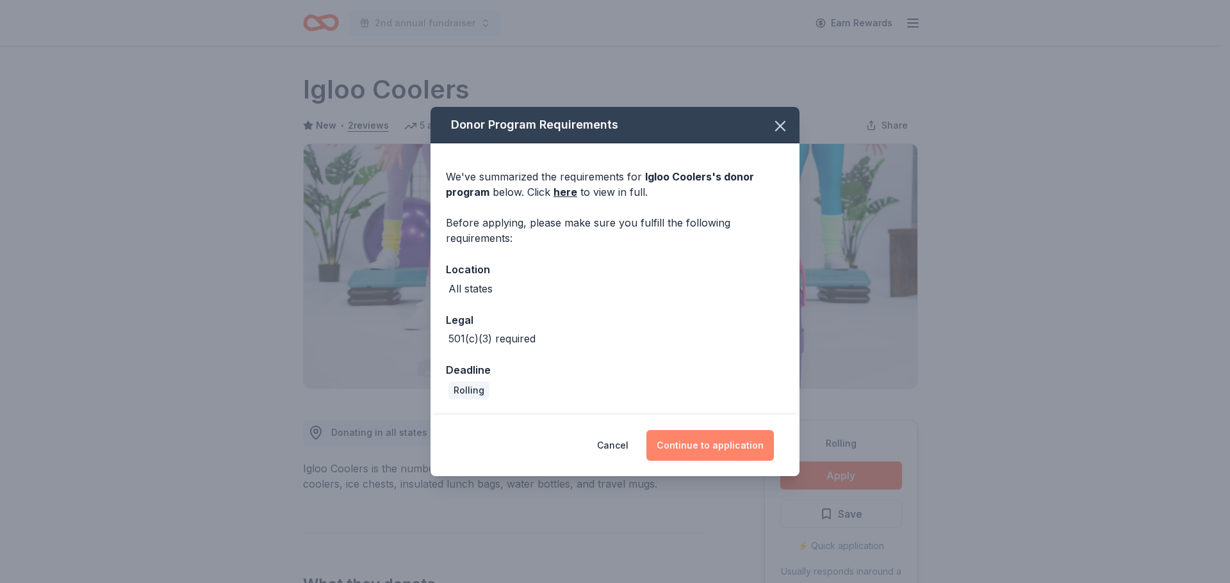
click at [707, 450] on button "Continue to application" at bounding box center [709, 445] width 127 height 31
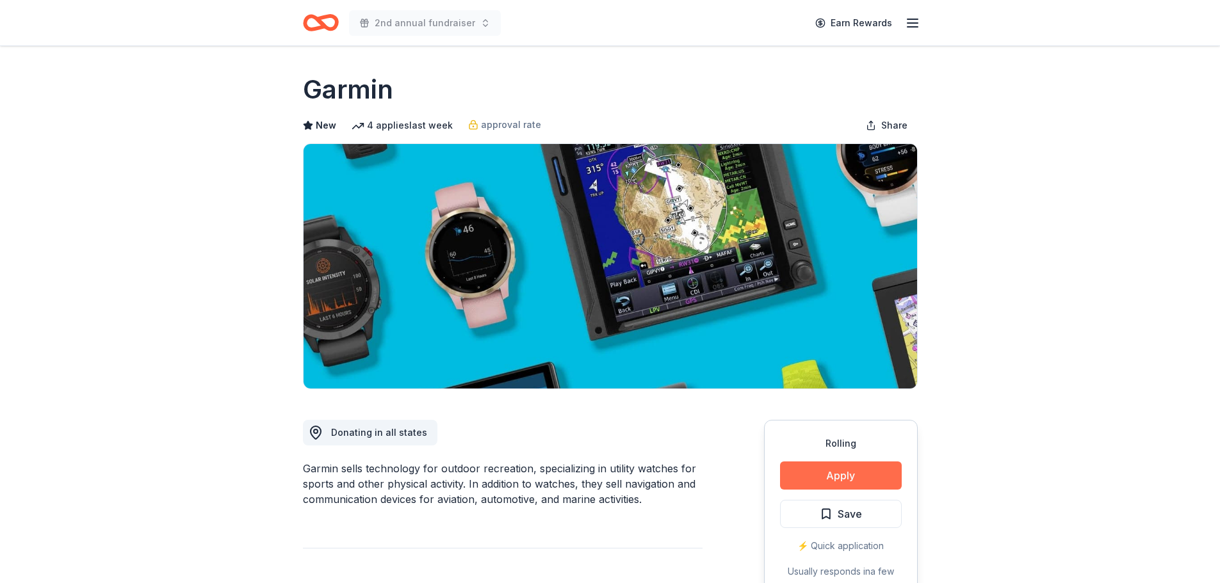
click at [877, 475] on button "Apply" at bounding box center [841, 476] width 122 height 28
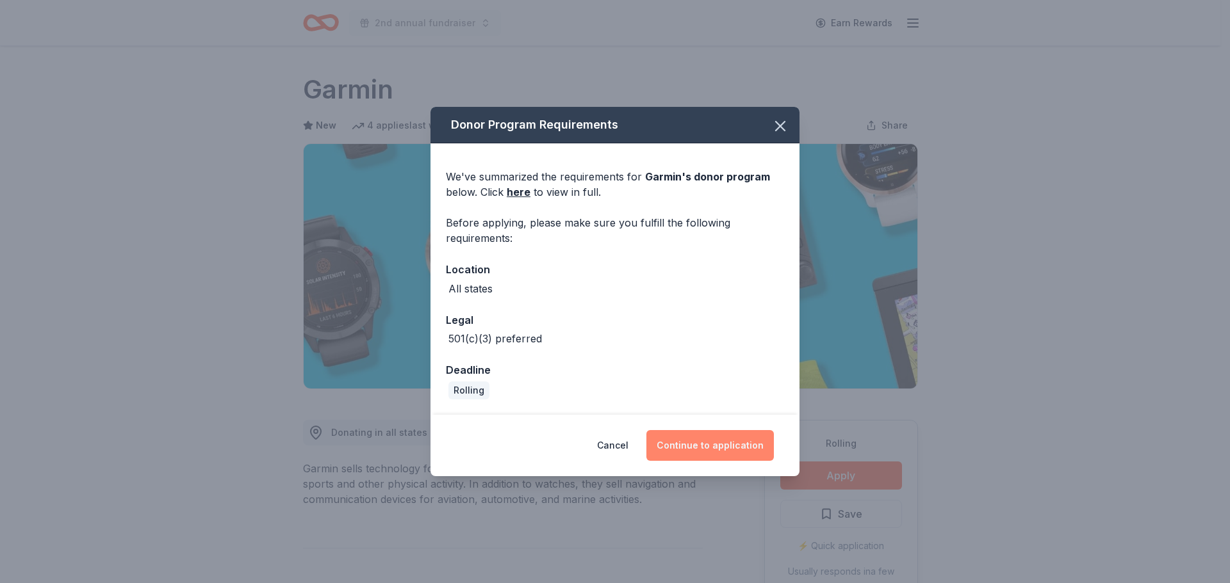
click at [731, 449] on button "Continue to application" at bounding box center [709, 445] width 127 height 31
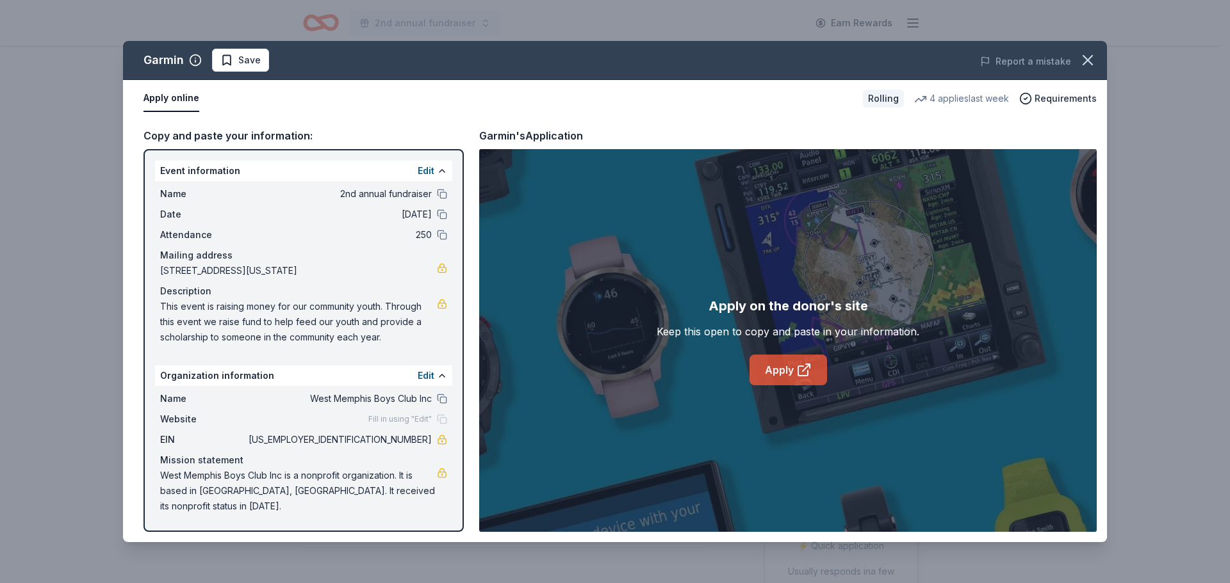
click at [800, 374] on icon at bounding box center [803, 369] width 15 height 15
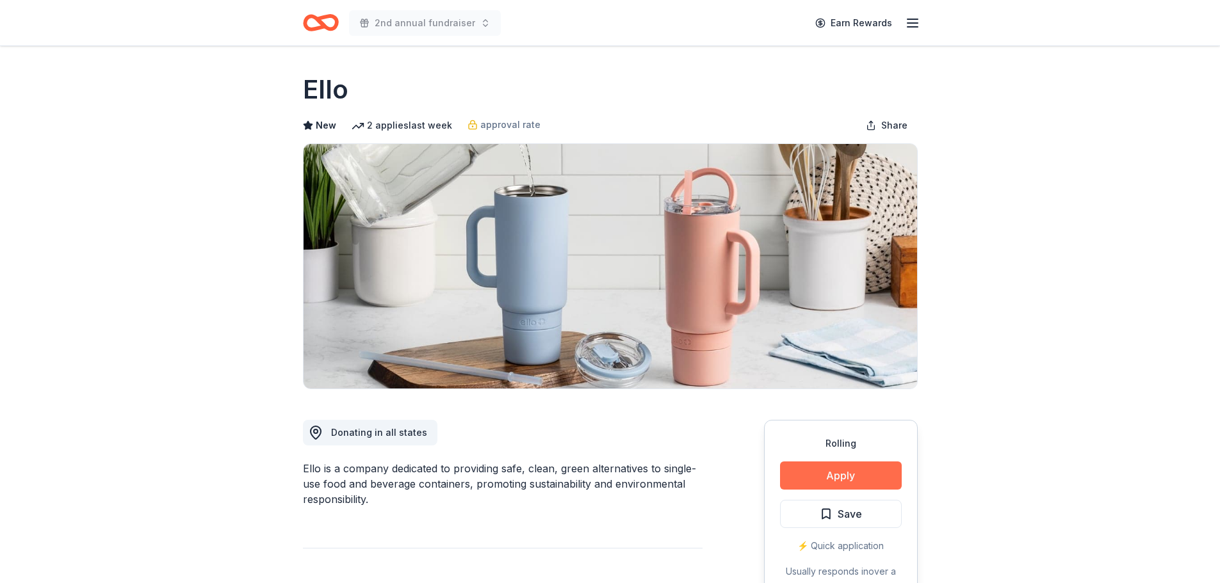
click at [852, 483] on button "Apply" at bounding box center [841, 476] width 122 height 28
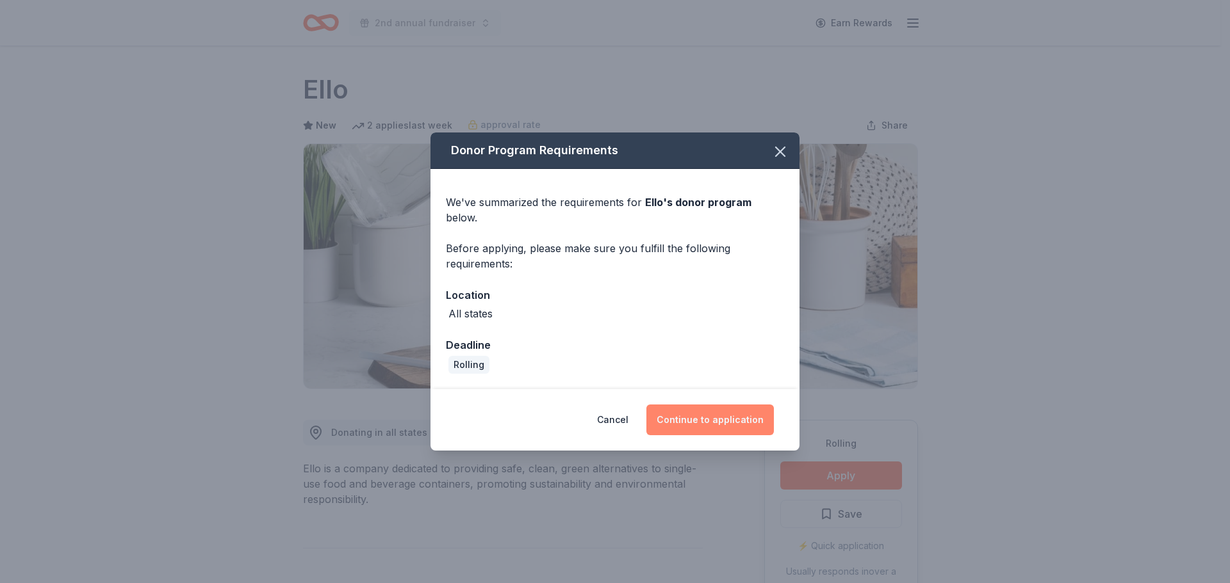
click at [738, 412] on button "Continue to application" at bounding box center [709, 420] width 127 height 31
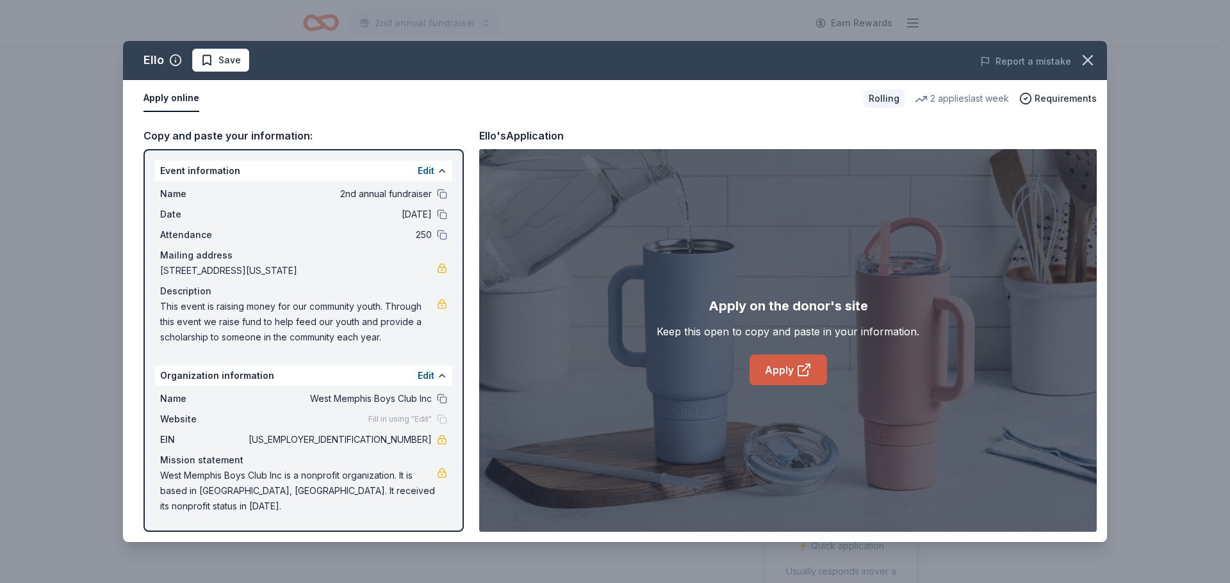
click at [776, 379] on link "Apply" at bounding box center [787, 370] width 77 height 31
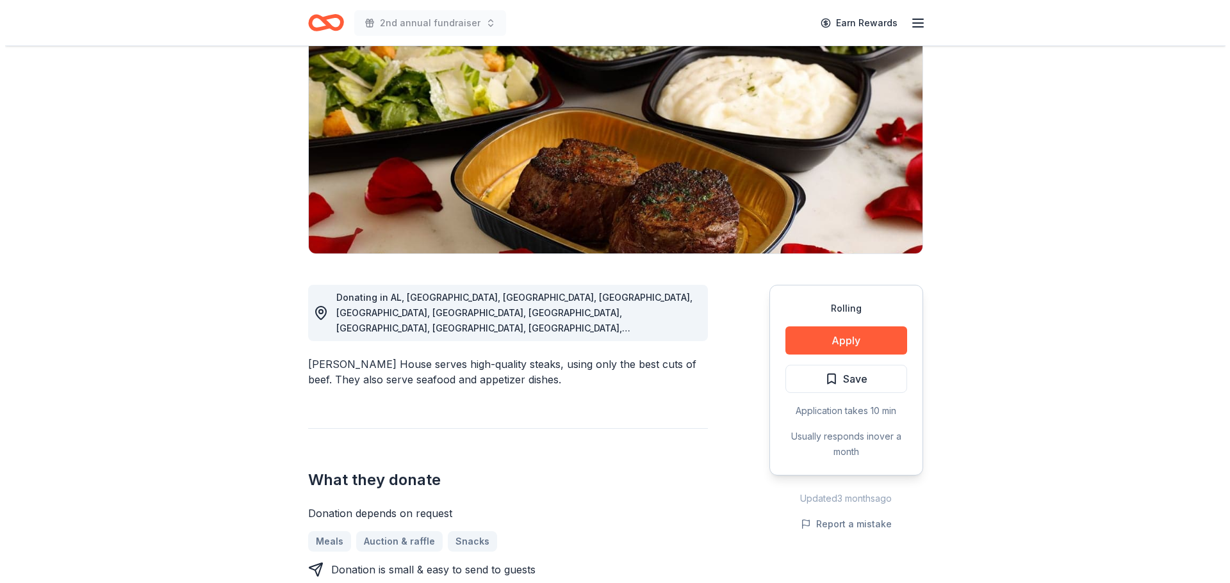
scroll to position [320, 0]
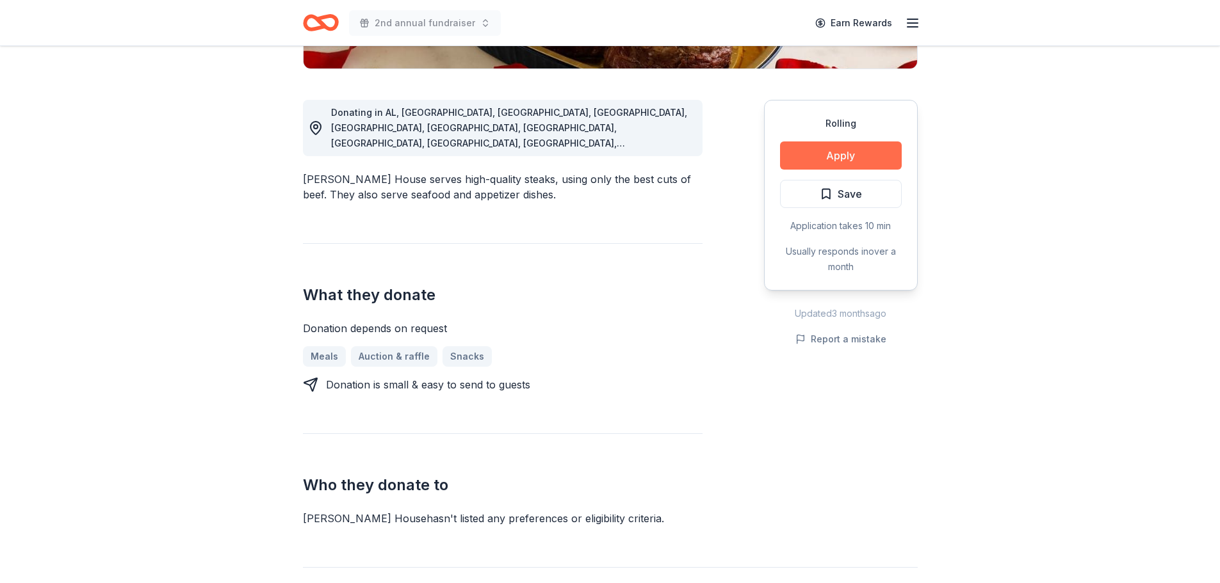
click at [795, 152] on button "Apply" at bounding box center [841, 156] width 122 height 28
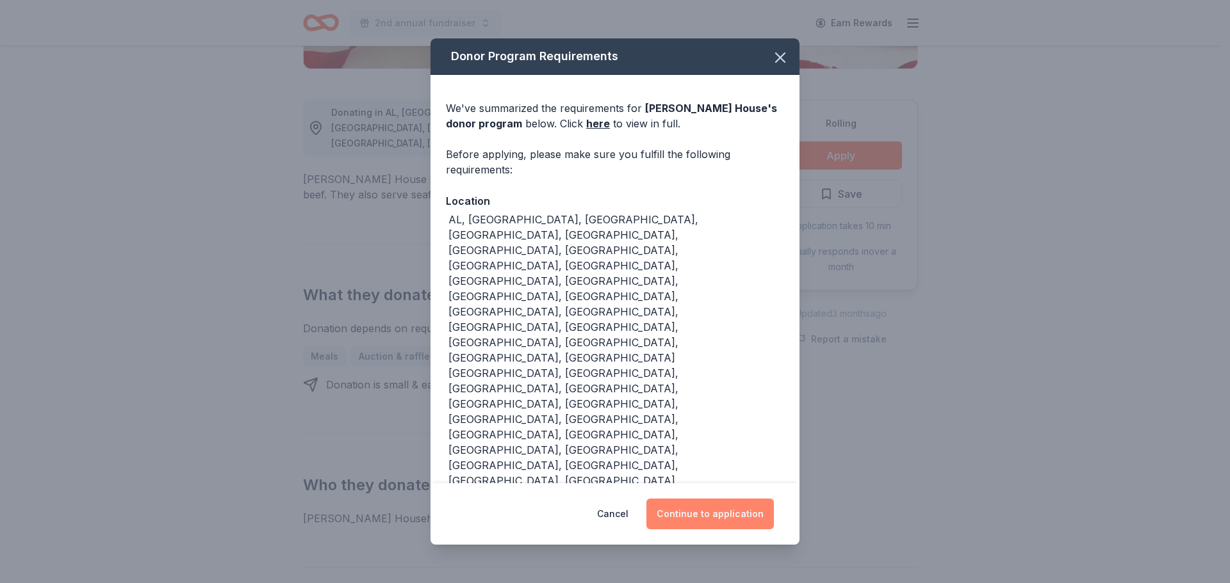
click at [724, 499] on button "Continue to application" at bounding box center [709, 514] width 127 height 31
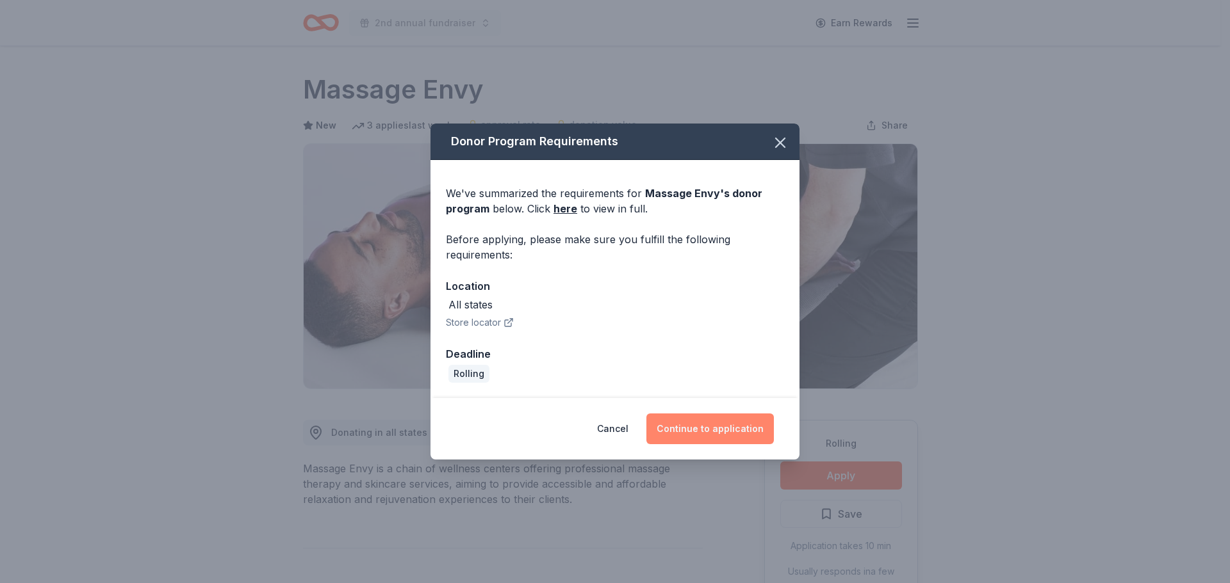
click at [720, 427] on button "Continue to application" at bounding box center [709, 429] width 127 height 31
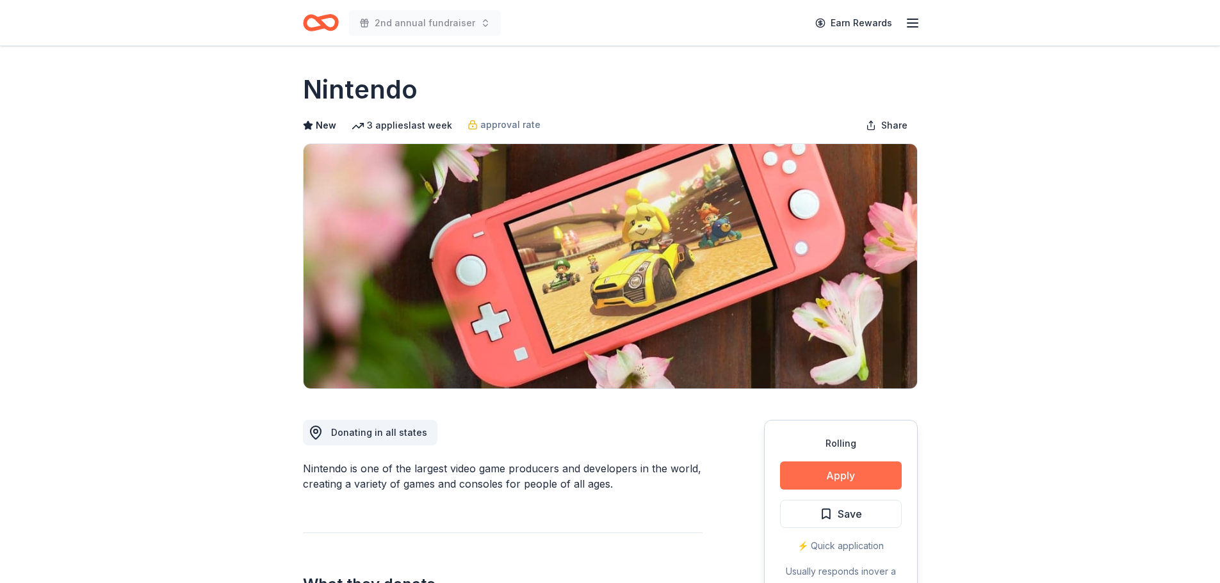
click at [876, 469] on button "Apply" at bounding box center [841, 476] width 122 height 28
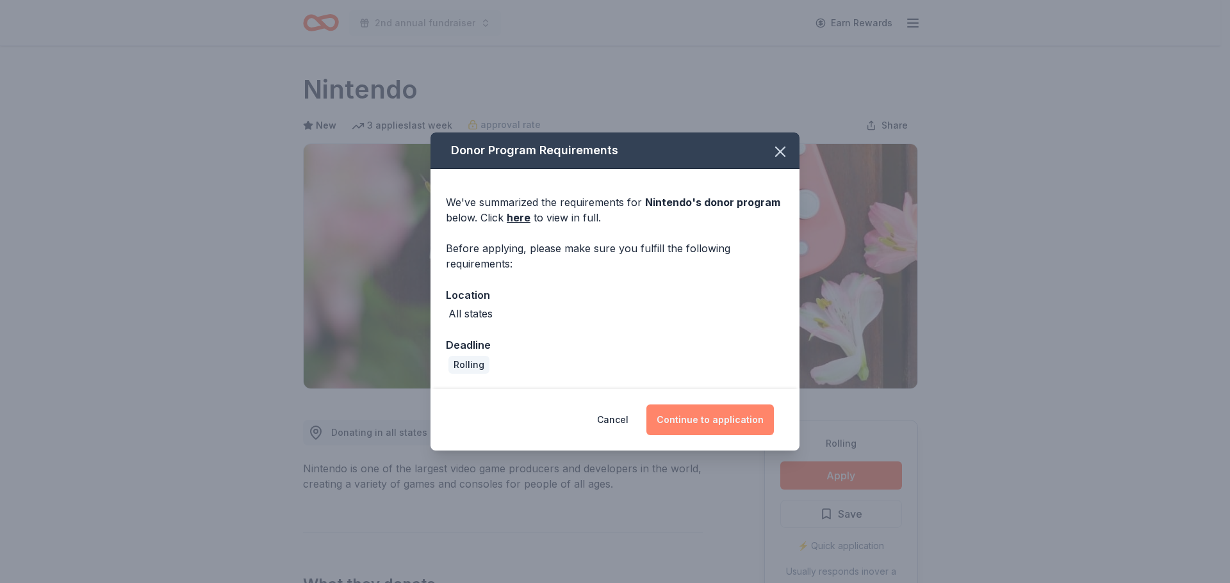
click at [707, 421] on button "Continue to application" at bounding box center [709, 420] width 127 height 31
